Goal: Transaction & Acquisition: Purchase product/service

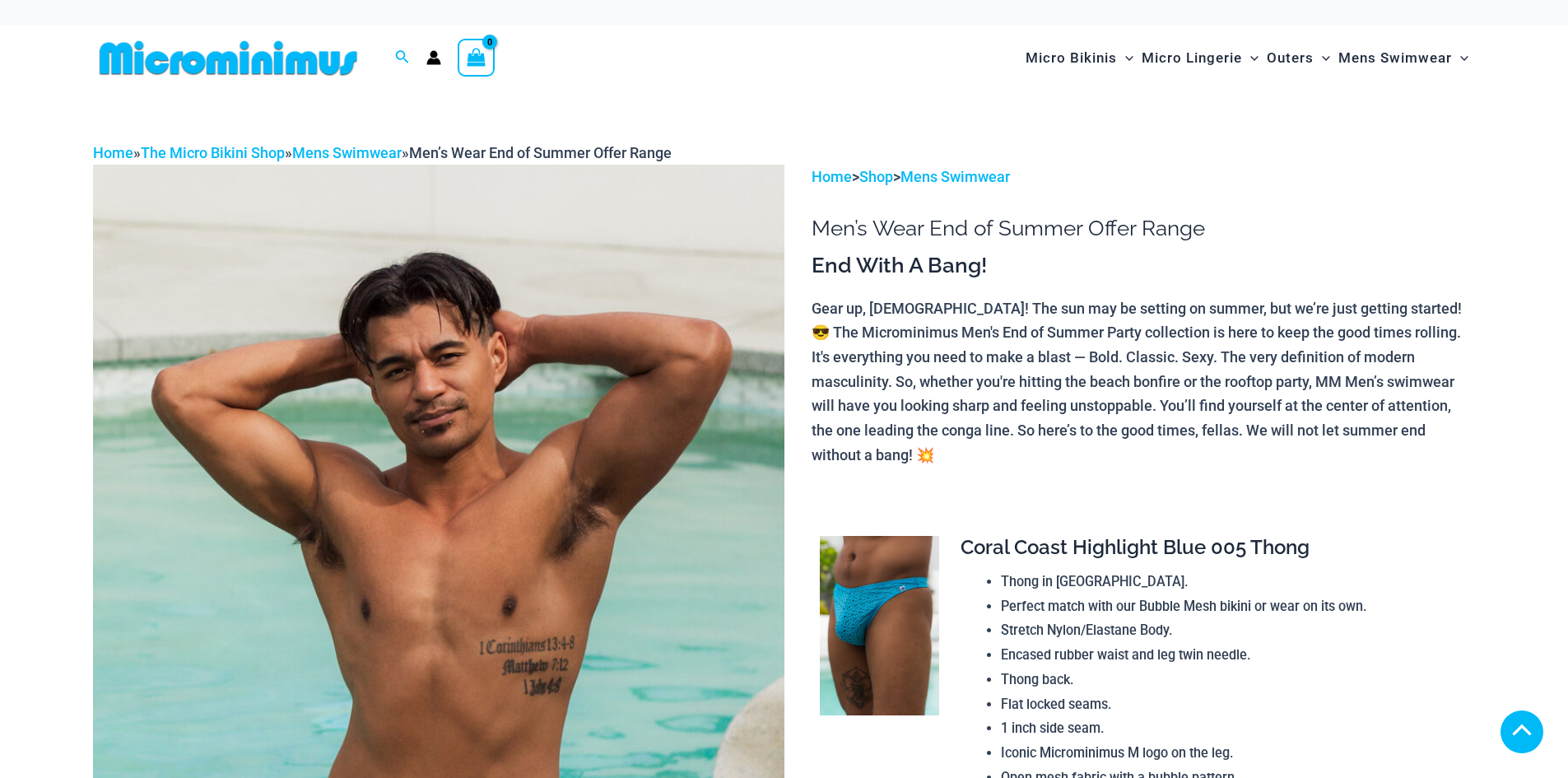
scroll to position [7583, 0]
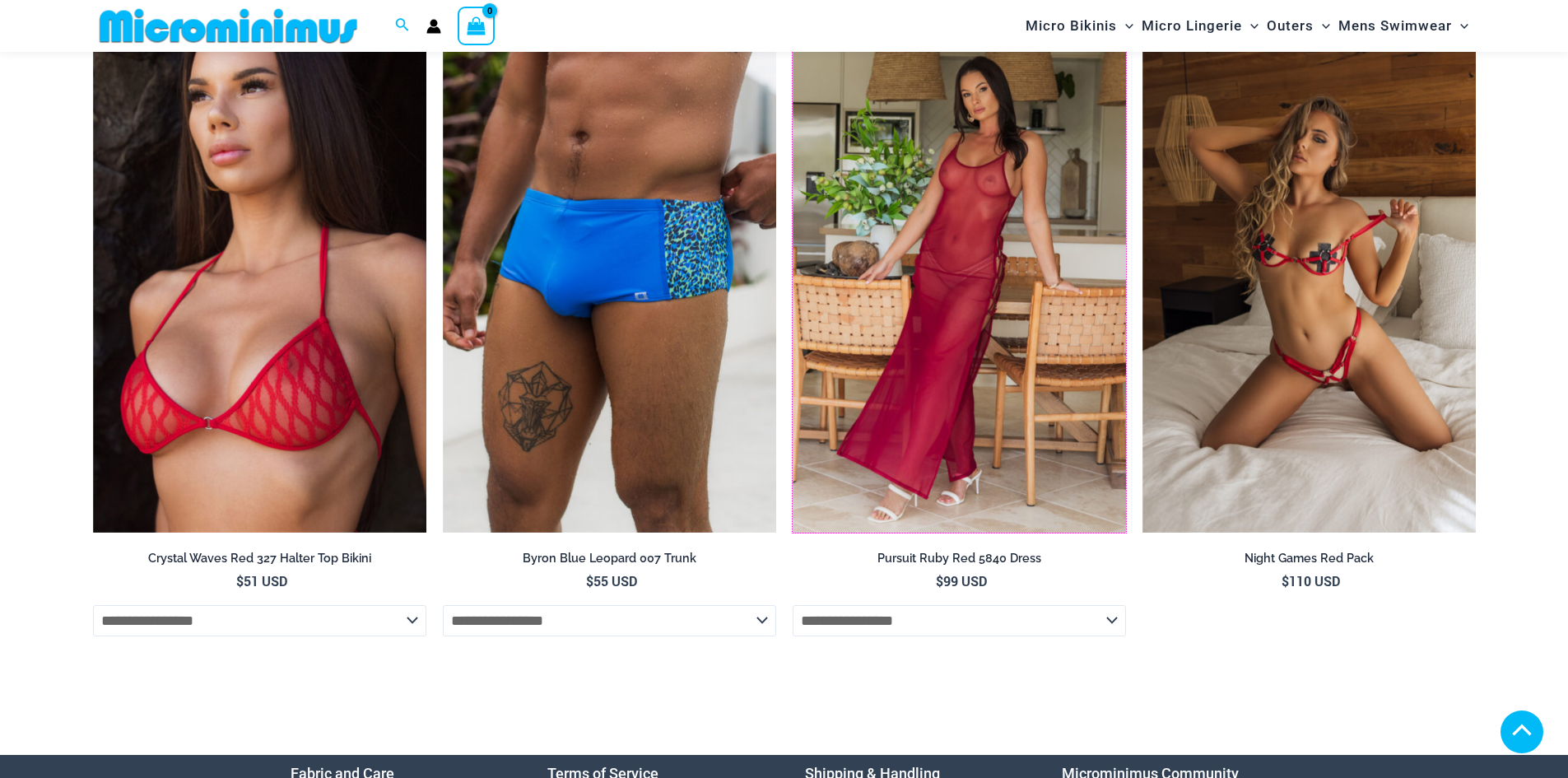
click at [793, 33] on img at bounding box center [793, 33] width 0 height 0
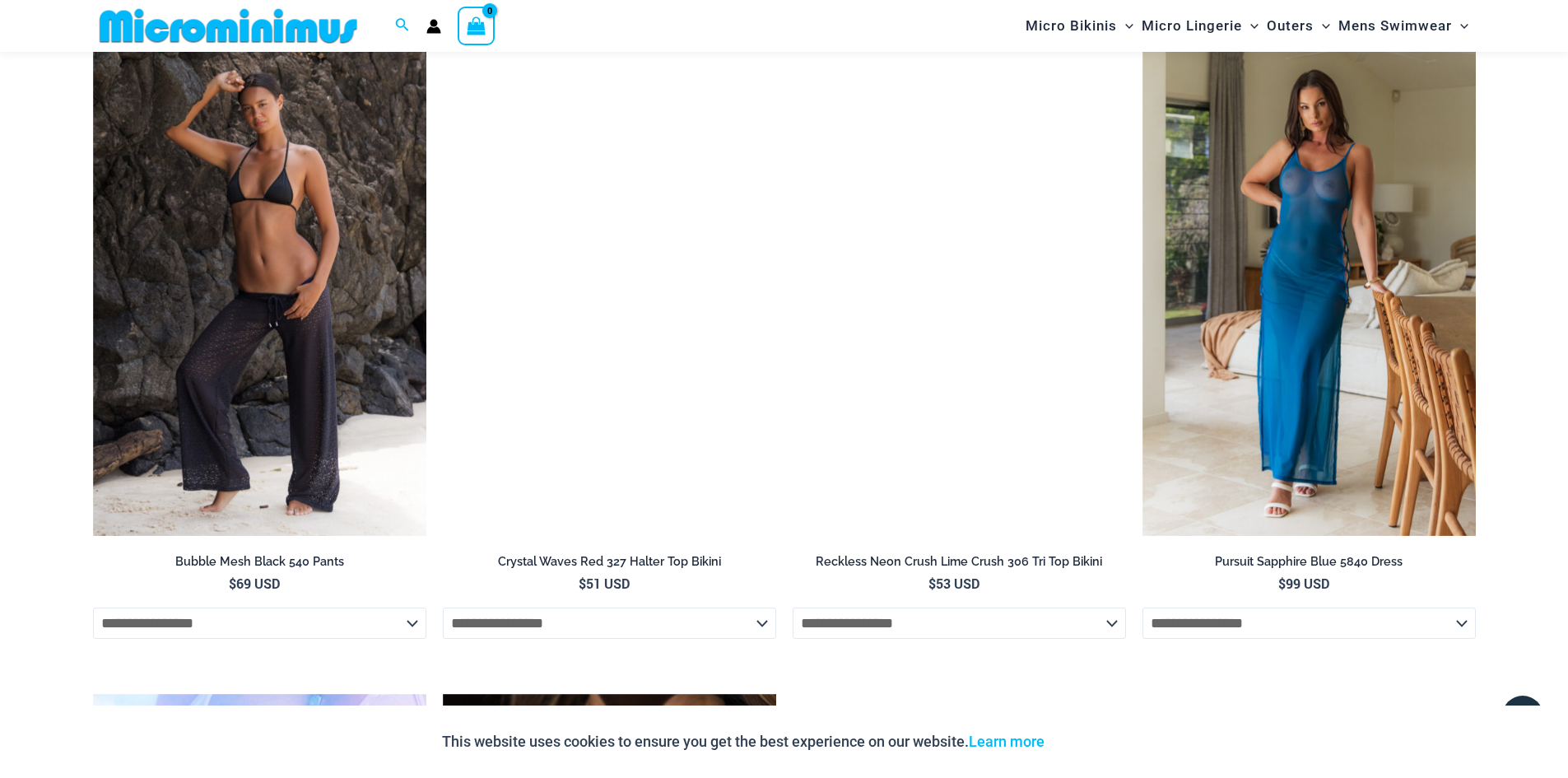
scroll to position [2787, 0]
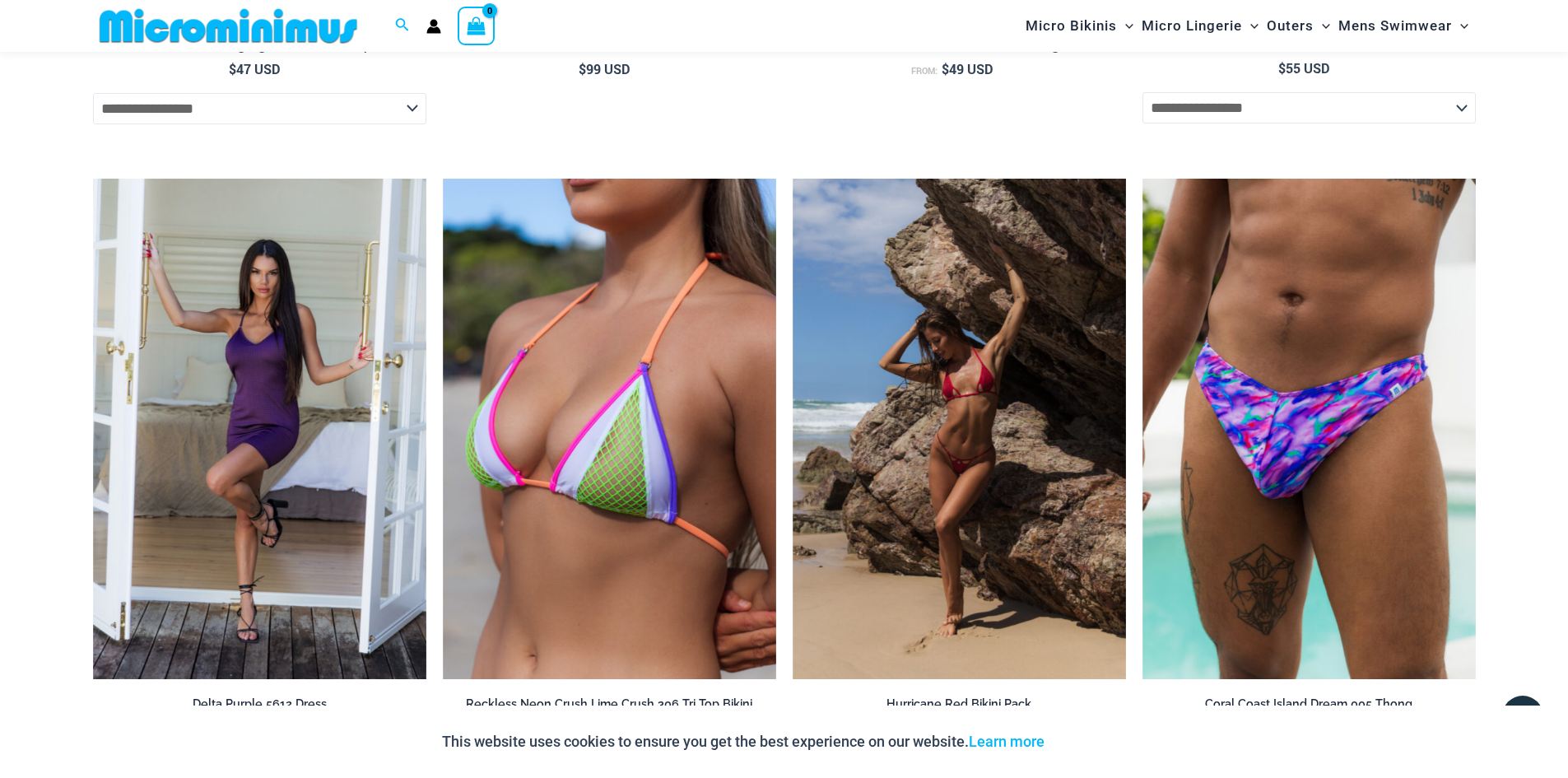
scroll to position [4433, 0]
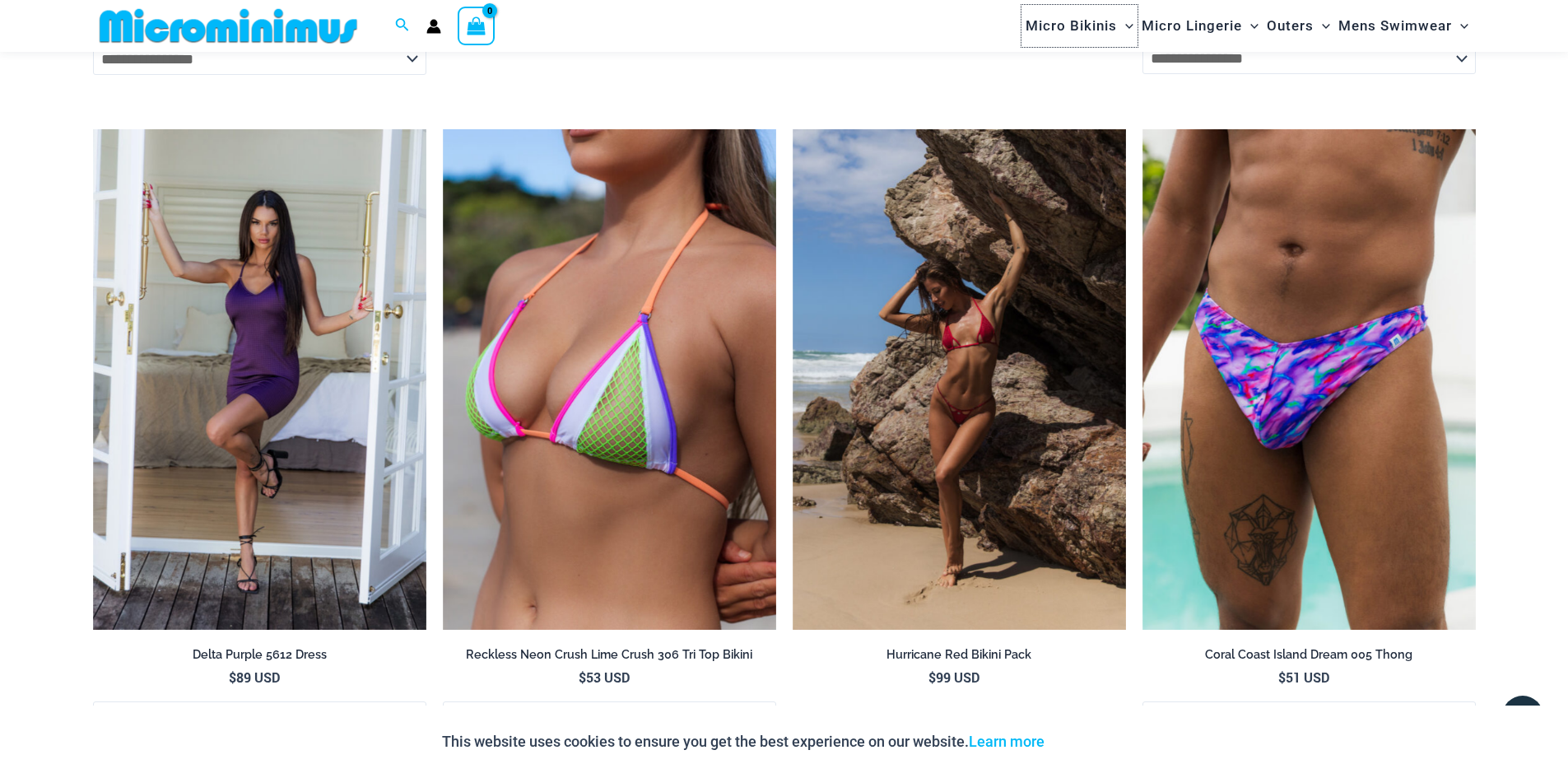
click at [1080, 31] on span "Micro Bikinis" at bounding box center [1071, 26] width 91 height 42
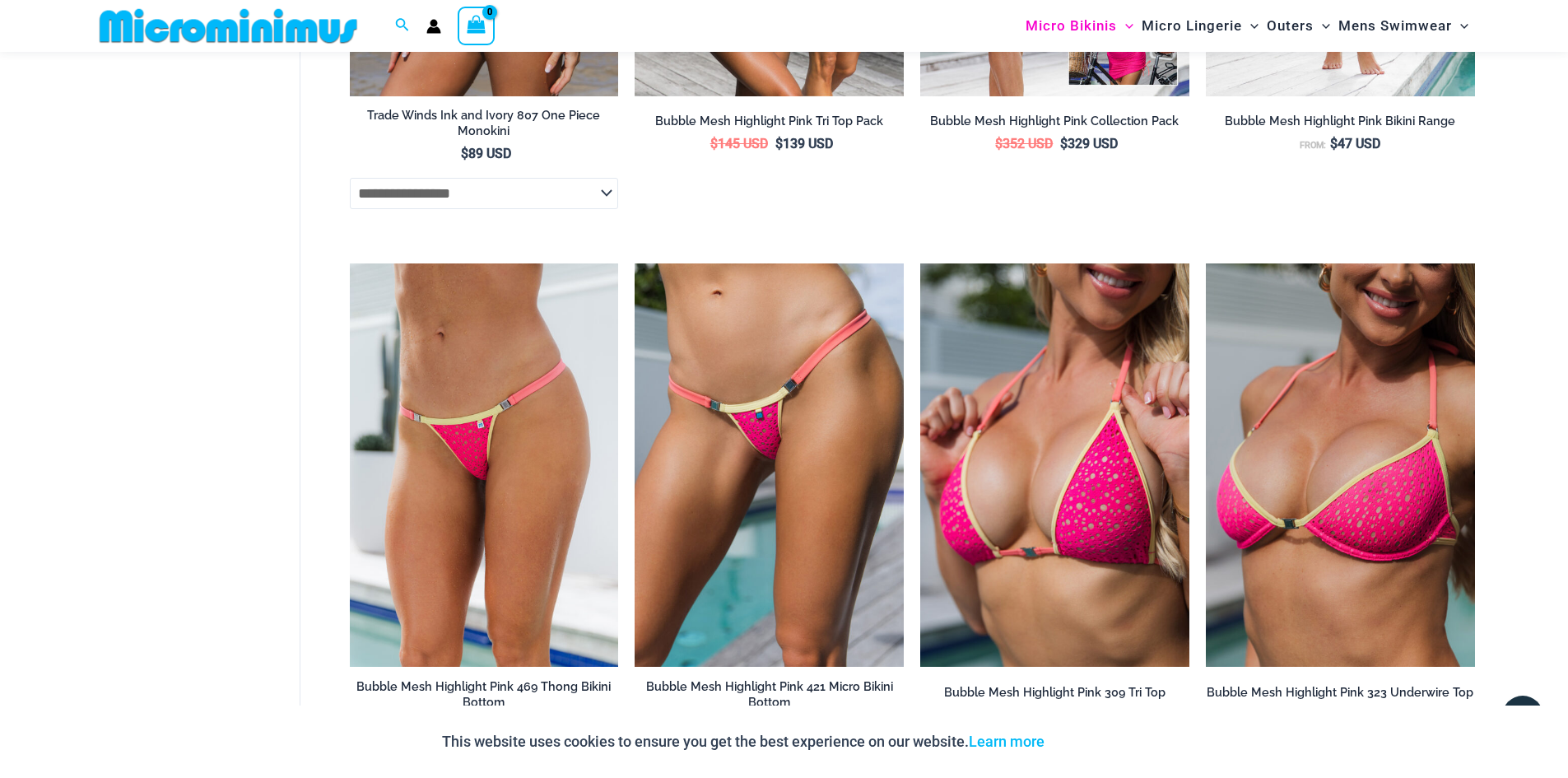
scroll to position [2554, 0]
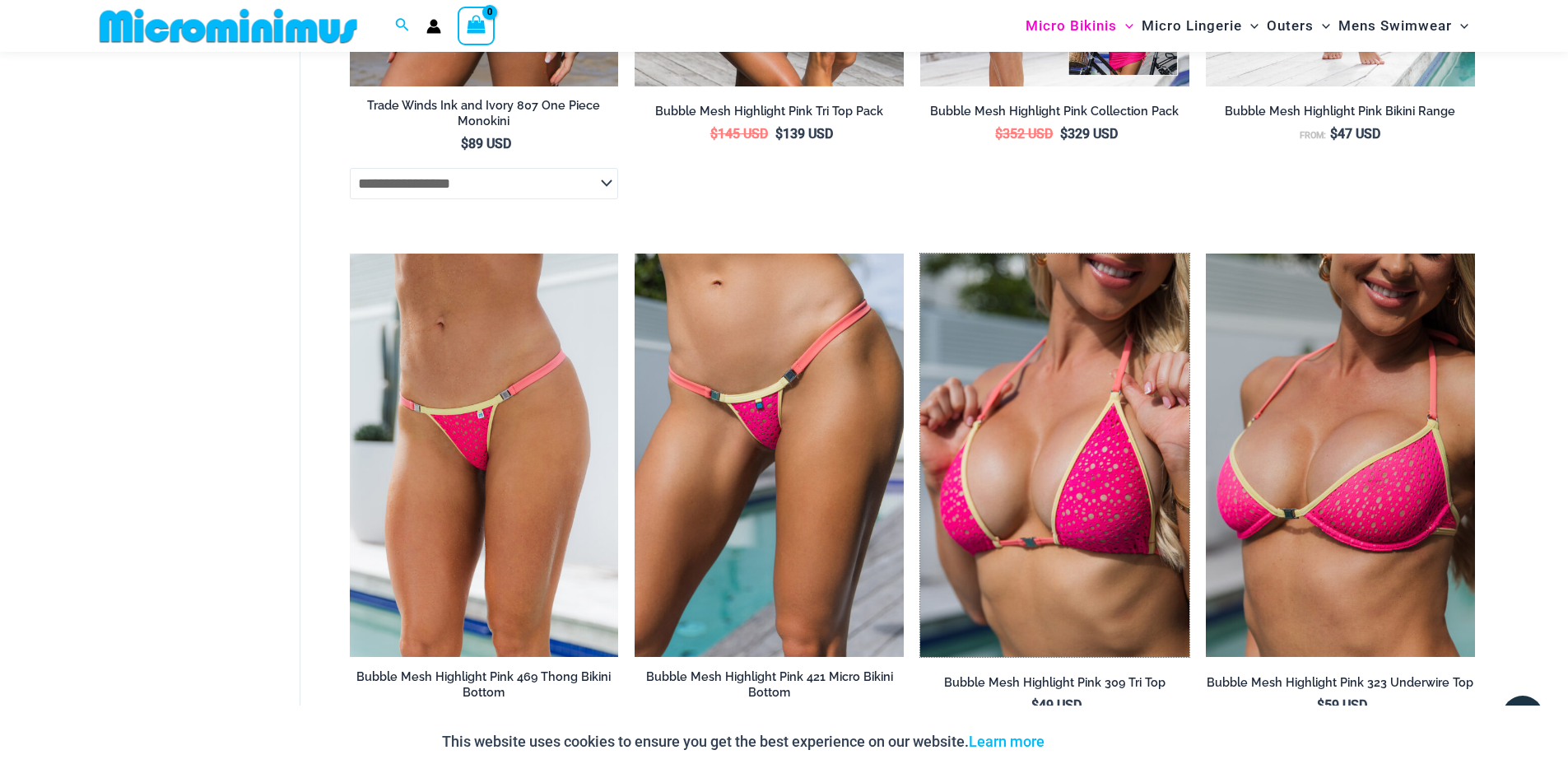
click at [921, 254] on img at bounding box center [921, 254] width 0 height 0
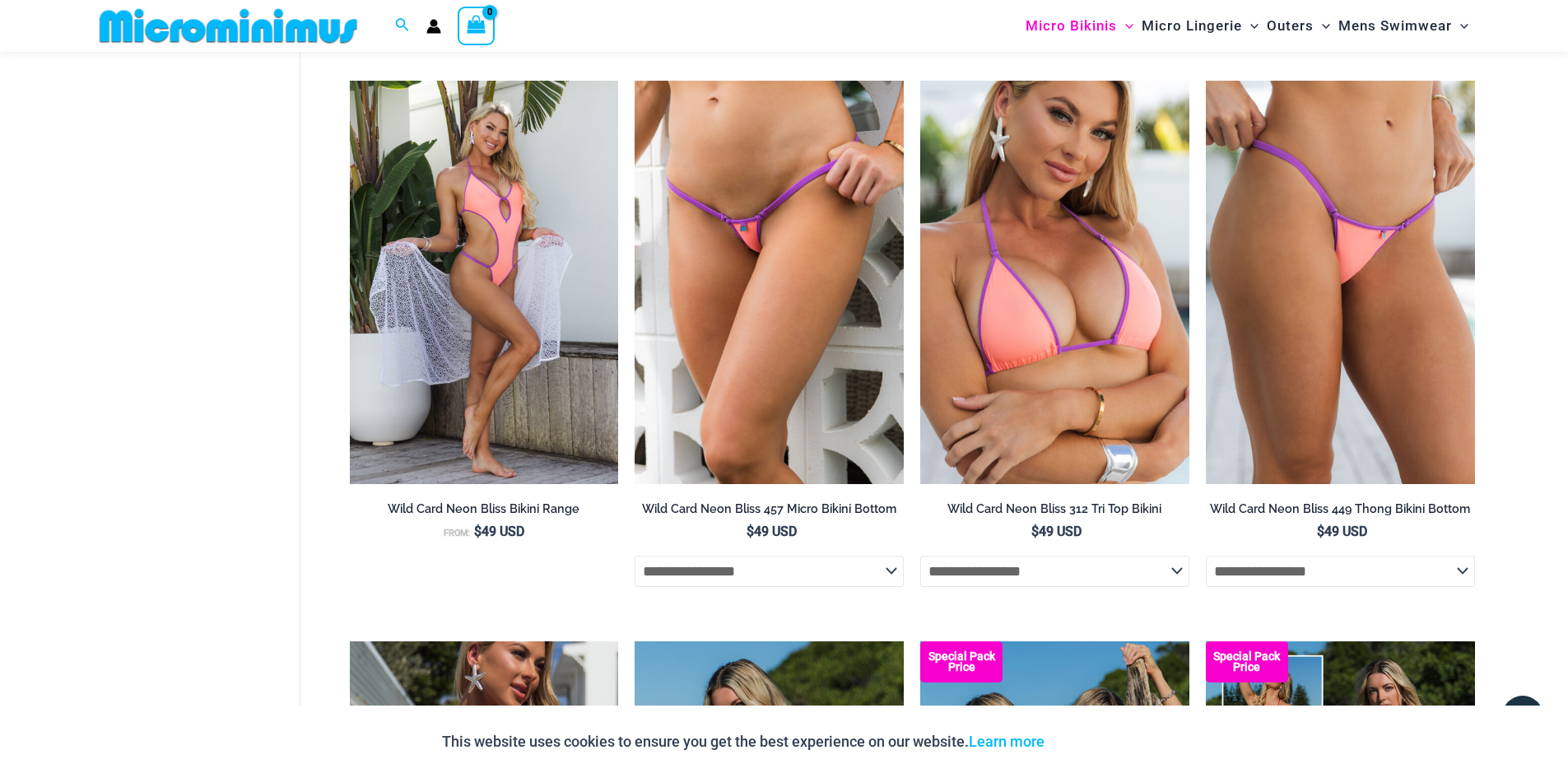
scroll to position [3871, 0]
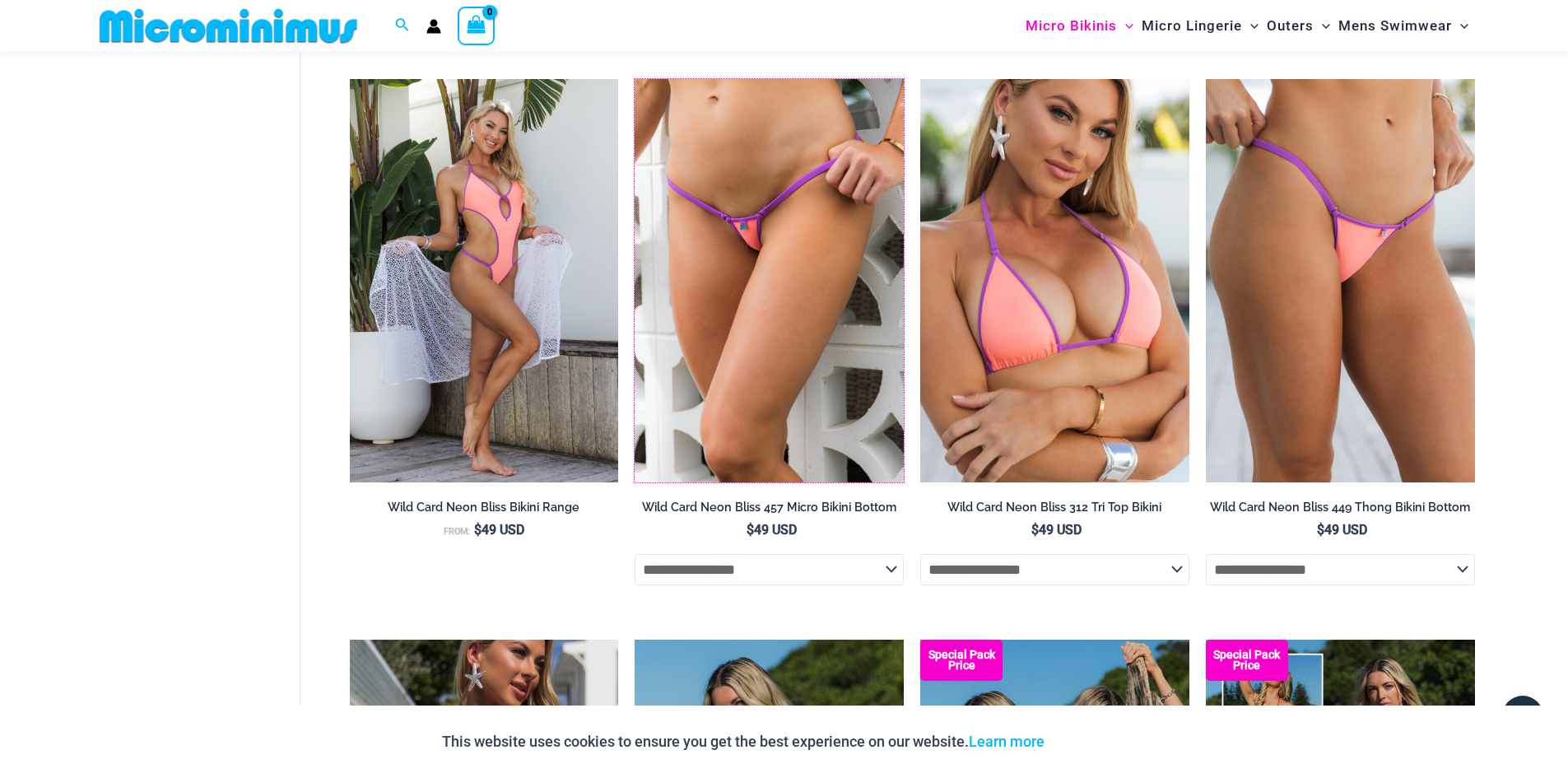
click at [635, 79] on img at bounding box center [635, 79] width 0 height 0
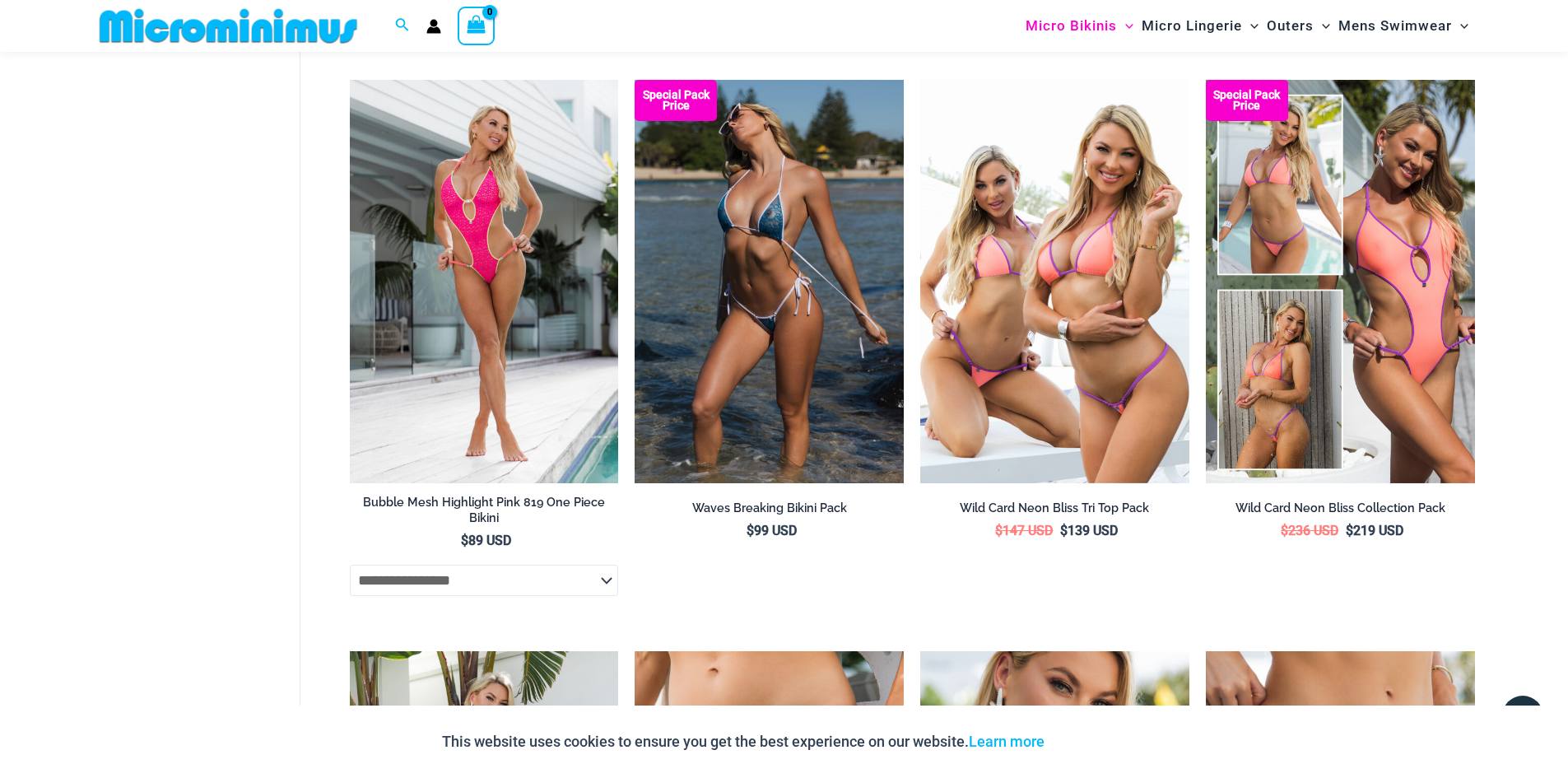
scroll to position [3294, 0]
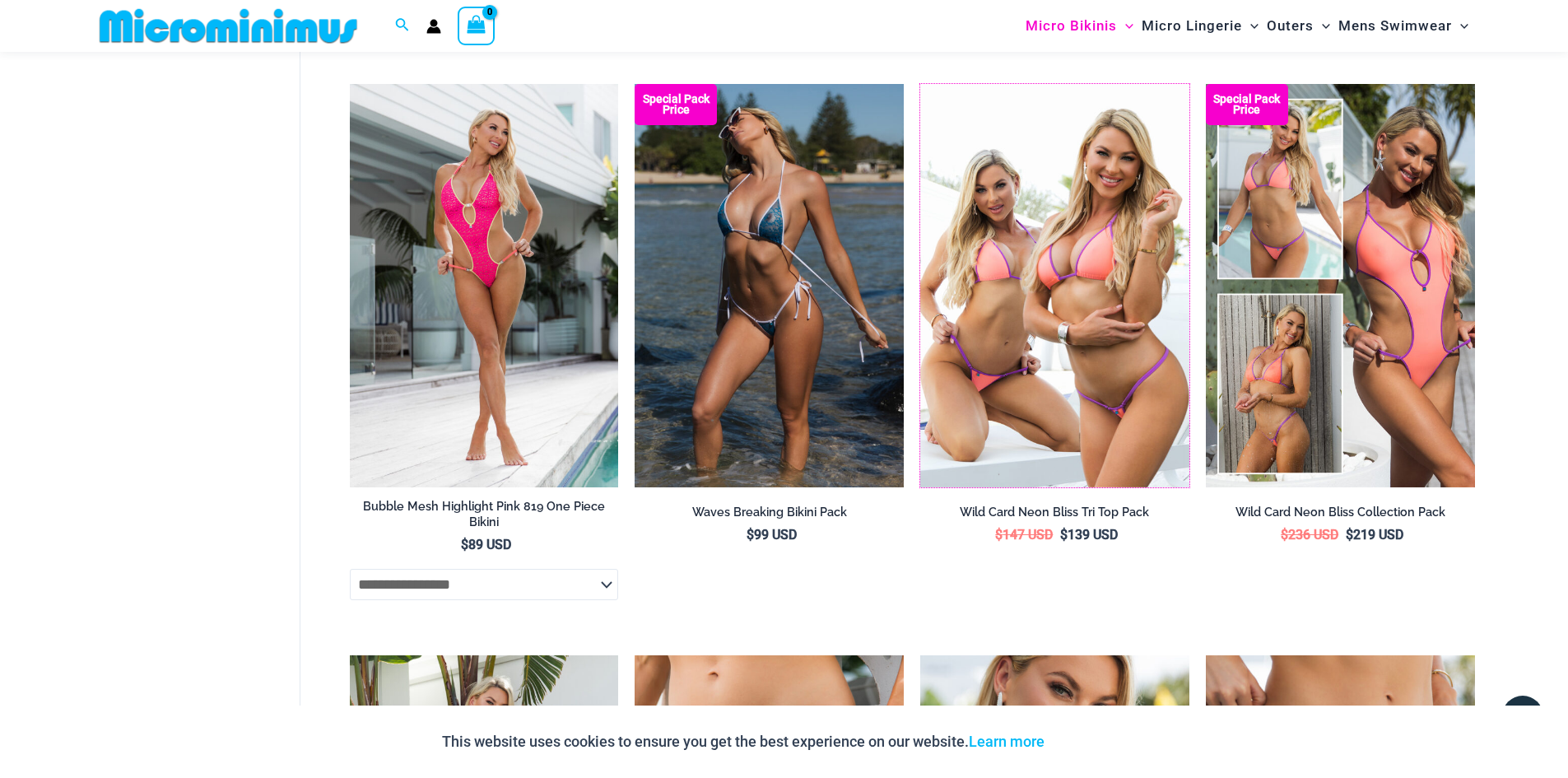
click at [921, 84] on img at bounding box center [921, 84] width 0 height 0
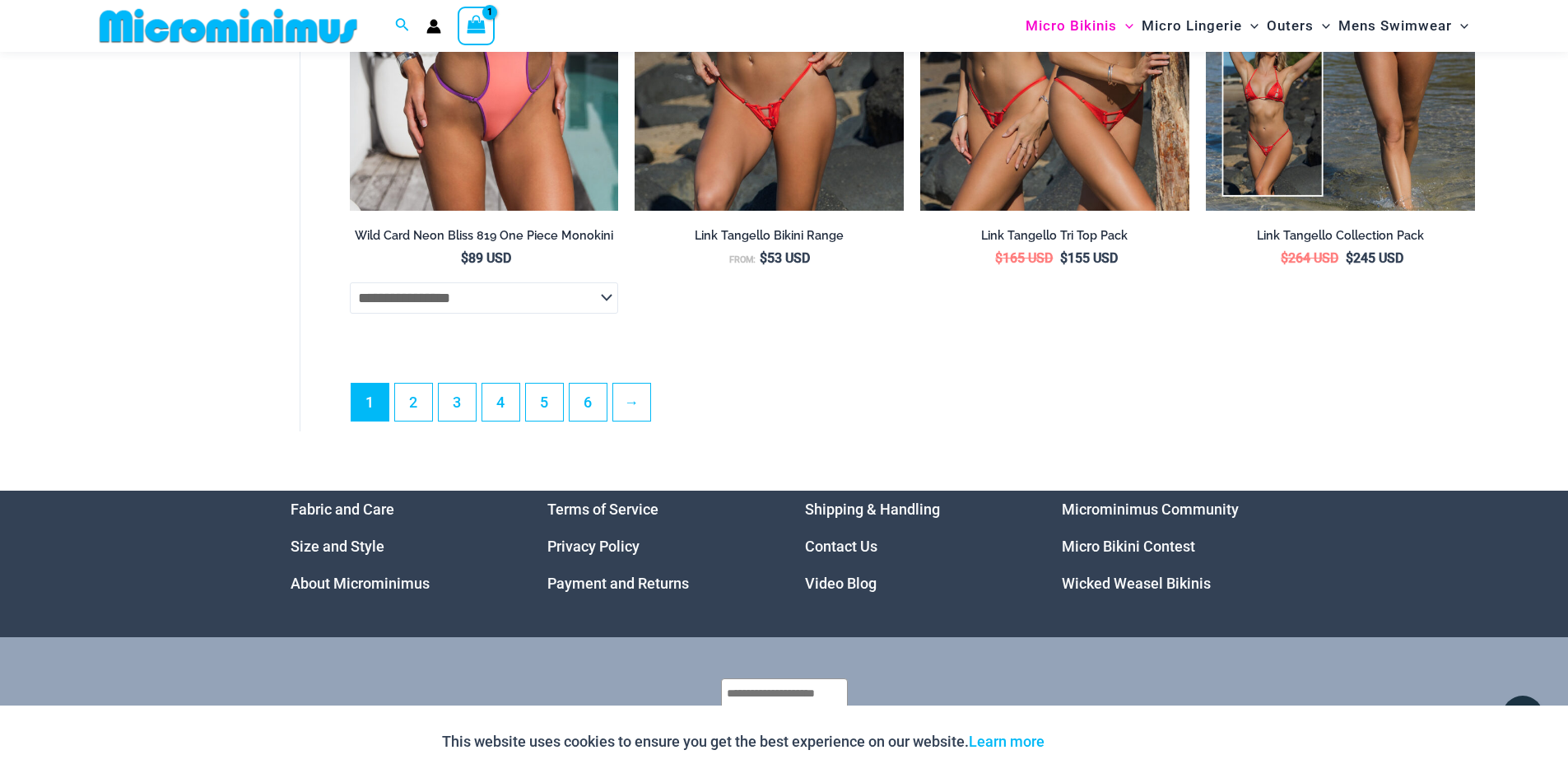
scroll to position [4777, 0]
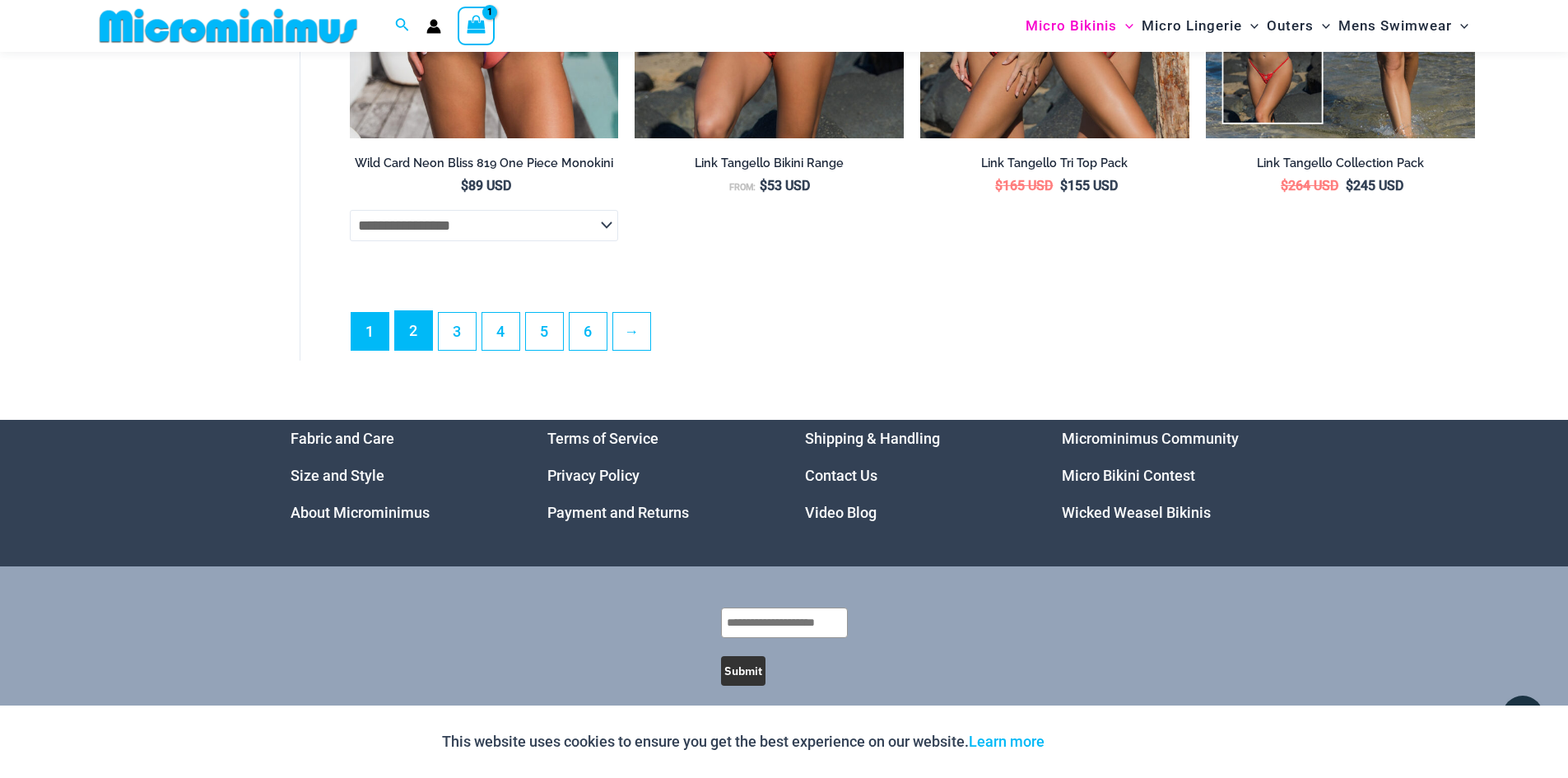
click at [419, 350] on link "2" at bounding box center [413, 330] width 37 height 38
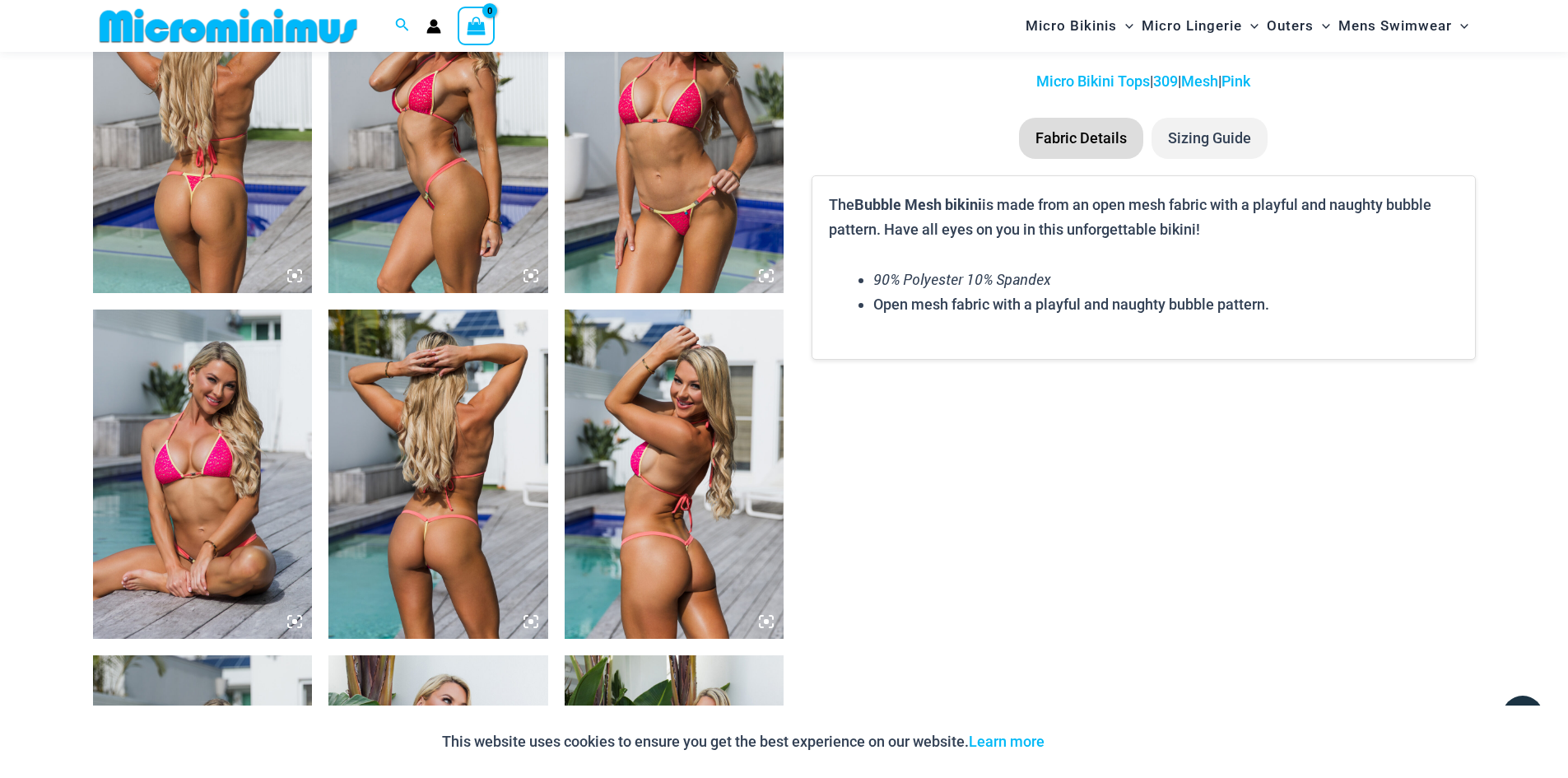
scroll to position [1305, 0]
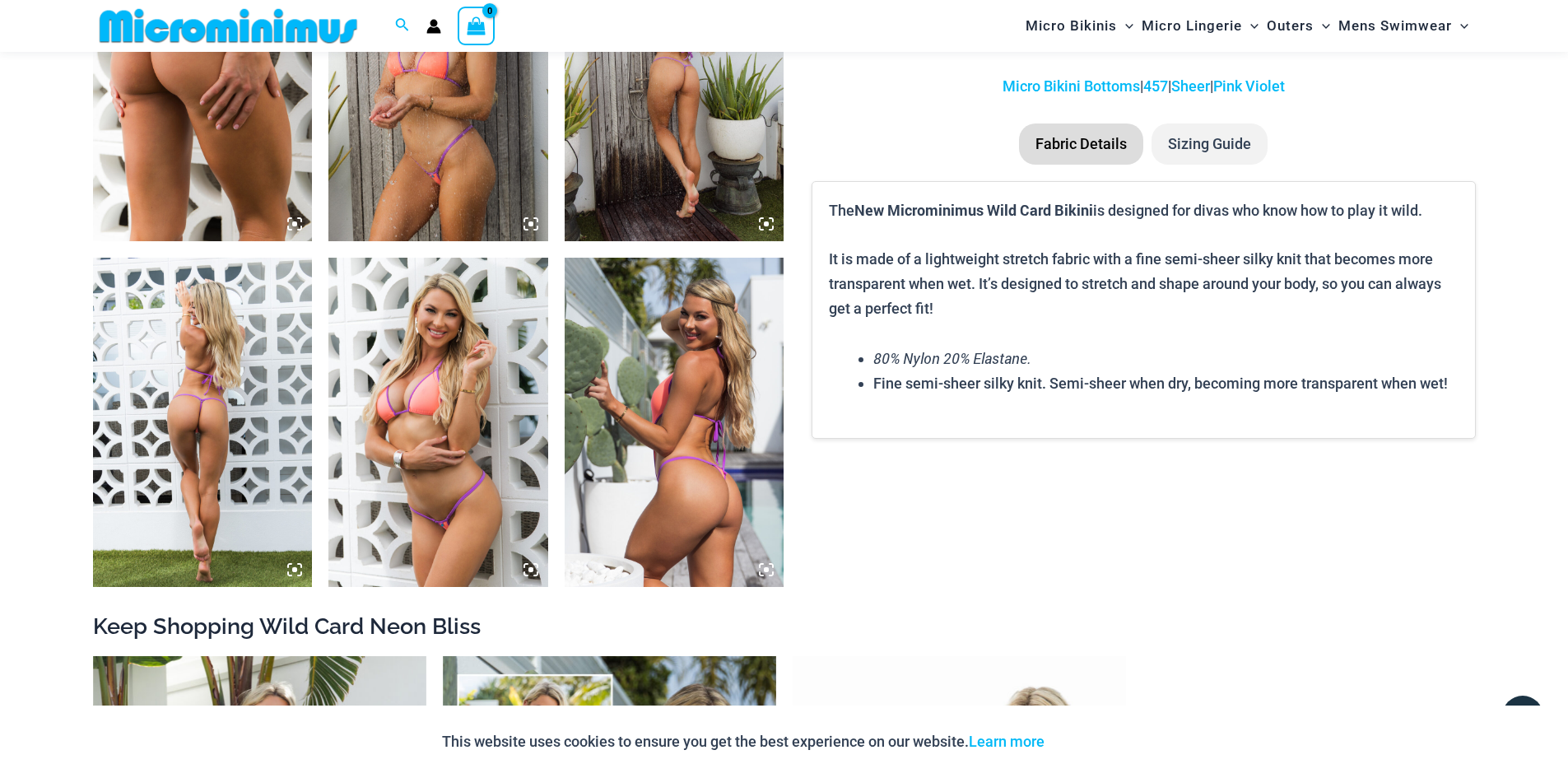
scroll to position [1306, 0]
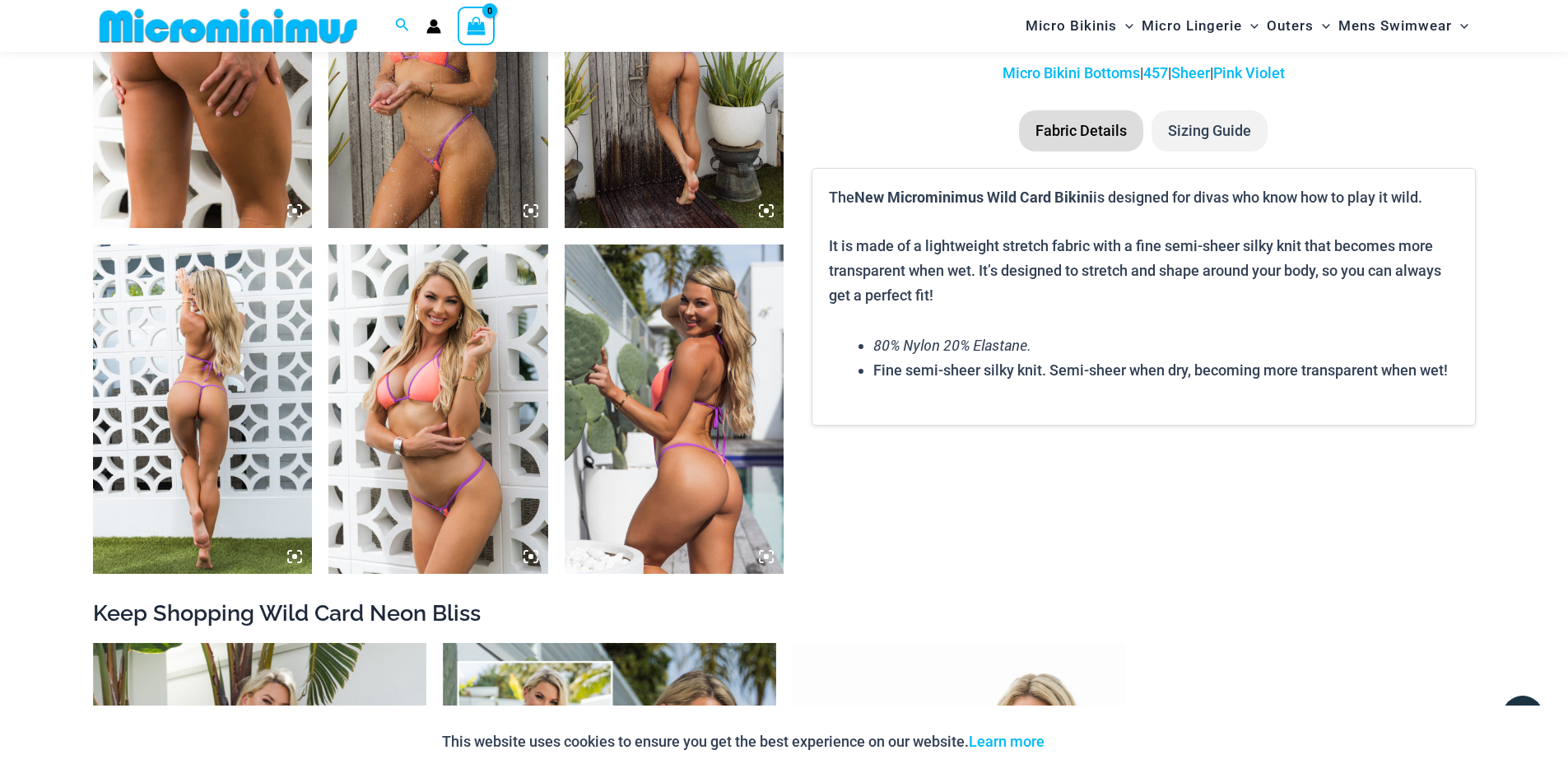
click at [1207, 141] on li "Sizing Guide" at bounding box center [1210, 131] width 116 height 41
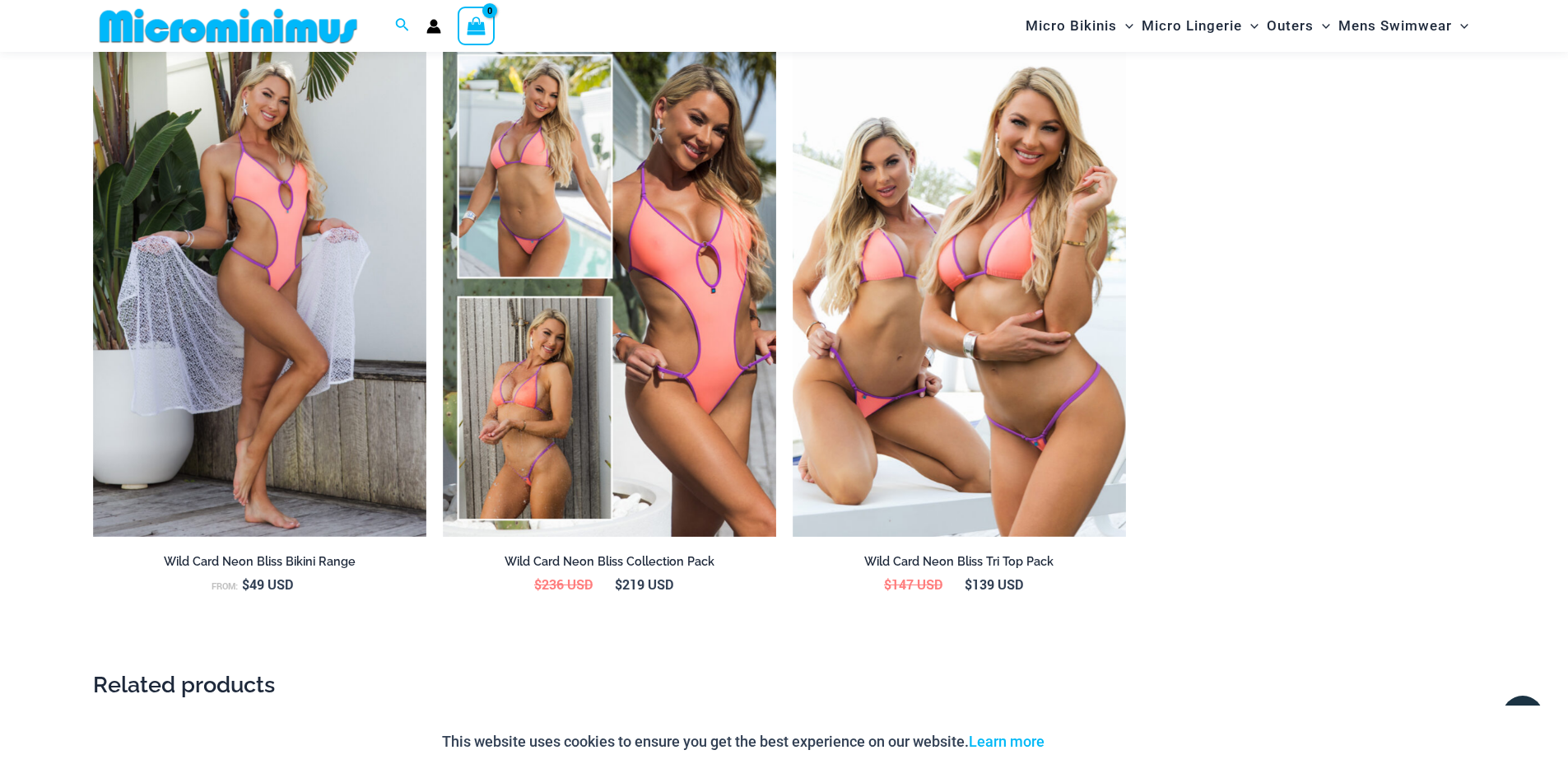
scroll to position [1965, 0]
click at [793, 37] on img at bounding box center [793, 37] width 0 height 0
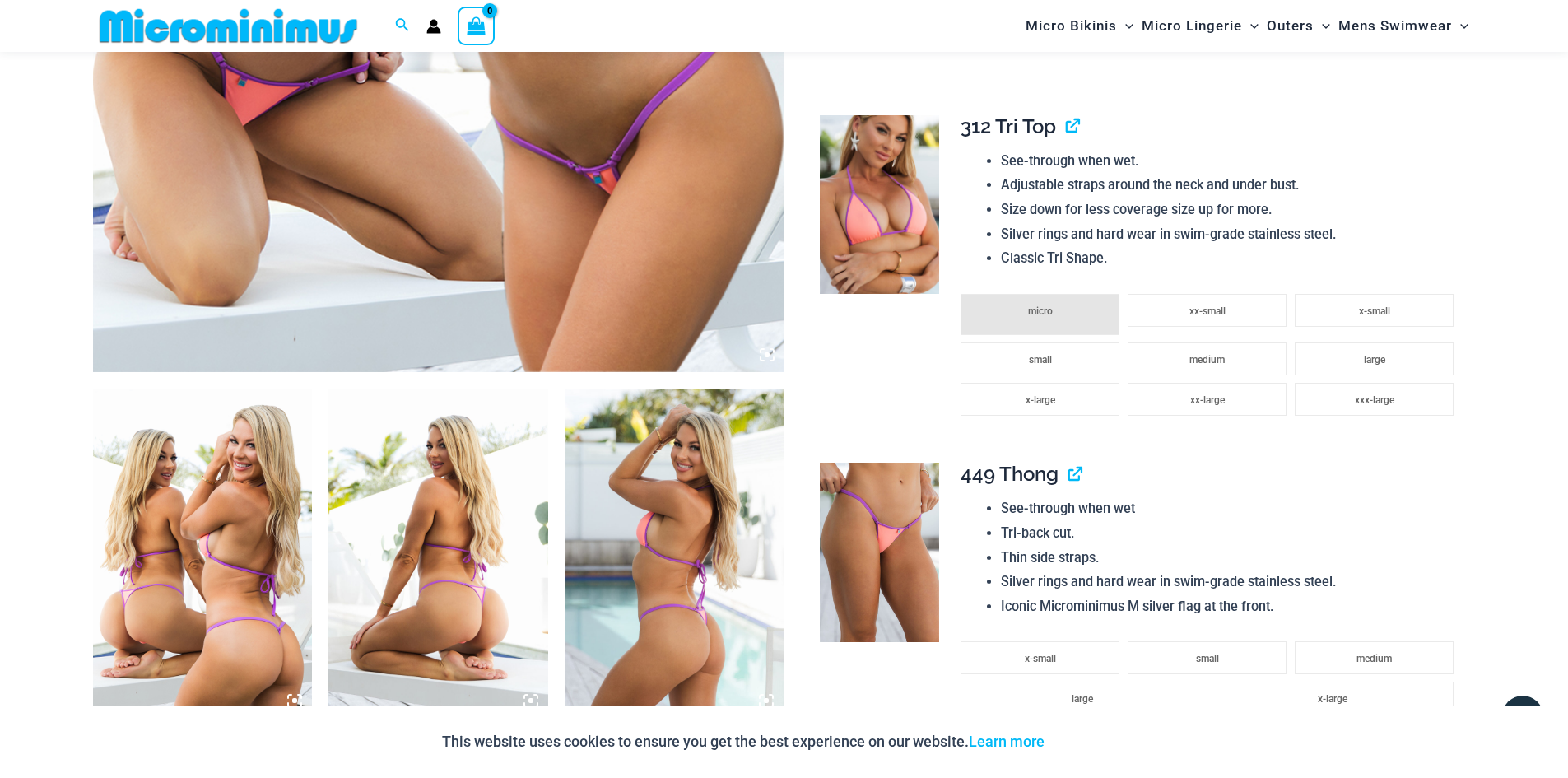
scroll to position [741, 0]
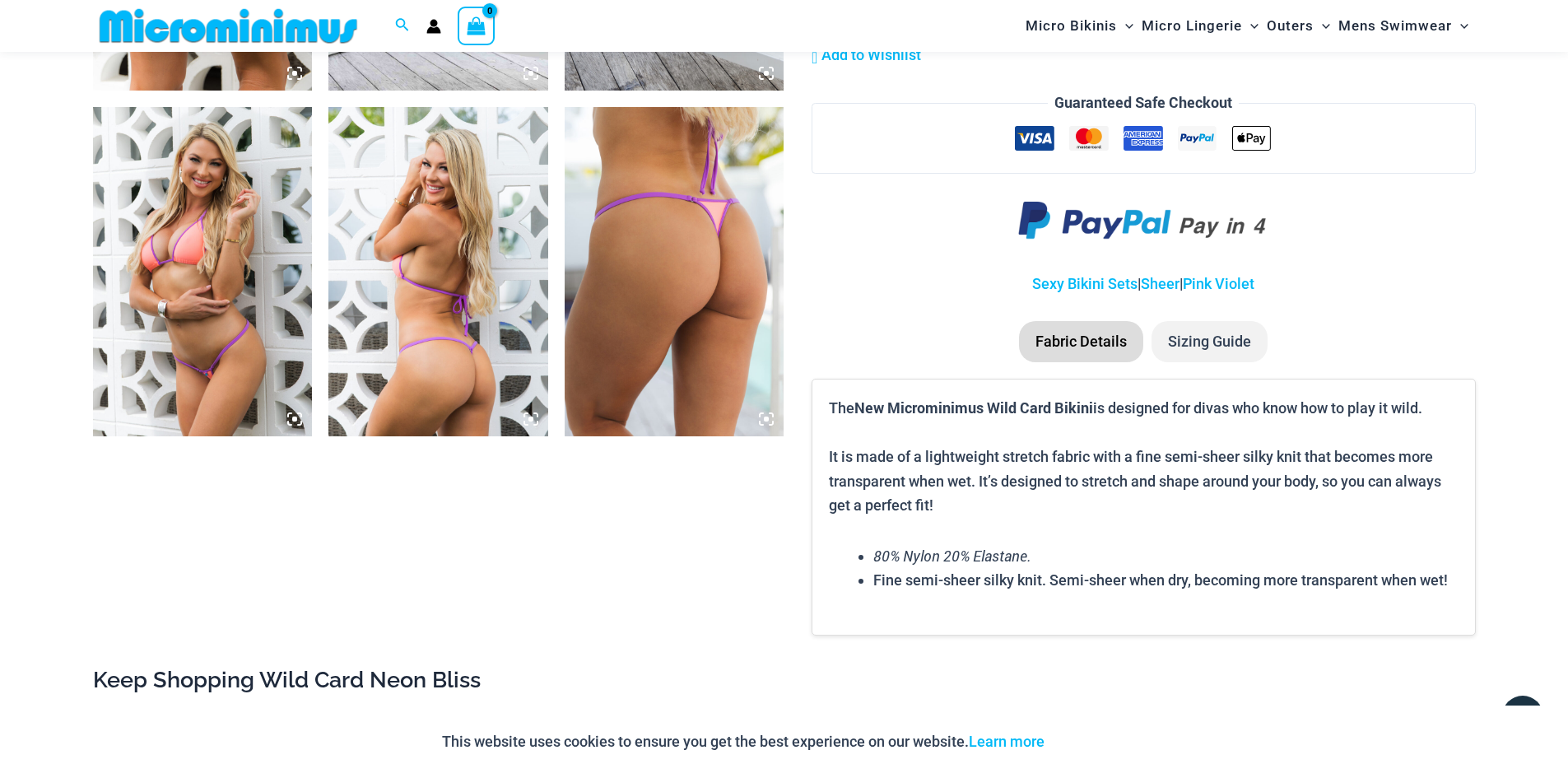
scroll to position [2139, 0]
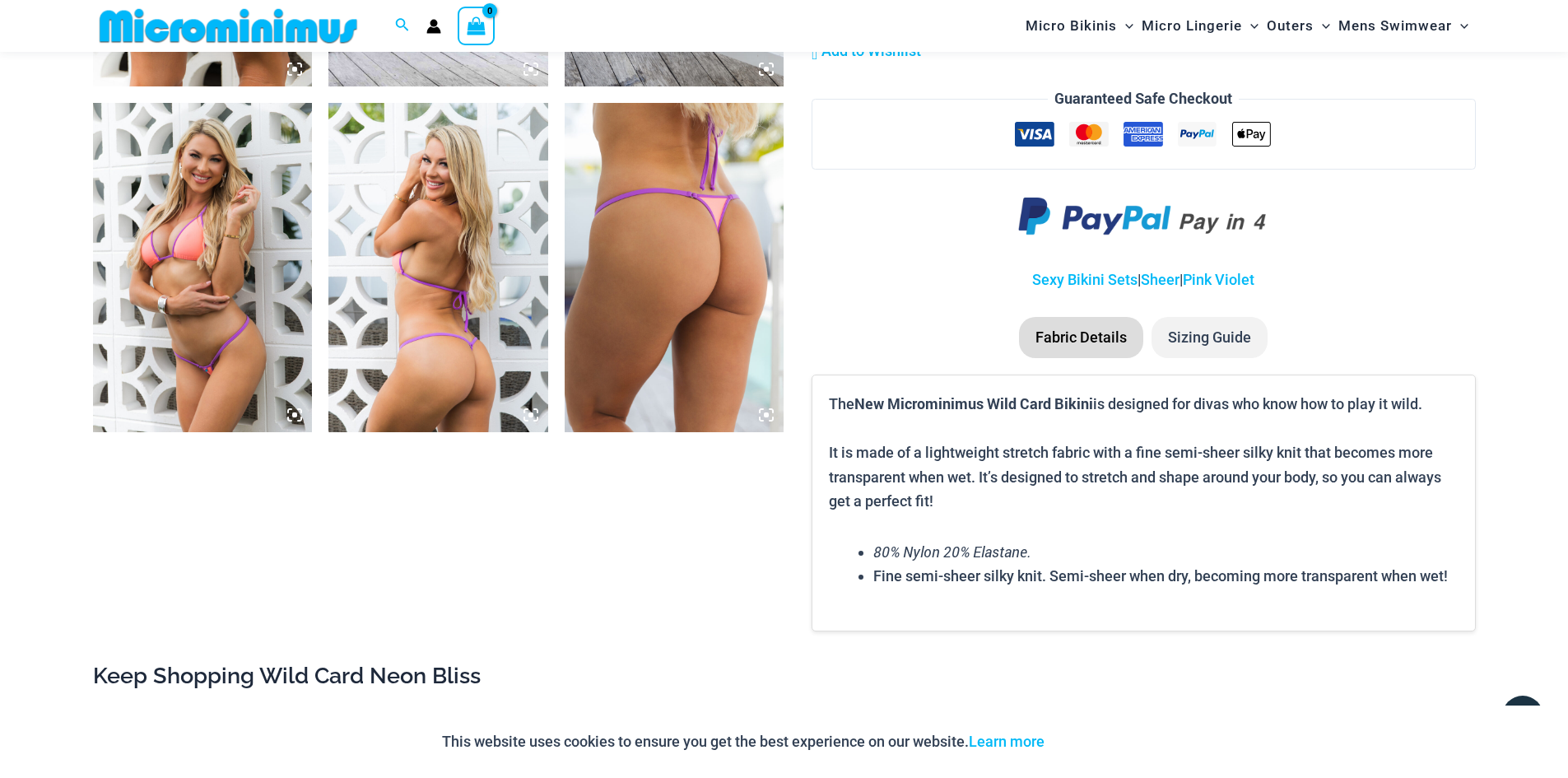
click at [1242, 343] on li "Sizing Guide" at bounding box center [1210, 338] width 116 height 41
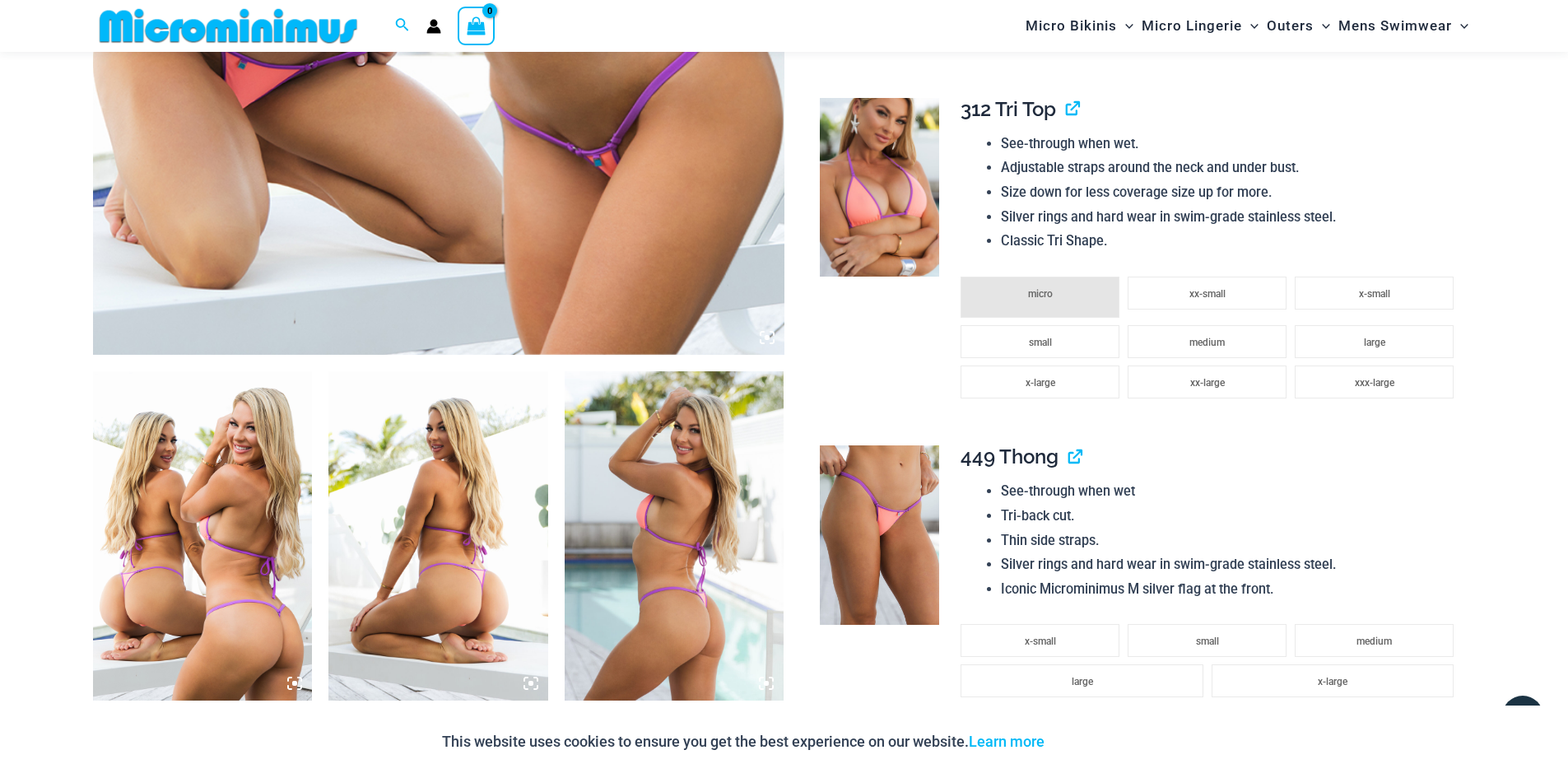
scroll to position [821, 0]
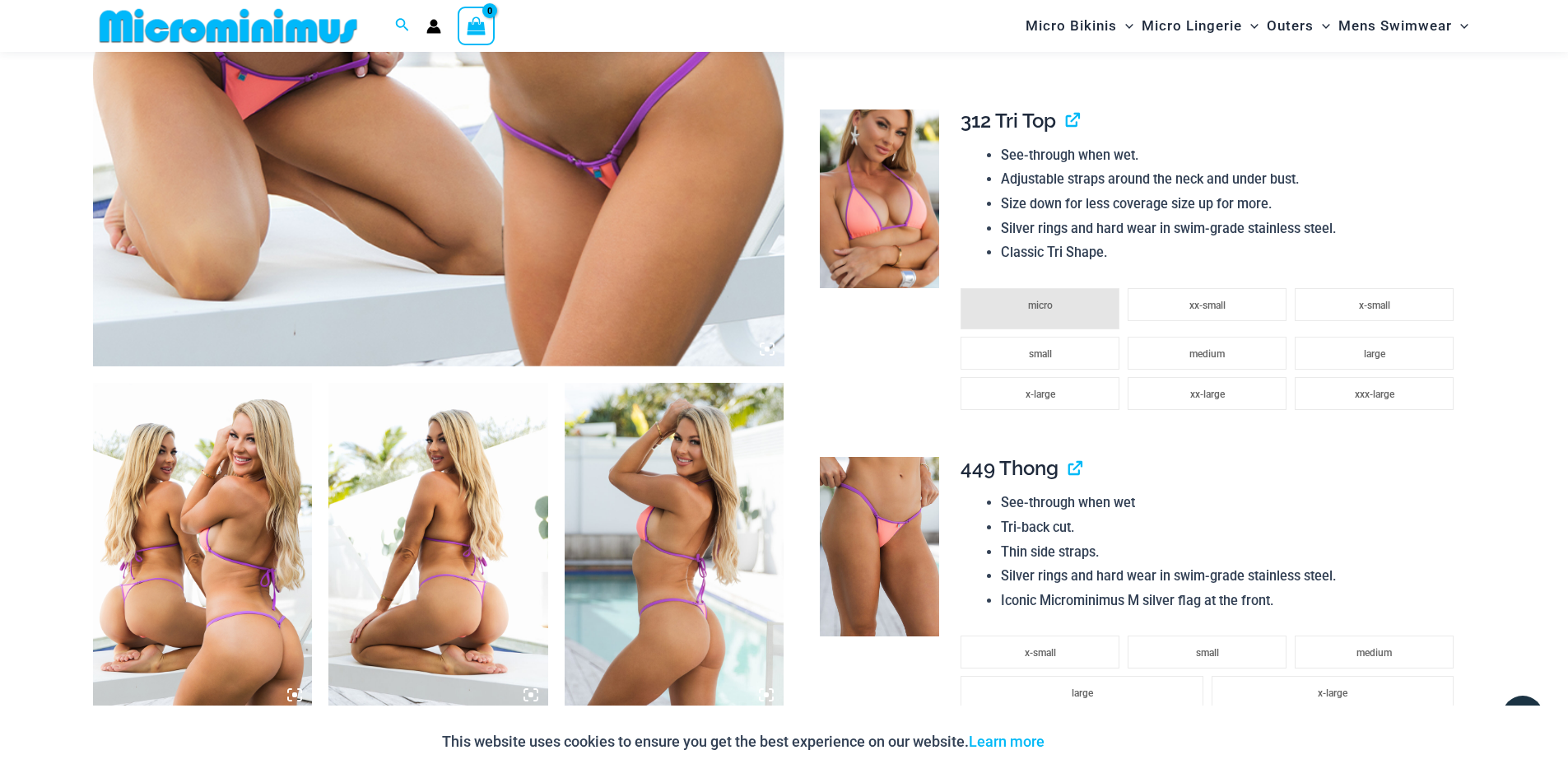
click at [1234, 353] on li "medium" at bounding box center [1207, 353] width 159 height 33
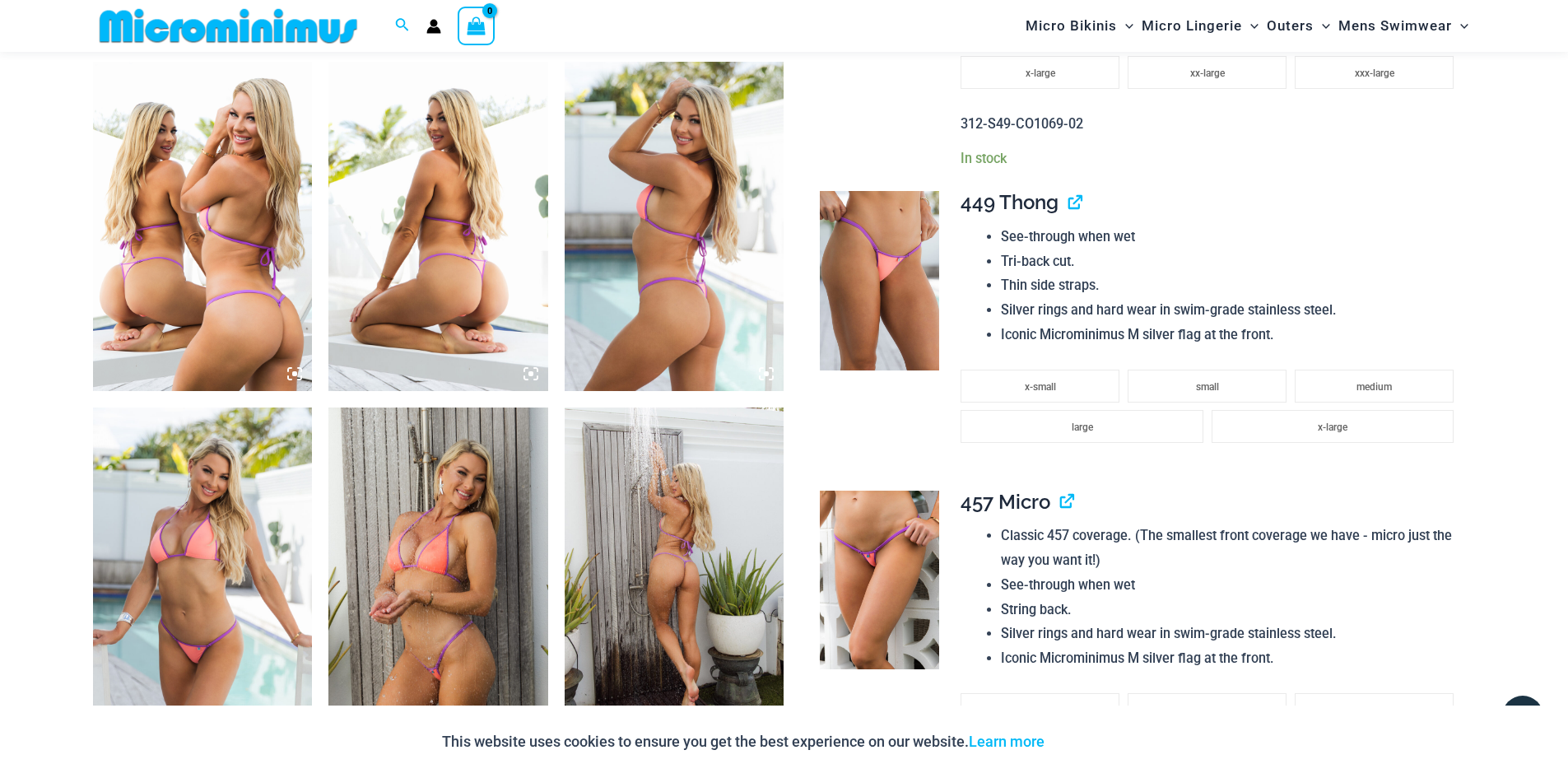
scroll to position [1151, 0]
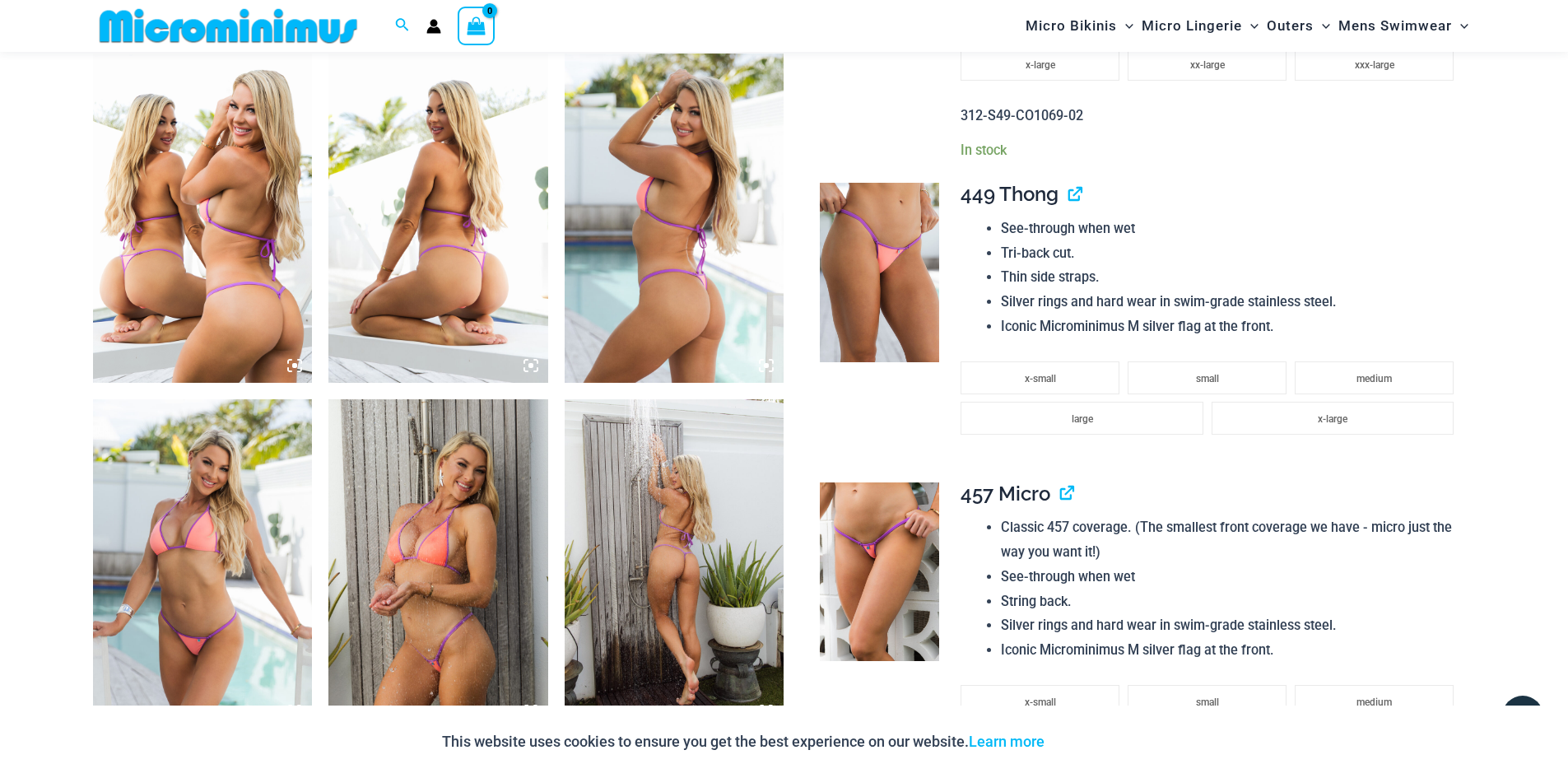
click at [1349, 376] on li "medium" at bounding box center [1374, 378] width 159 height 33
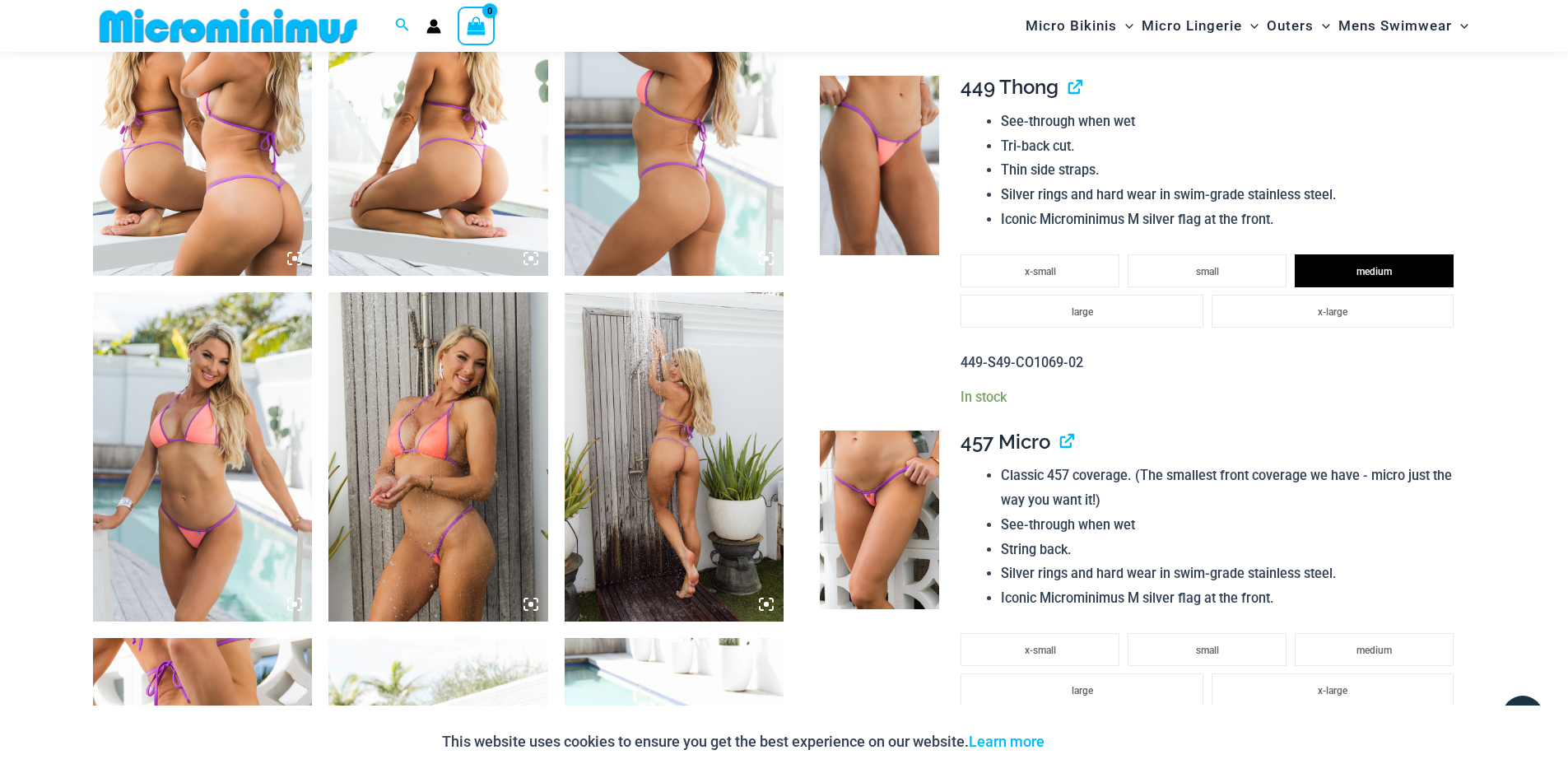
scroll to position [1398, 0]
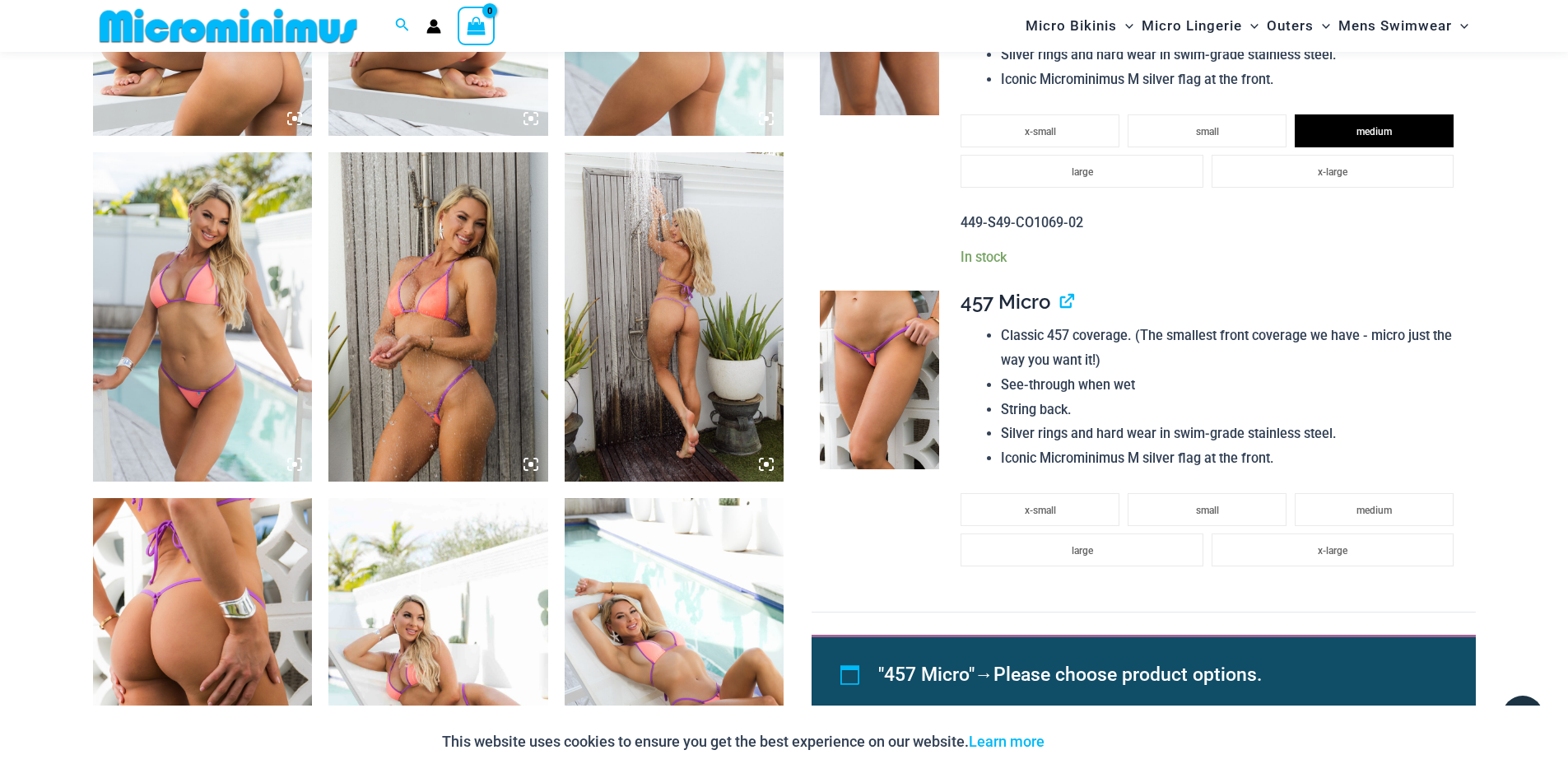
click at [1393, 502] on li "medium" at bounding box center [1374, 510] width 159 height 33
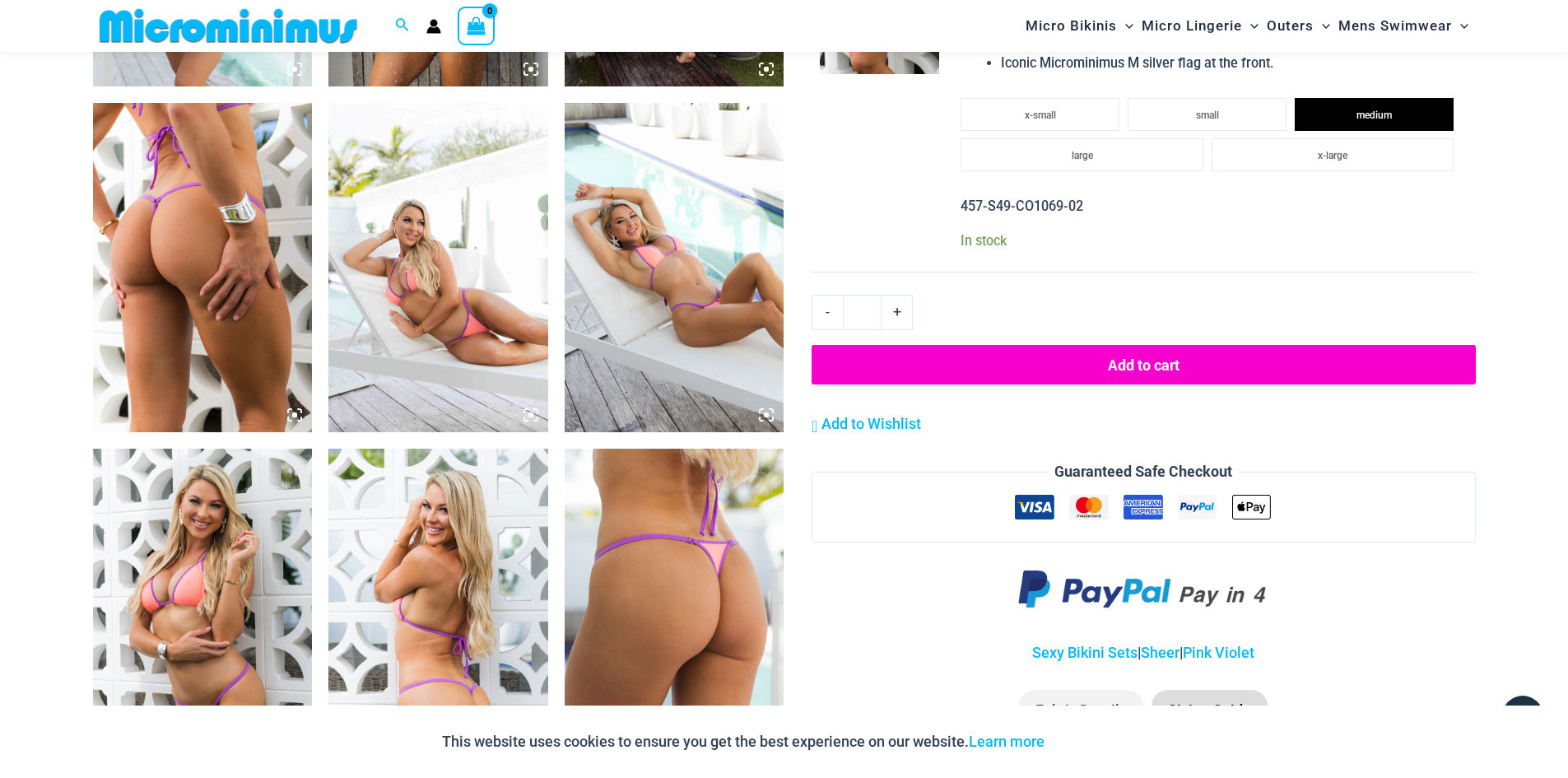
scroll to position [1810, 0]
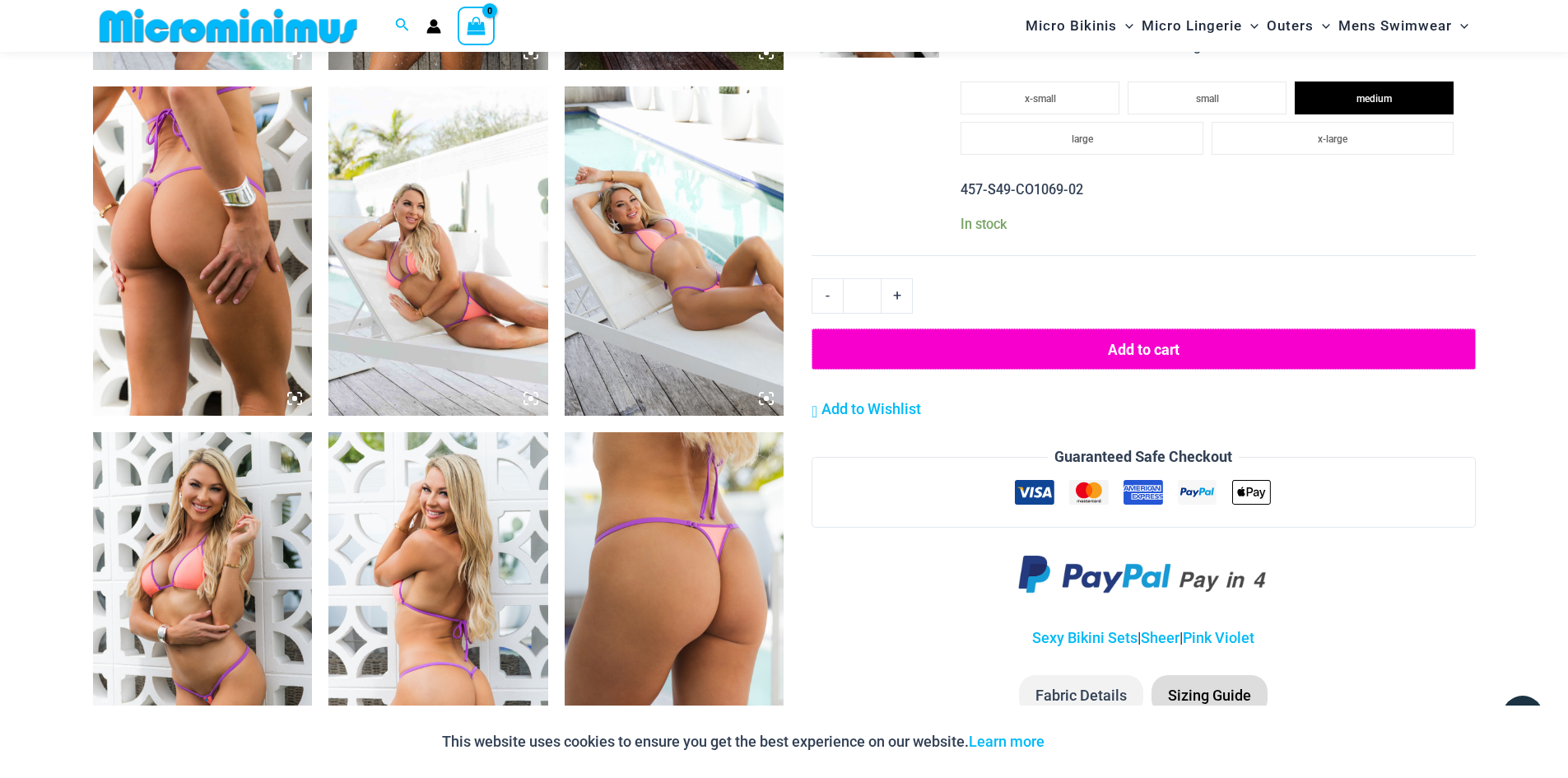
click at [1172, 349] on button "Add to cart" at bounding box center [1143, 349] width 664 height 41
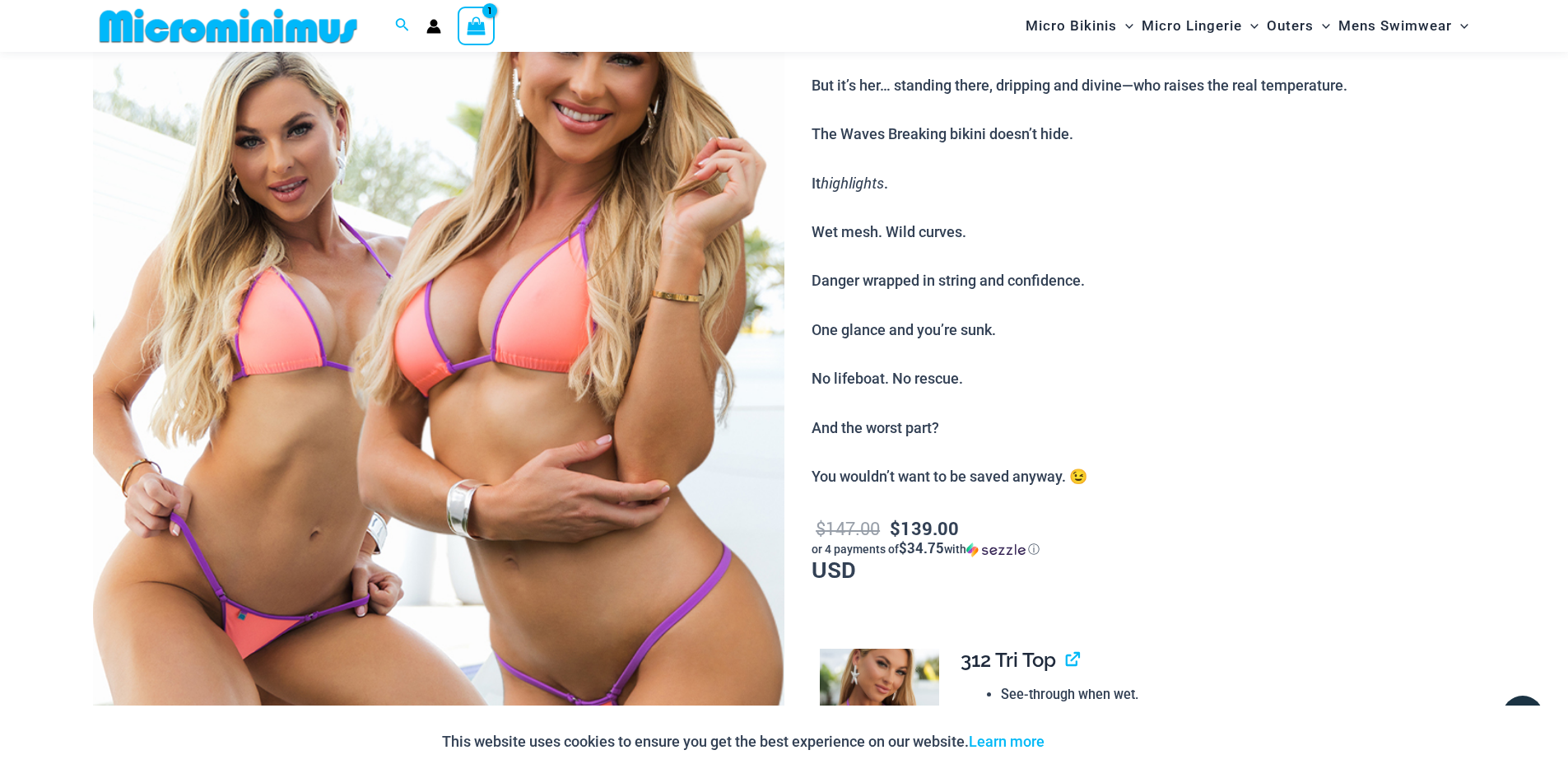
scroll to position [67, 0]
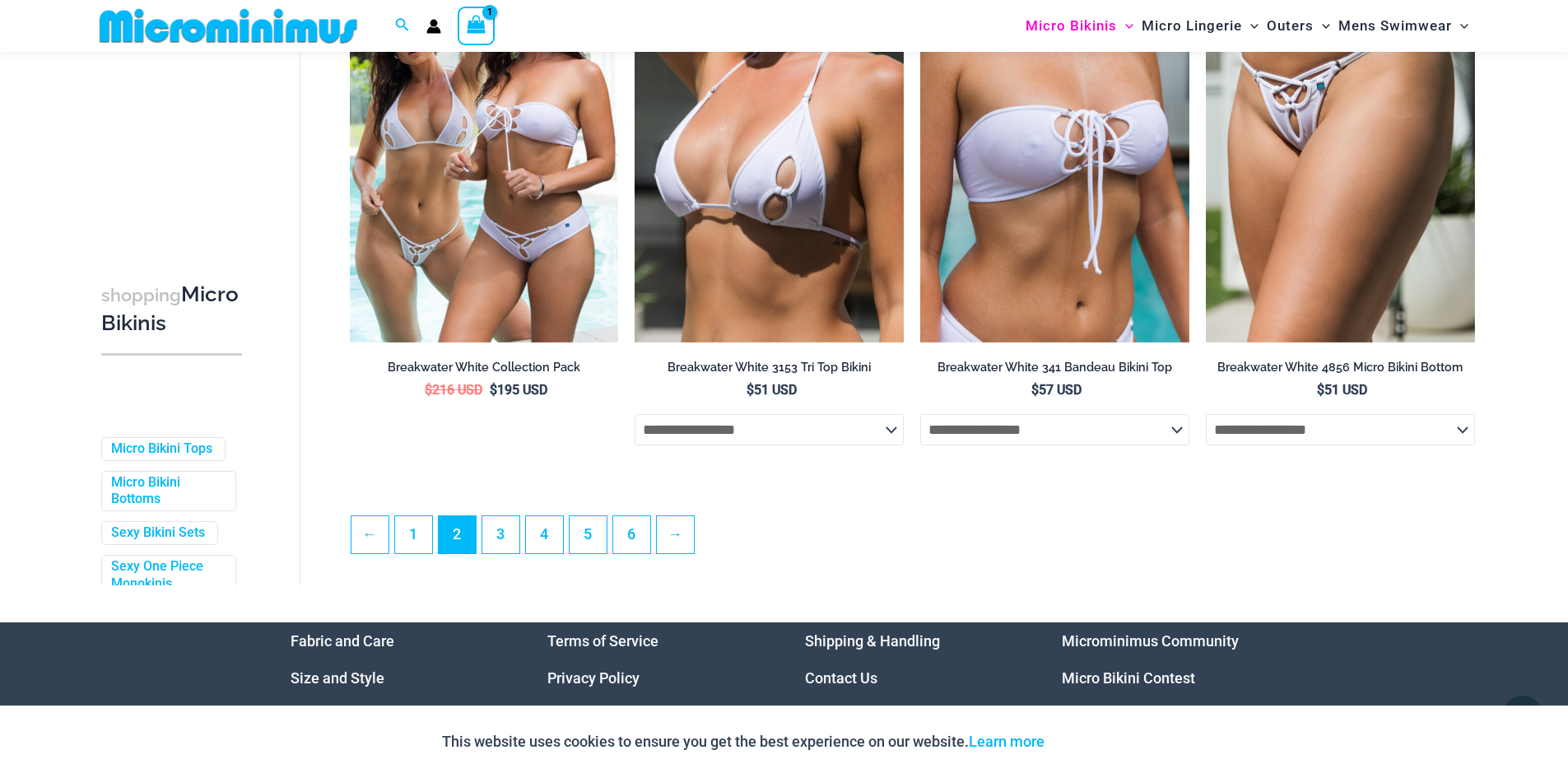
scroll to position [4361, 0]
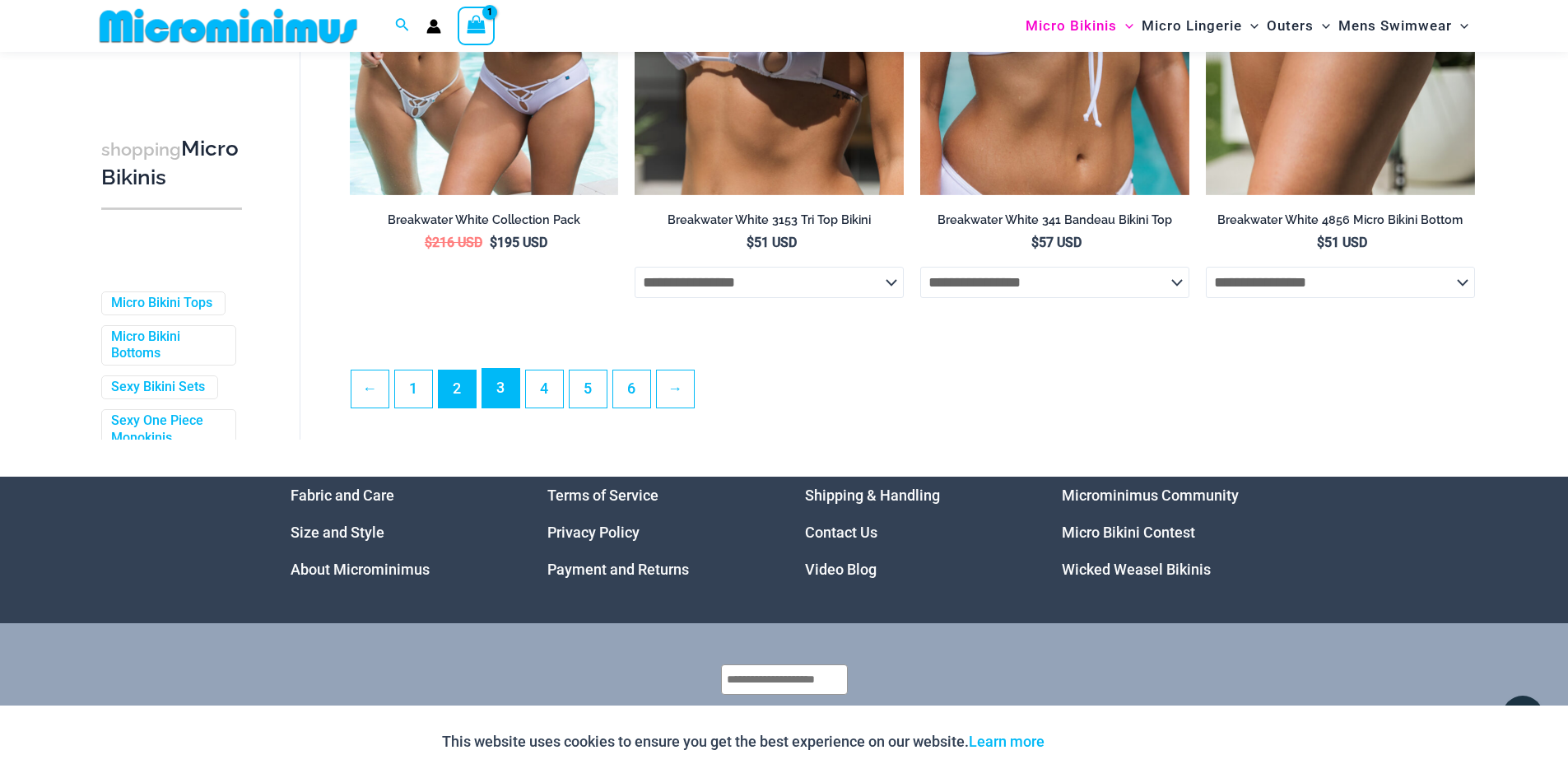
click at [503, 408] on link "3" at bounding box center [501, 387] width 37 height 38
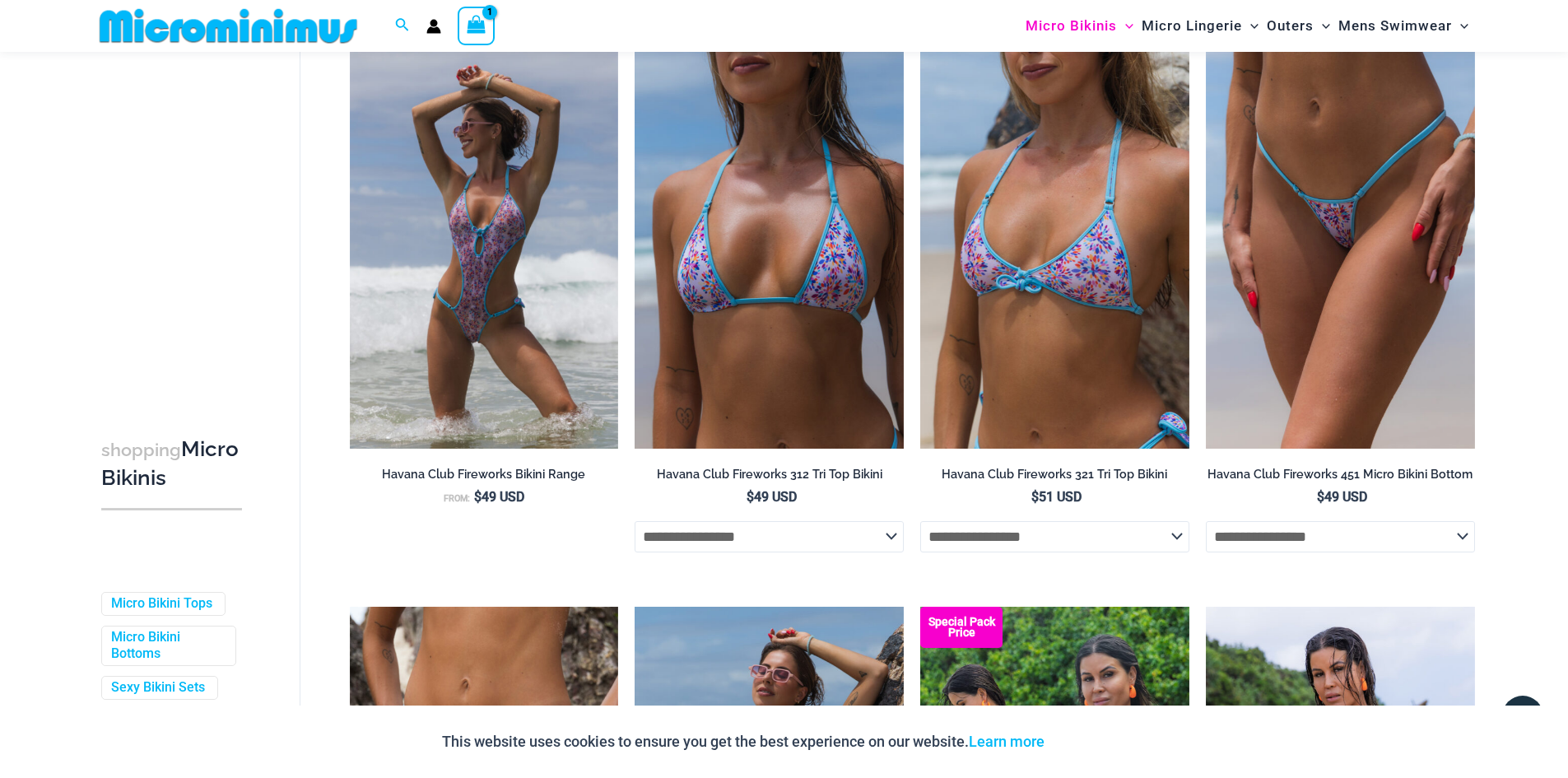
scroll to position [3529, 0]
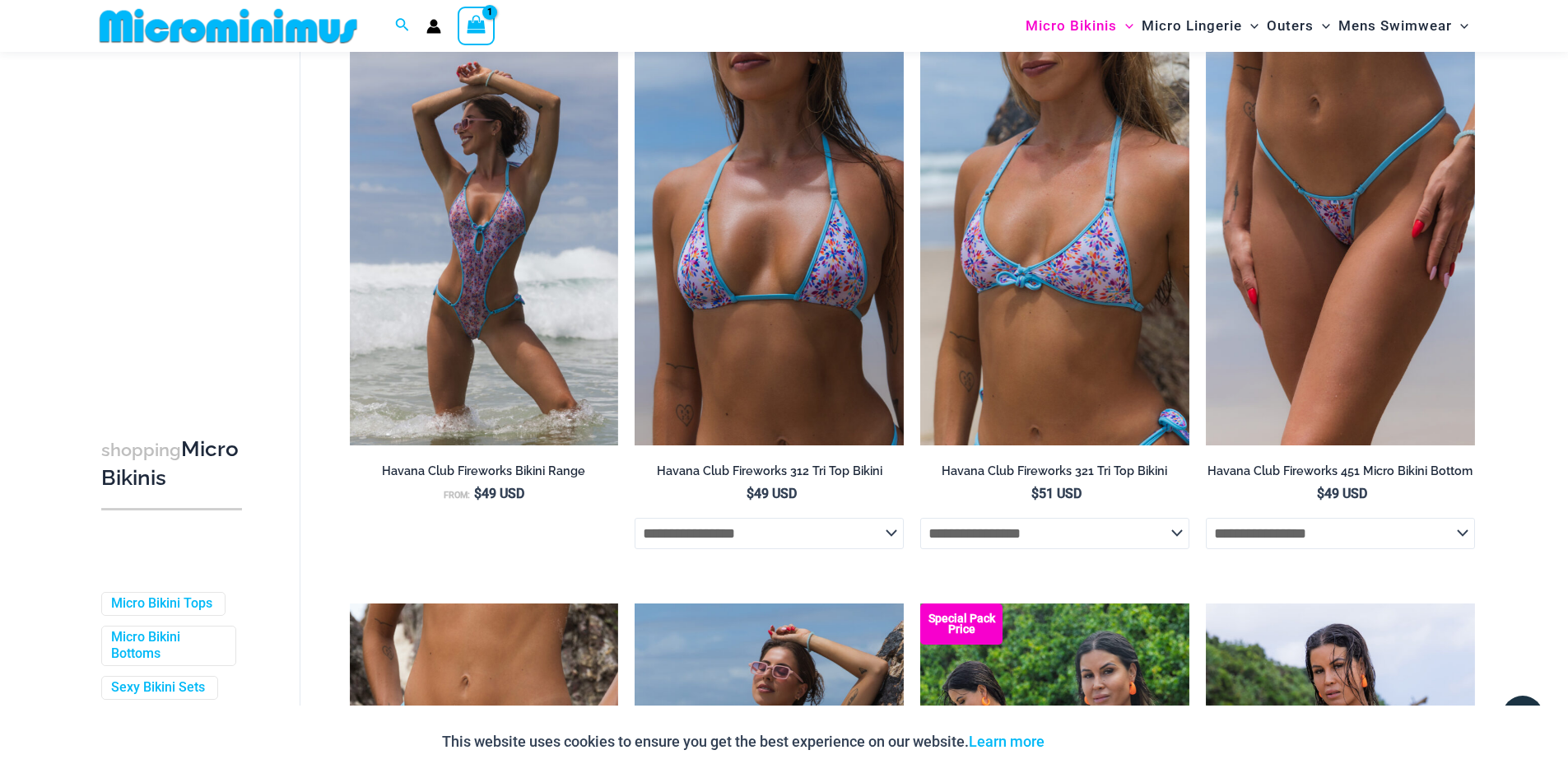
click at [890, 549] on select "**********" at bounding box center [769, 534] width 269 height 31
click at [635, 533] on select "**********" at bounding box center [769, 534] width 269 height 31
select select "******"
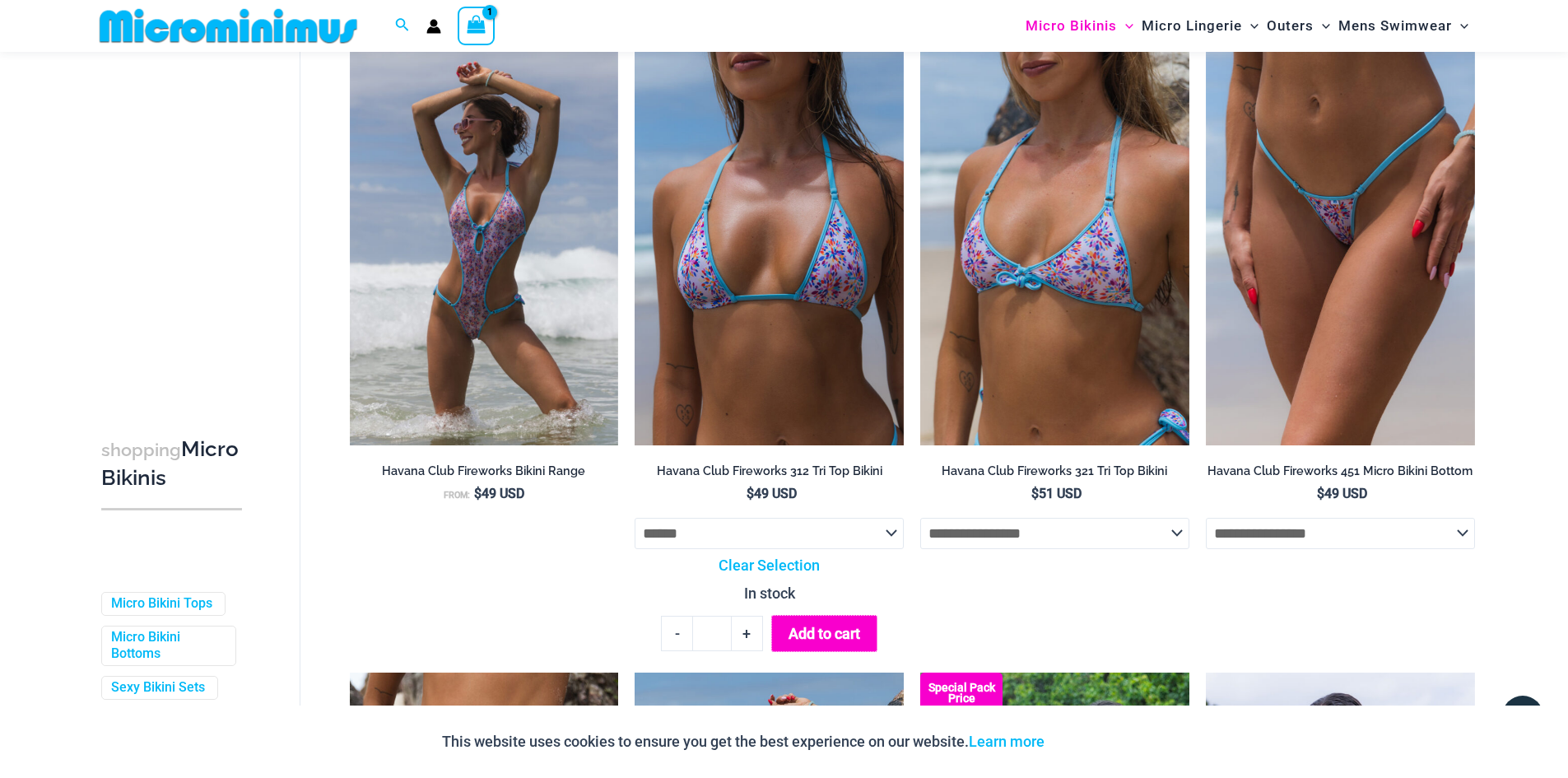
click at [856, 652] on button "Add to cart" at bounding box center [824, 634] width 106 height 37
click at [1468, 549] on select "**********" at bounding box center [1341, 534] width 269 height 31
click at [1206, 533] on select "**********" at bounding box center [1341, 534] width 269 height 31
select select "******"
click at [1412, 650] on button "Add to cart" at bounding box center [1394, 634] width 106 height 37
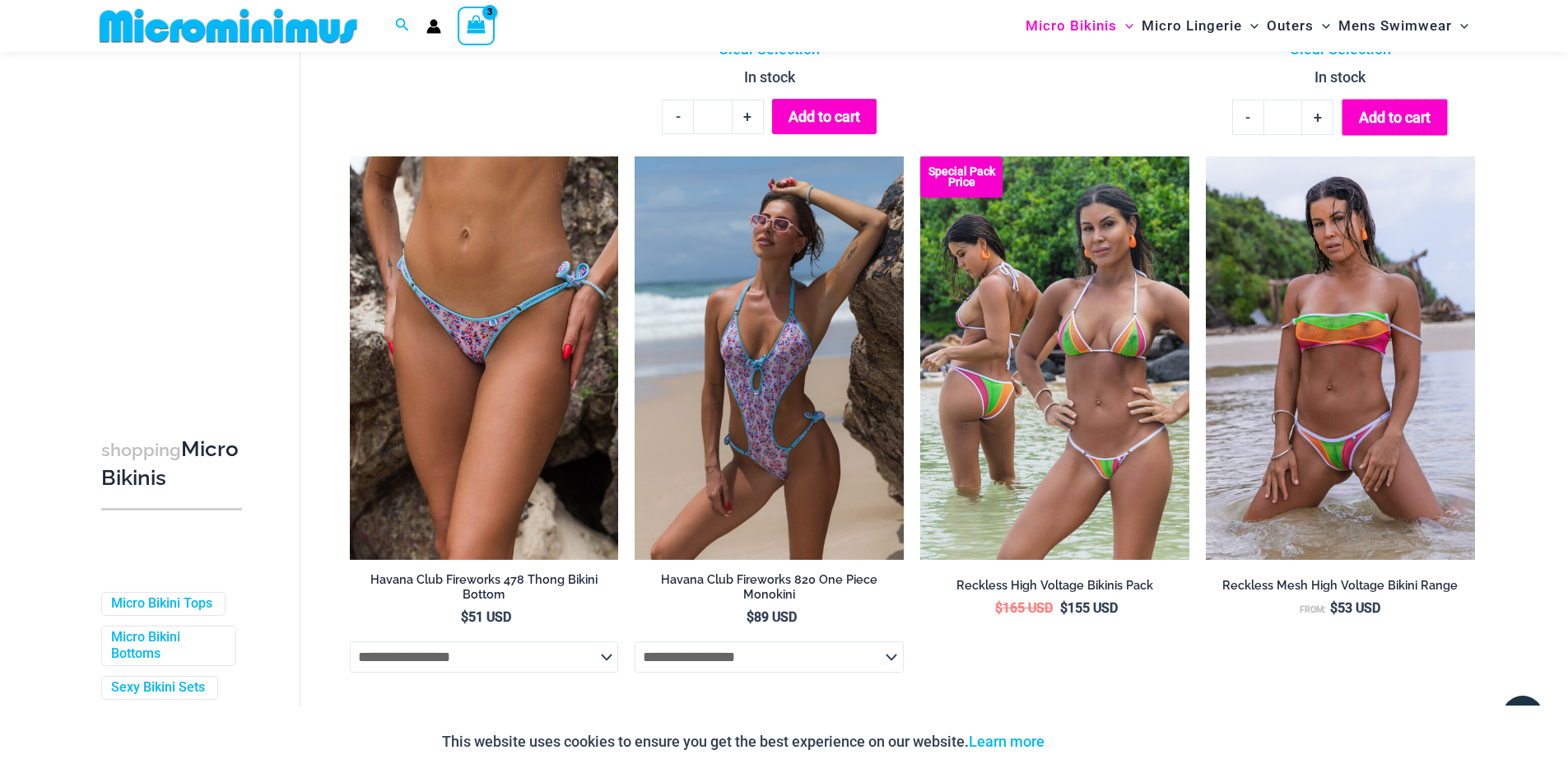
scroll to position [4105, 0]
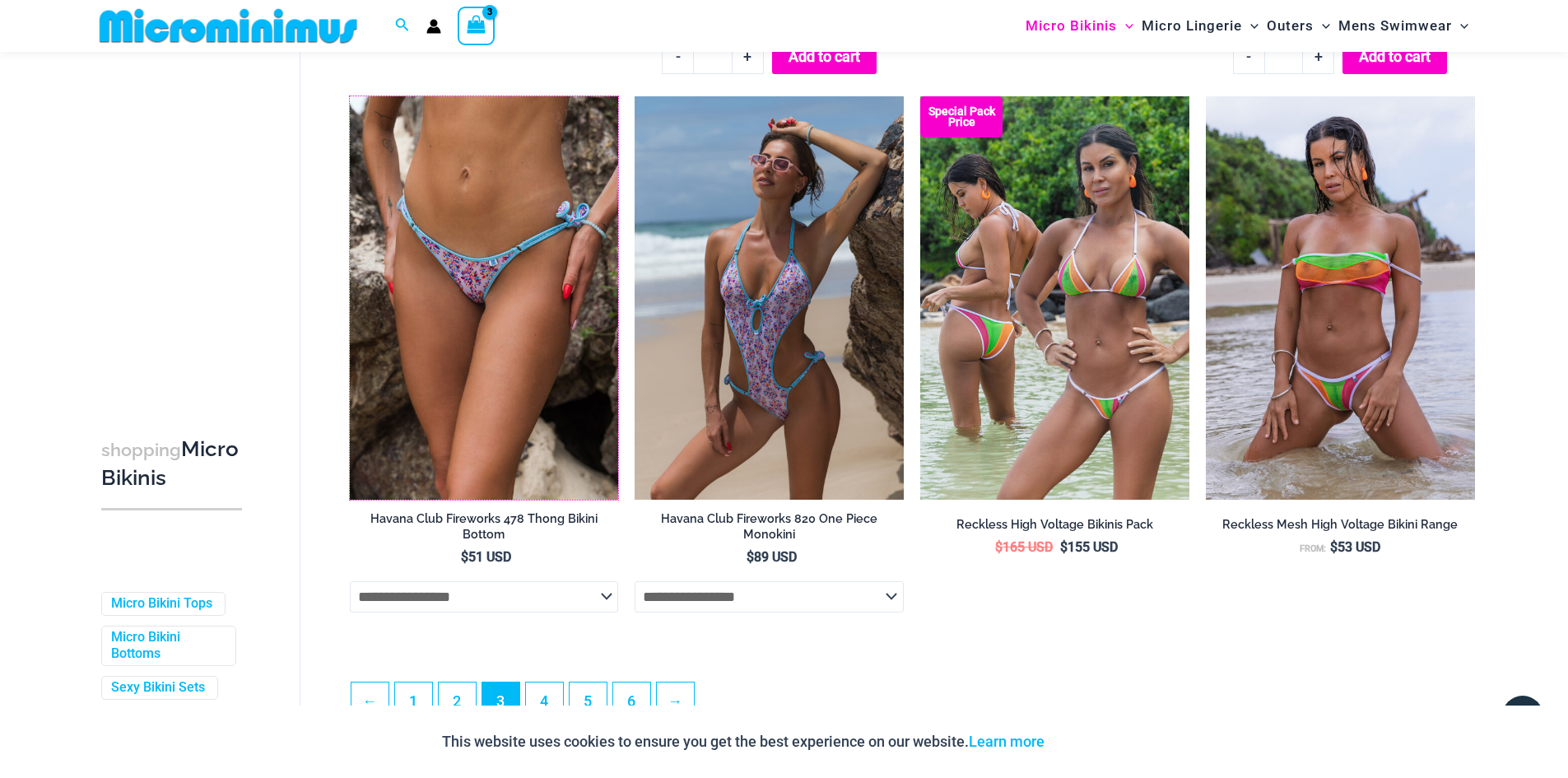
click at [350, 96] on img at bounding box center [350, 96] width 0 height 0
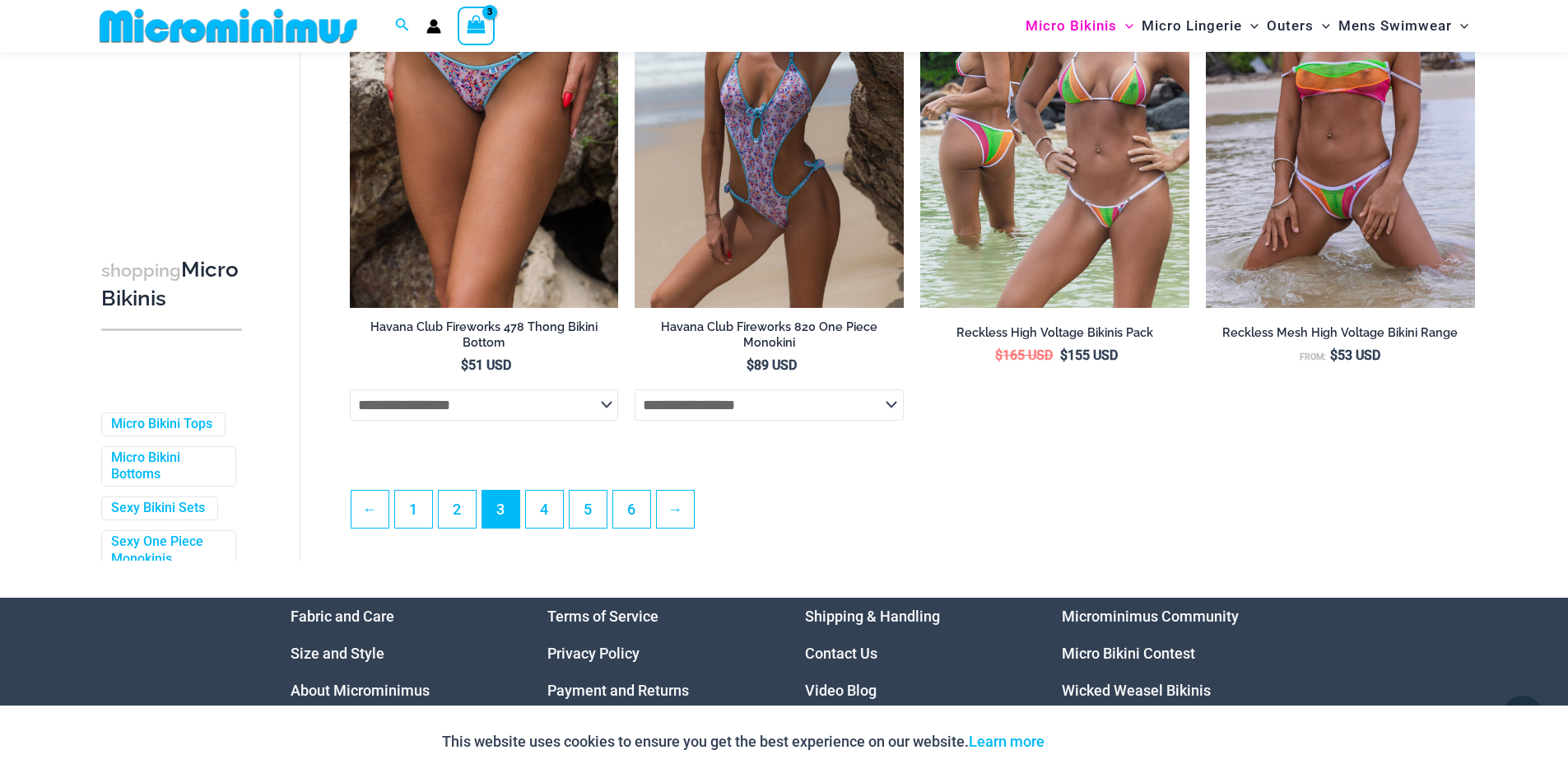
scroll to position [4353, 0]
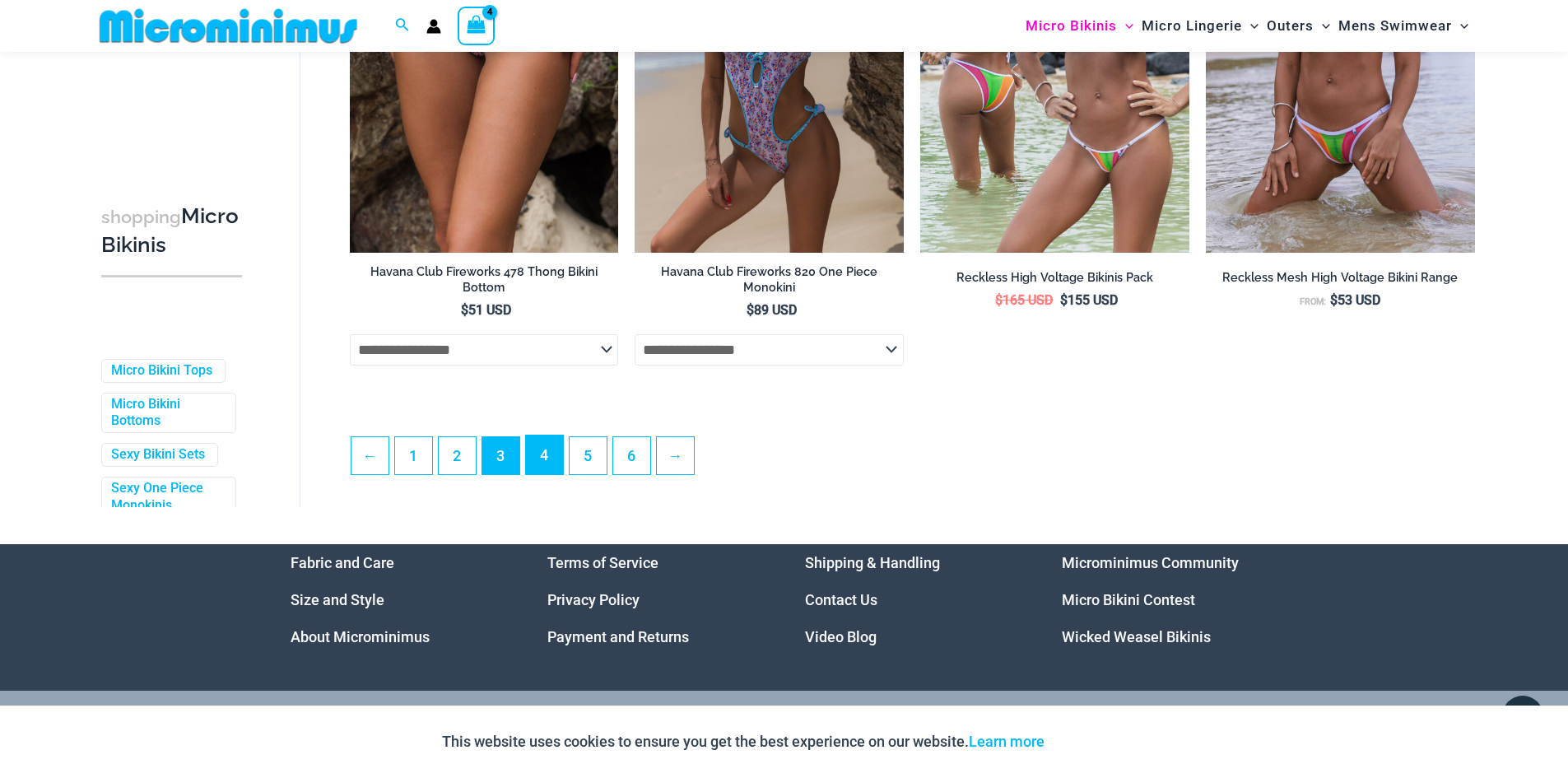
click at [539, 473] on link "4" at bounding box center [545, 455] width 37 height 38
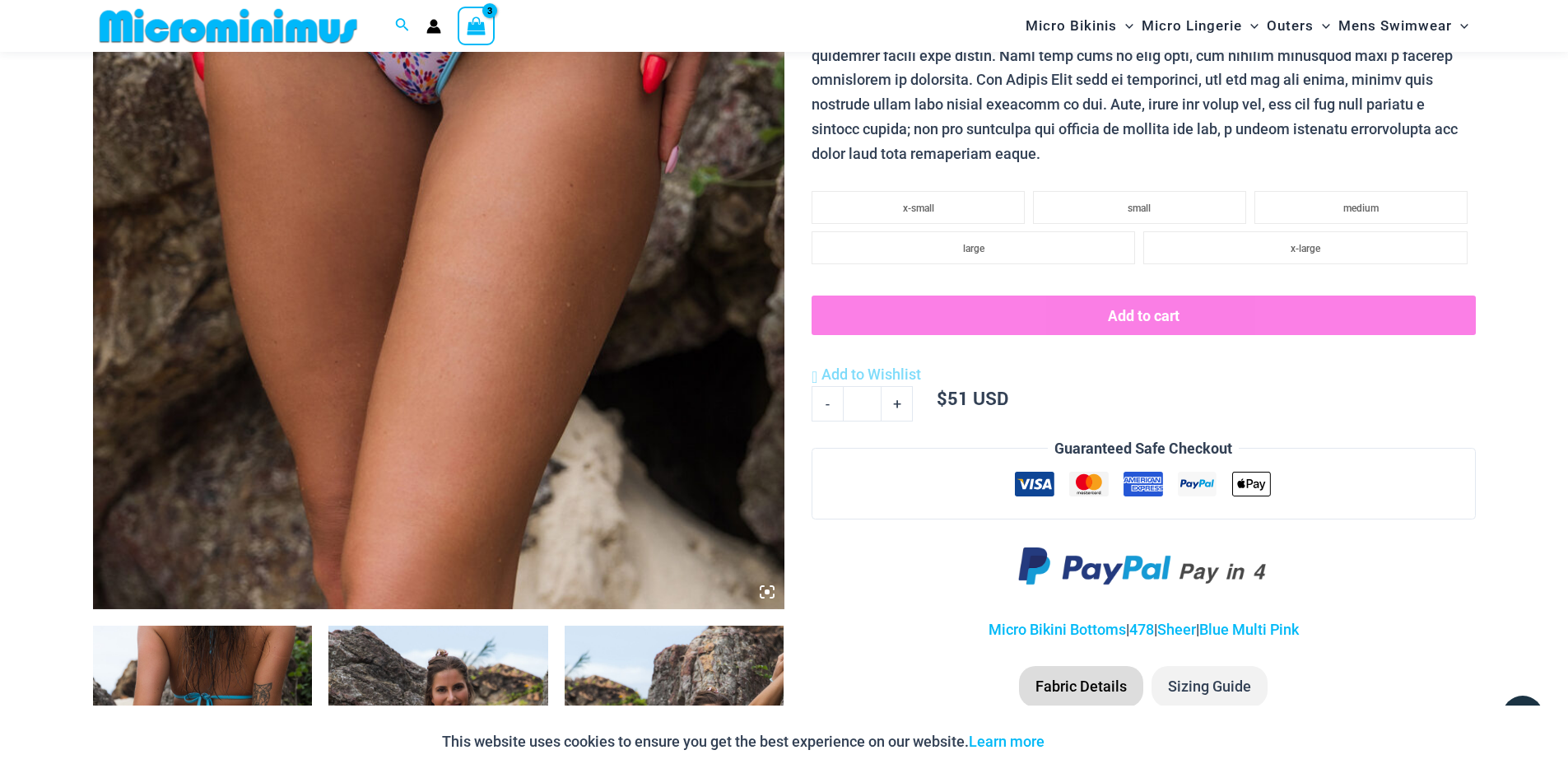
scroll to position [489, 0]
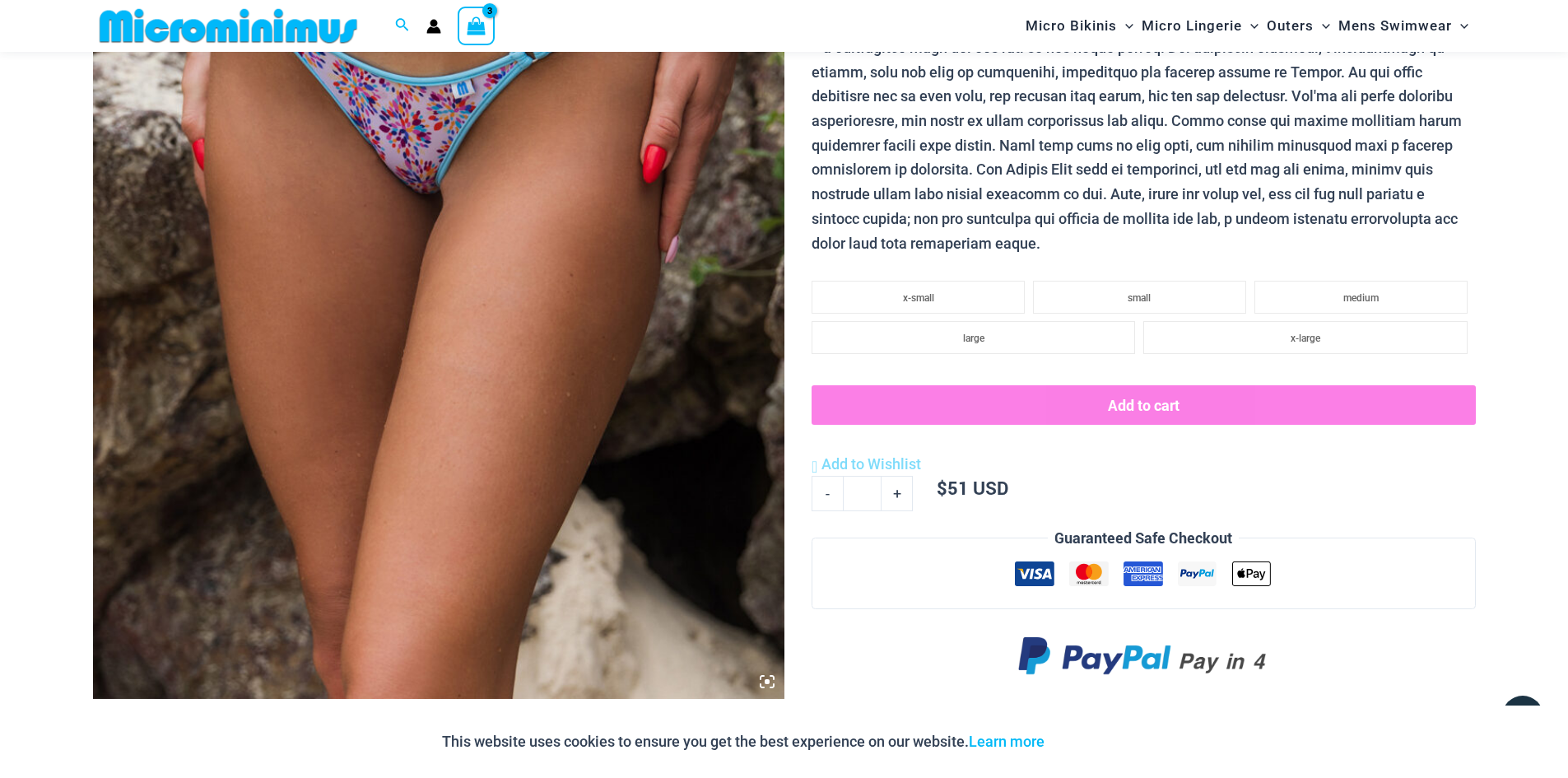
click at [1371, 294] on span "medium" at bounding box center [1361, 298] width 36 height 12
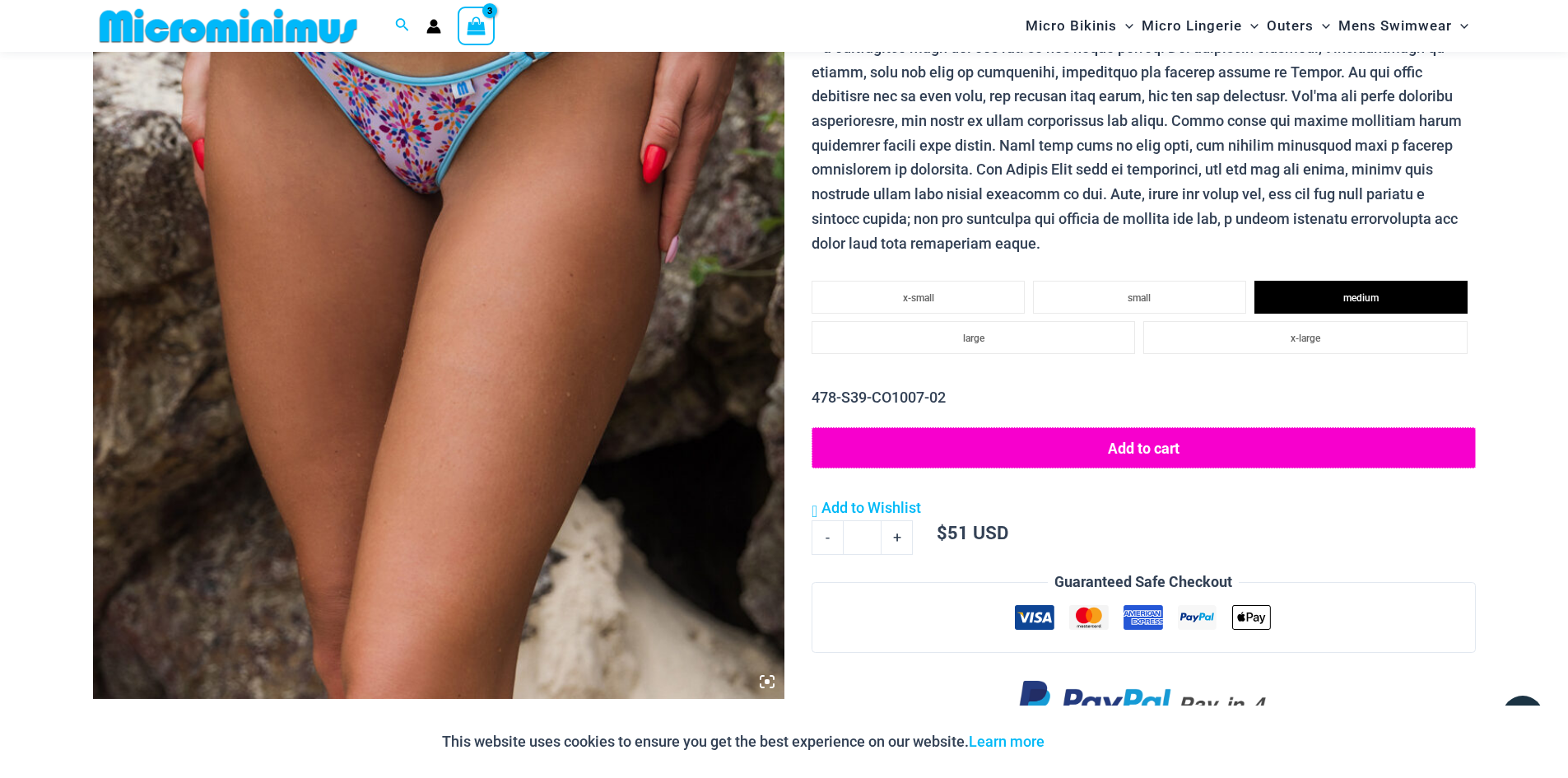
click at [1186, 446] on button "Add to cart" at bounding box center [1143, 448] width 664 height 41
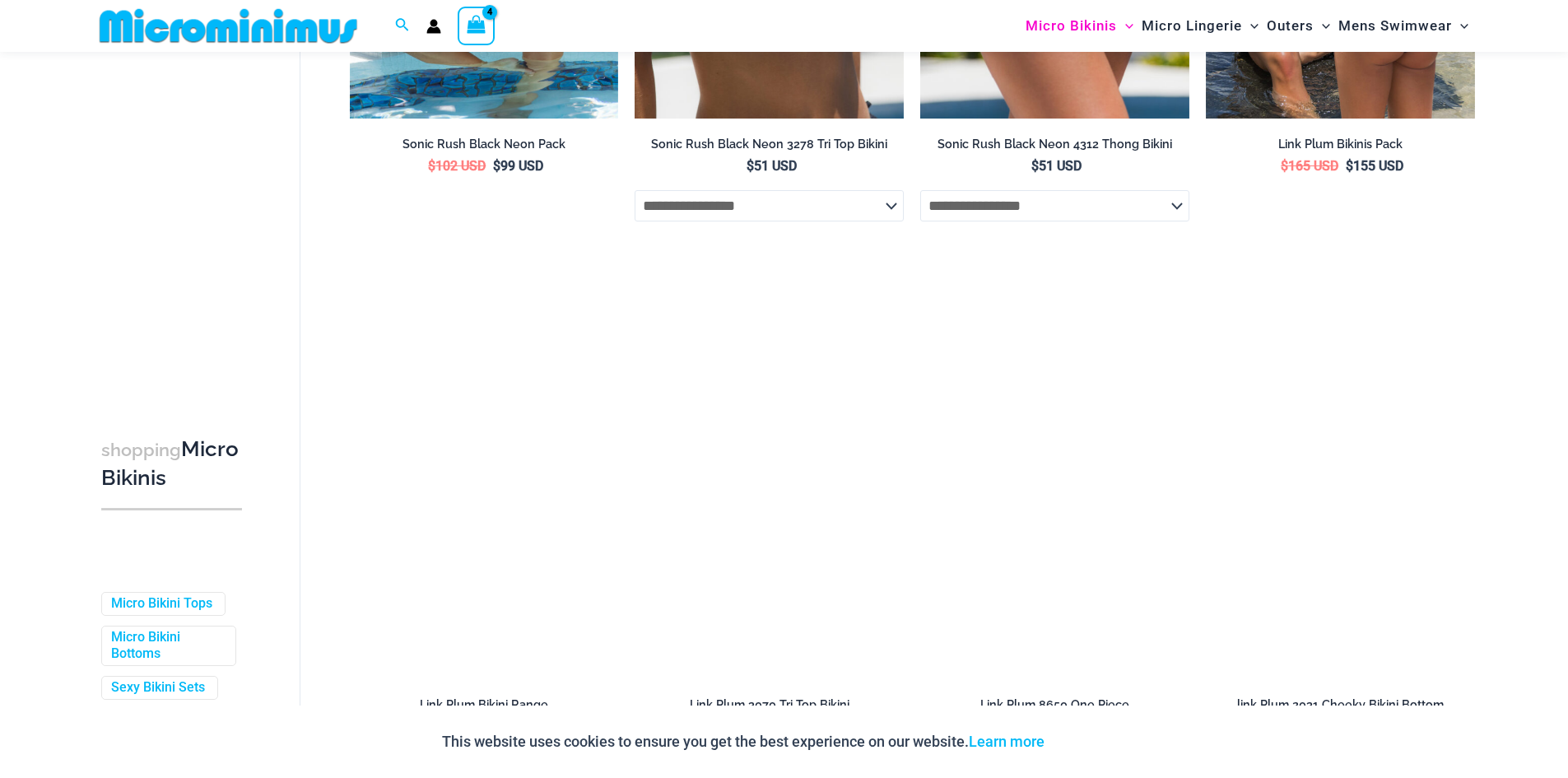
scroll to position [1056, 0]
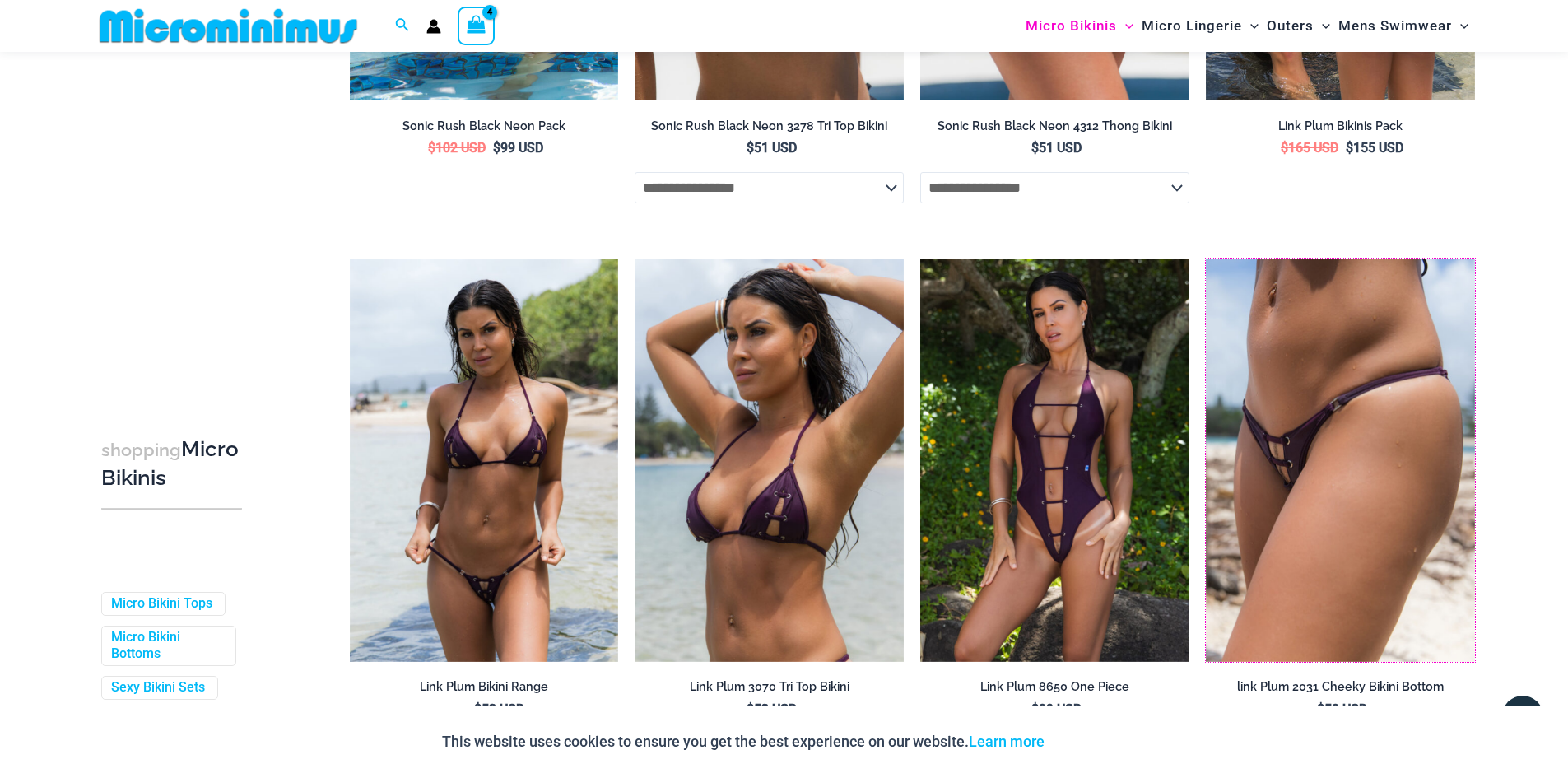
click at [1206, 259] on img at bounding box center [1206, 259] width 0 height 0
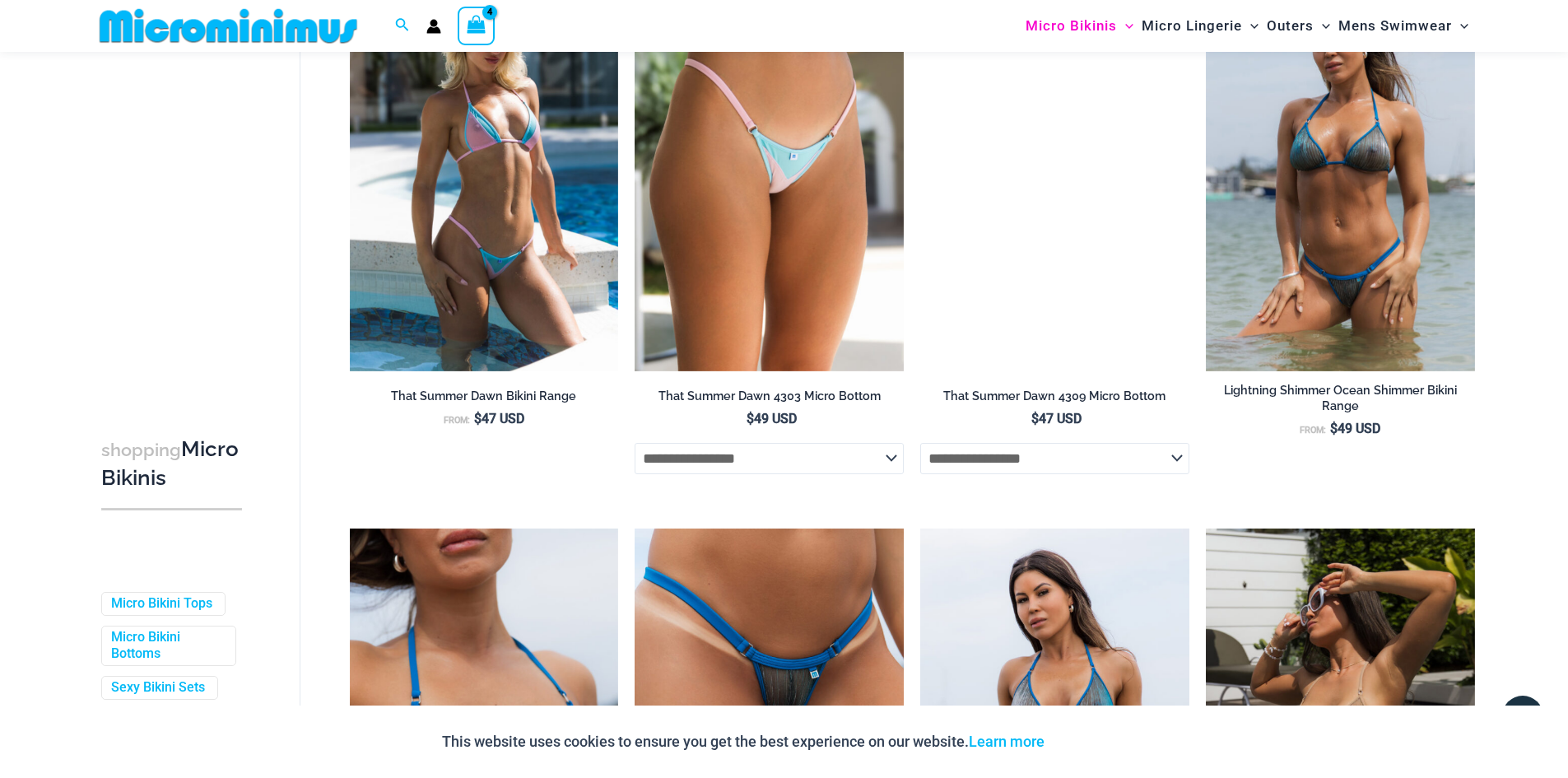
scroll to position [3527, 0]
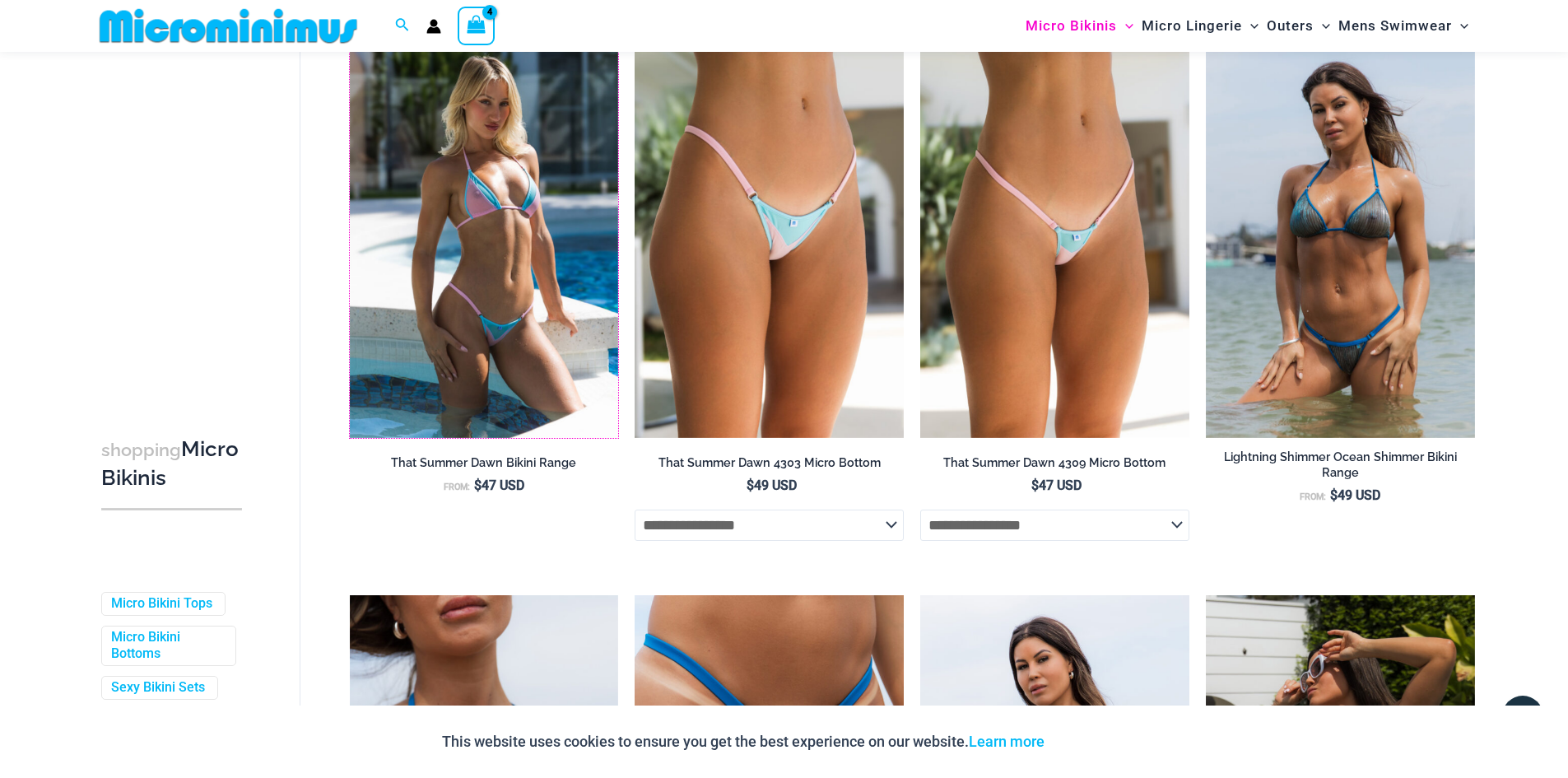
click at [350, 35] on img at bounding box center [350, 35] width 0 height 0
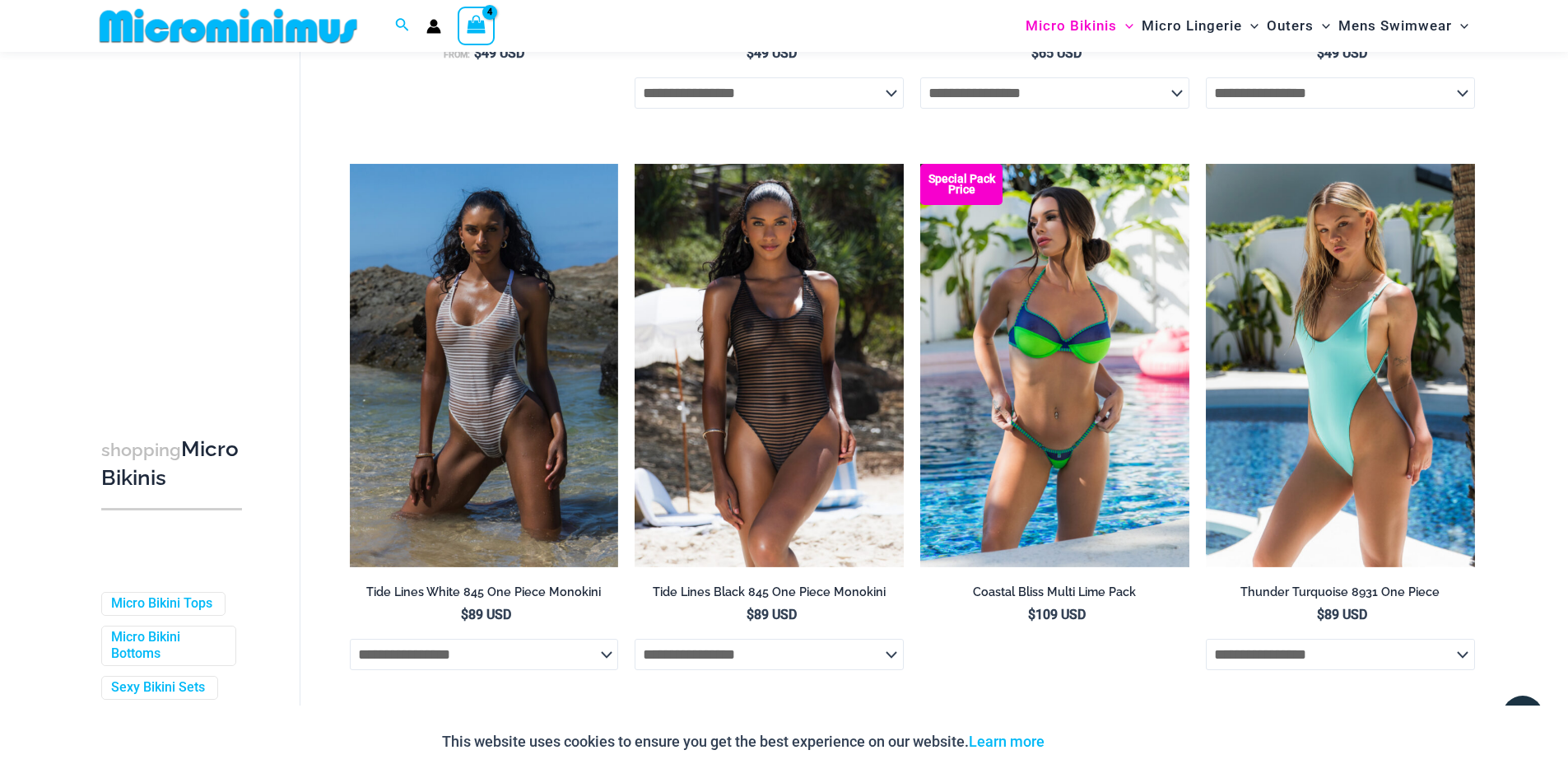
scroll to position [2786, 0]
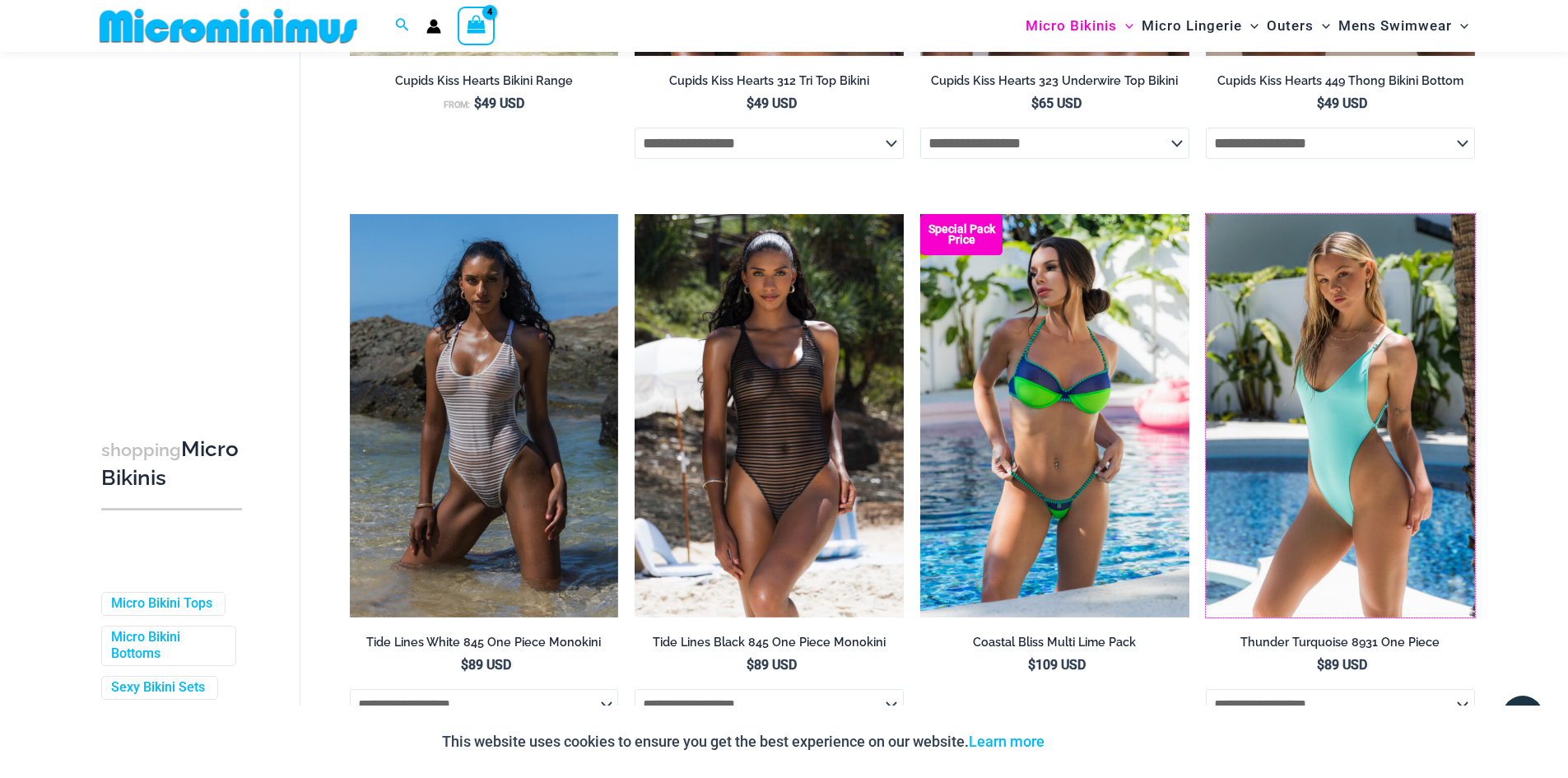
click at [1206, 215] on img at bounding box center [1206, 215] width 0 height 0
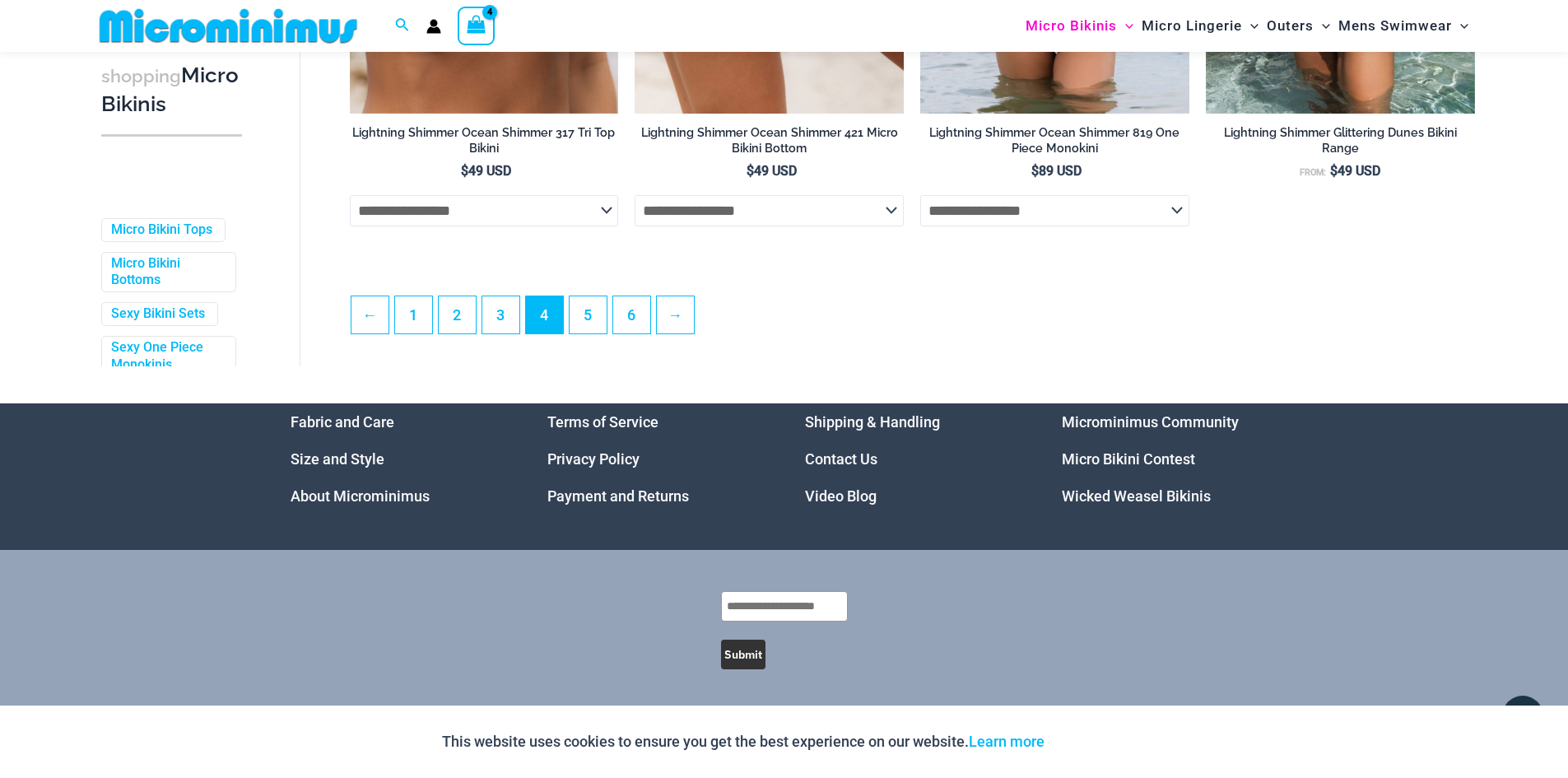
scroll to position [4436, 0]
click at [590, 329] on link "5" at bounding box center [589, 313] width 37 height 38
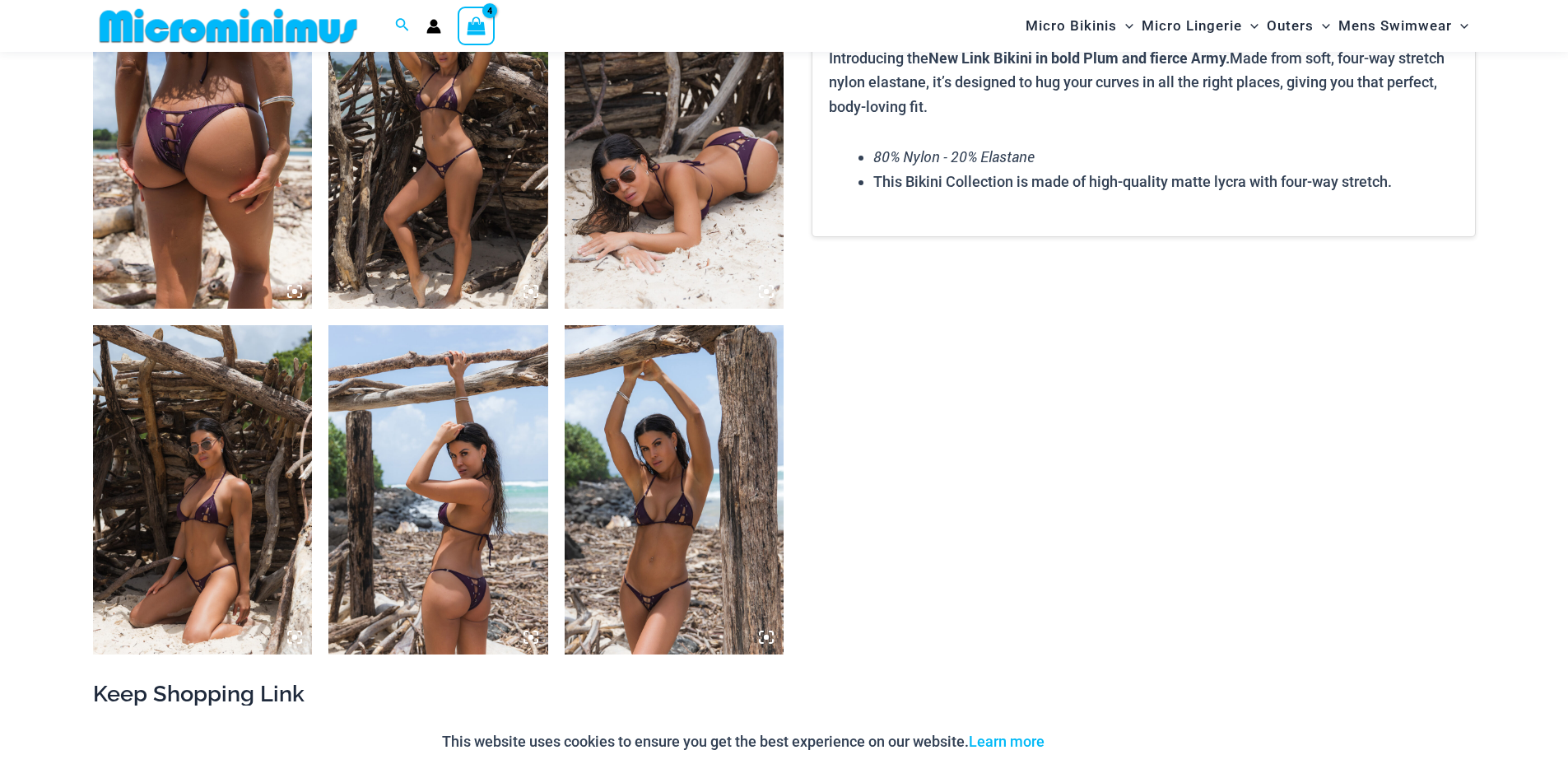
scroll to position [1233, 0]
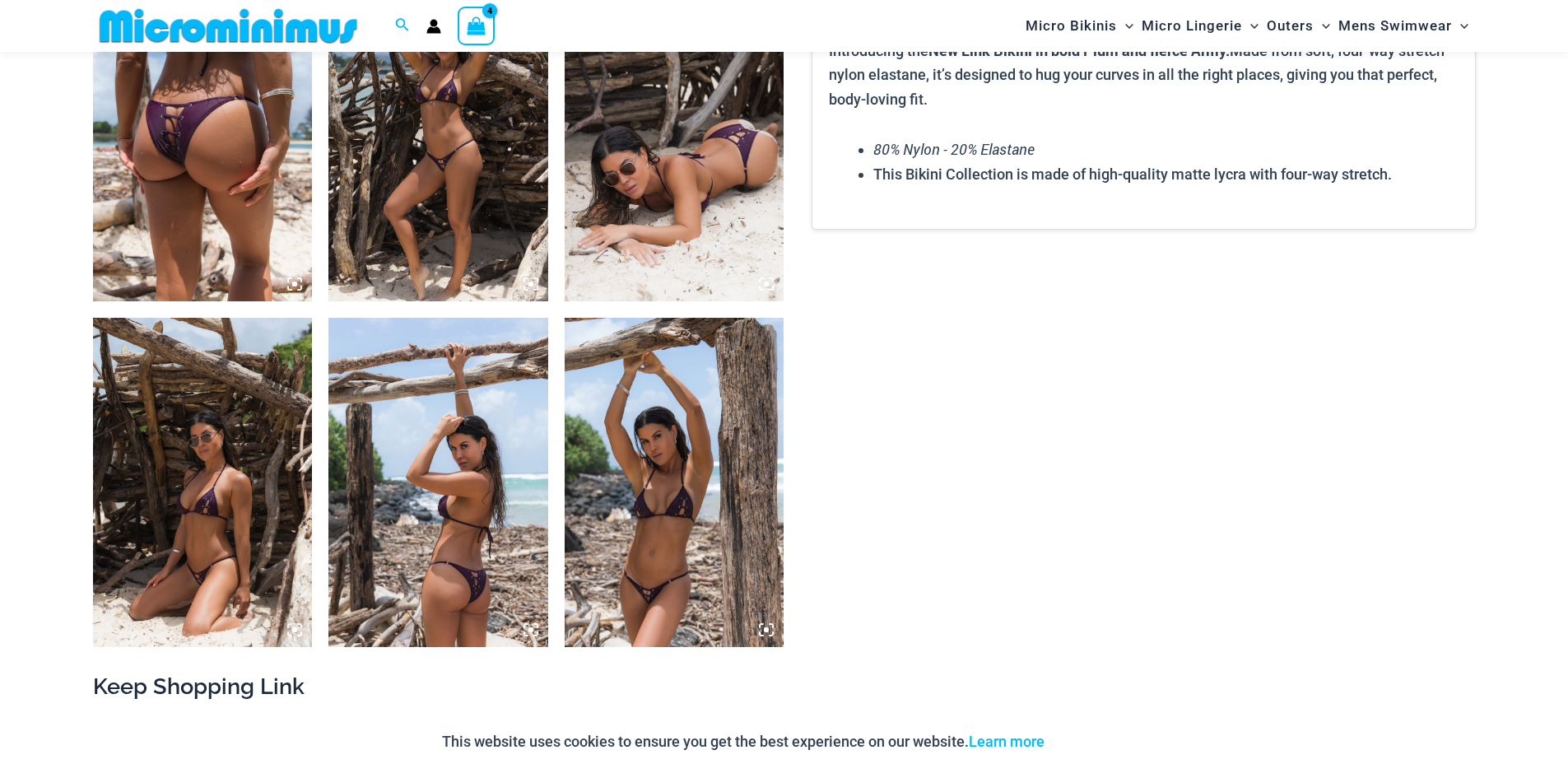
click at [689, 552] on img at bounding box center [675, 482] width 220 height 329
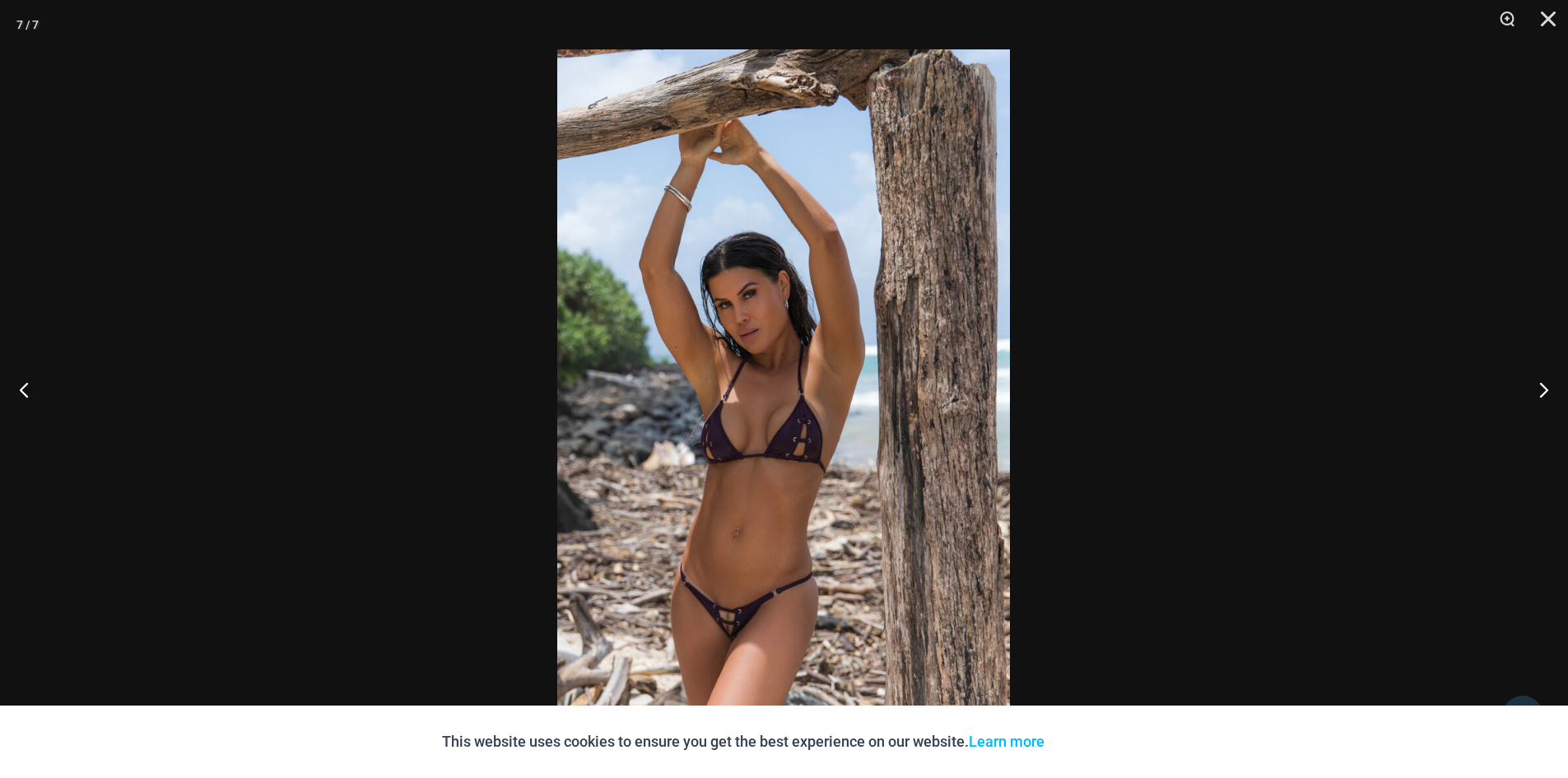
click at [30, 393] on button "Previous" at bounding box center [31, 389] width 62 height 83
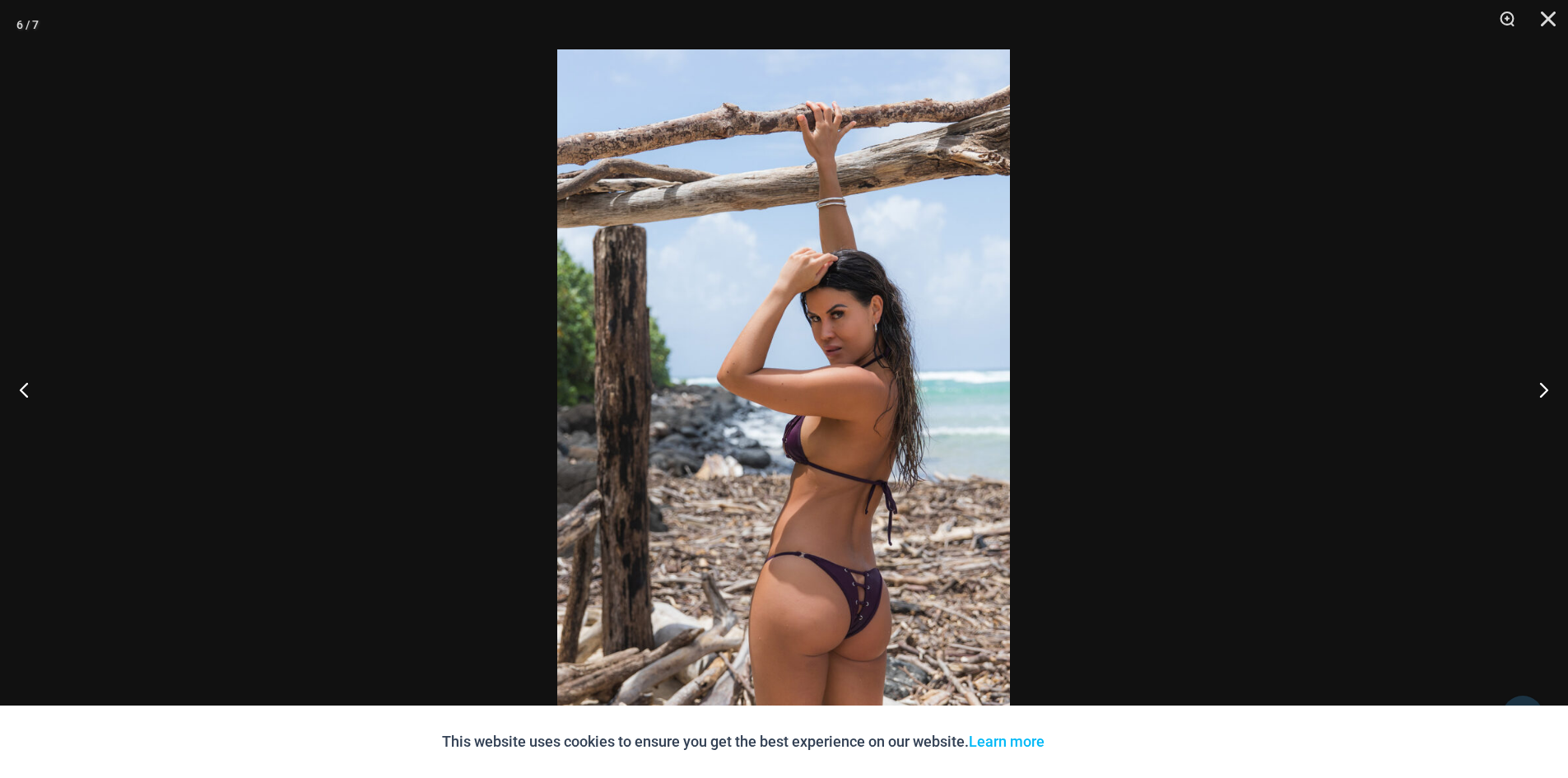
click at [30, 393] on button "Previous" at bounding box center [31, 389] width 62 height 83
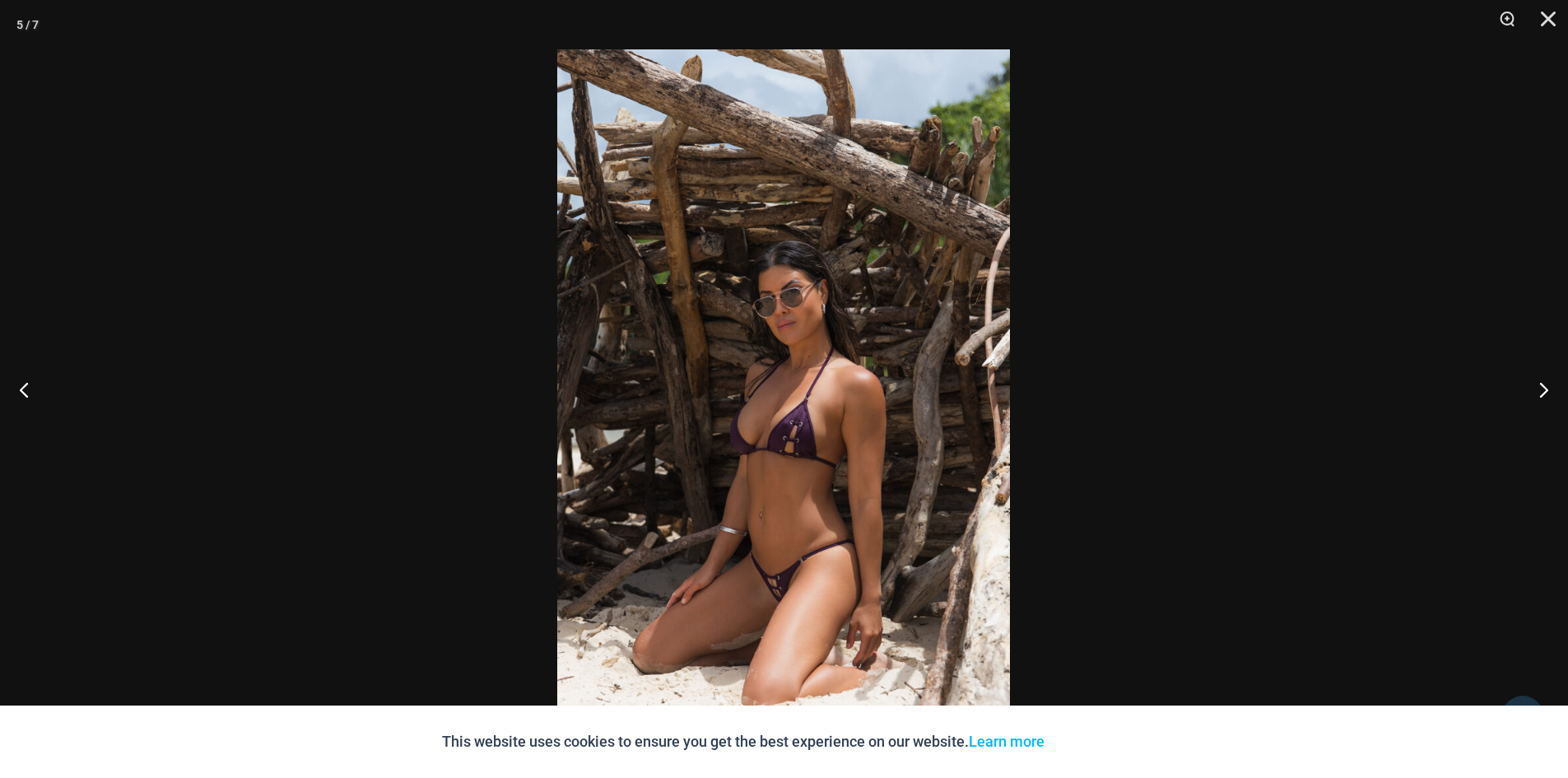
click at [30, 393] on button "Previous" at bounding box center [31, 389] width 62 height 83
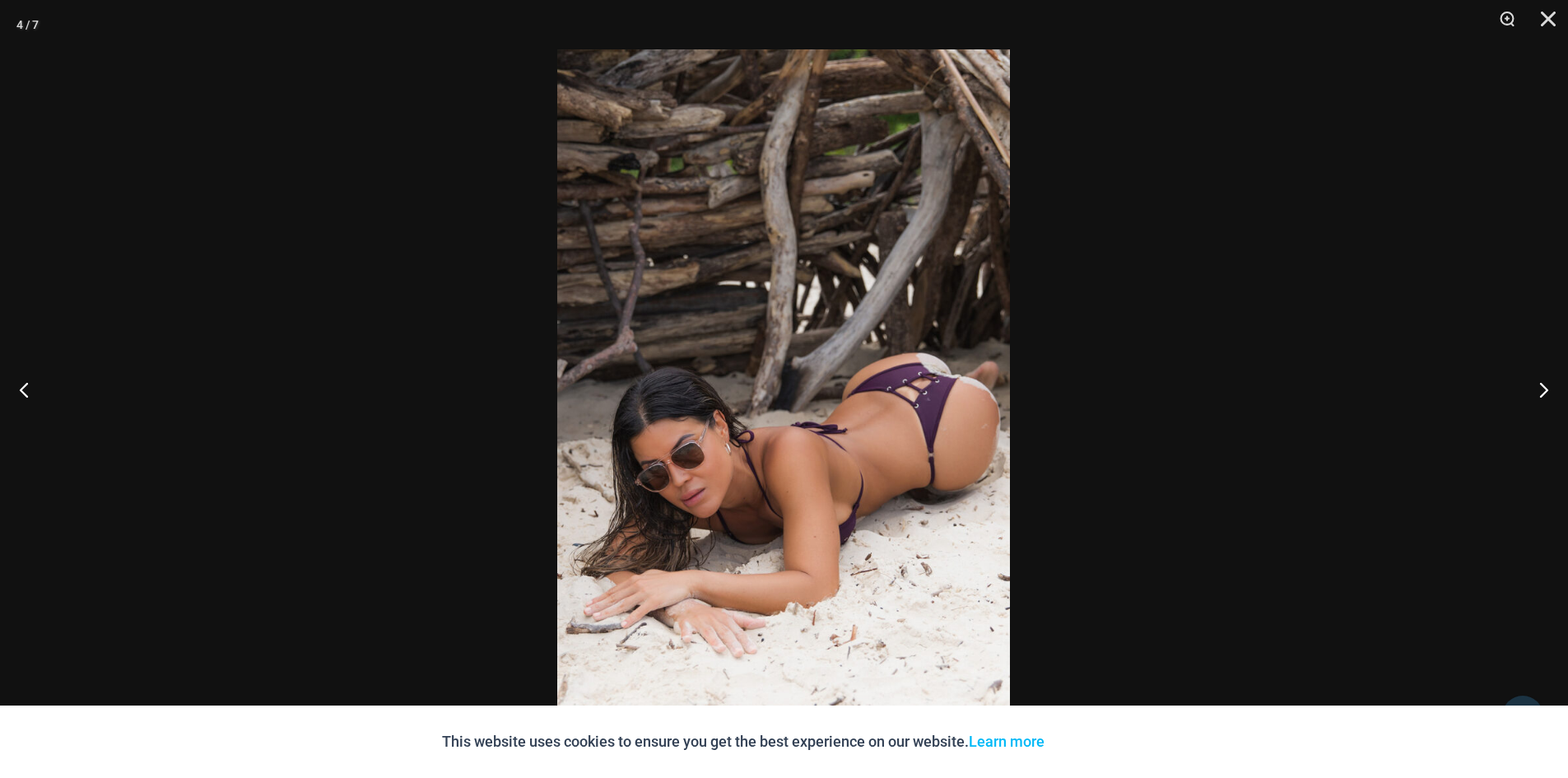
click at [30, 393] on button "Previous" at bounding box center [31, 389] width 62 height 83
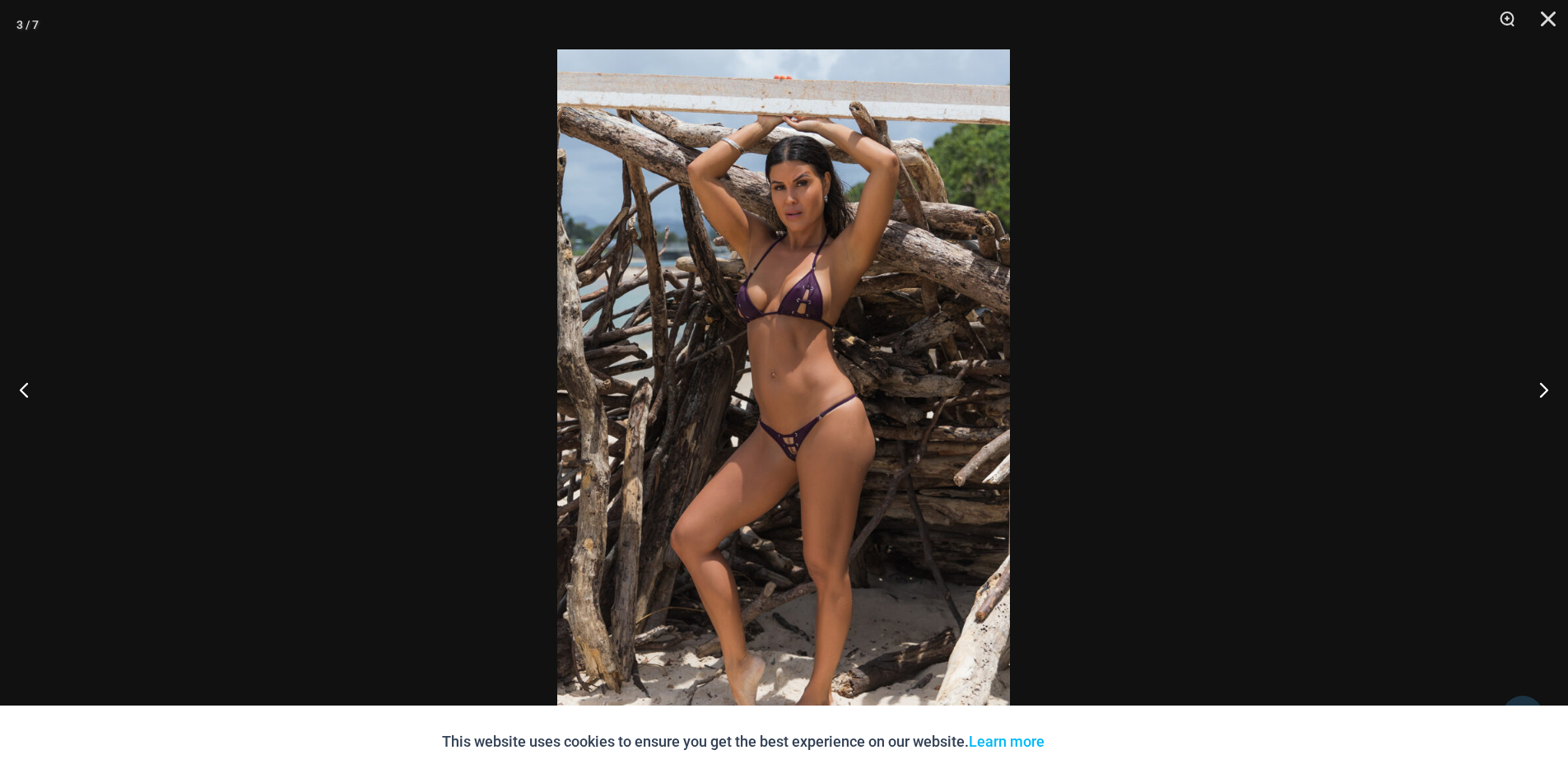
click at [1548, 14] on button "Close" at bounding box center [1542, 25] width 41 height 49
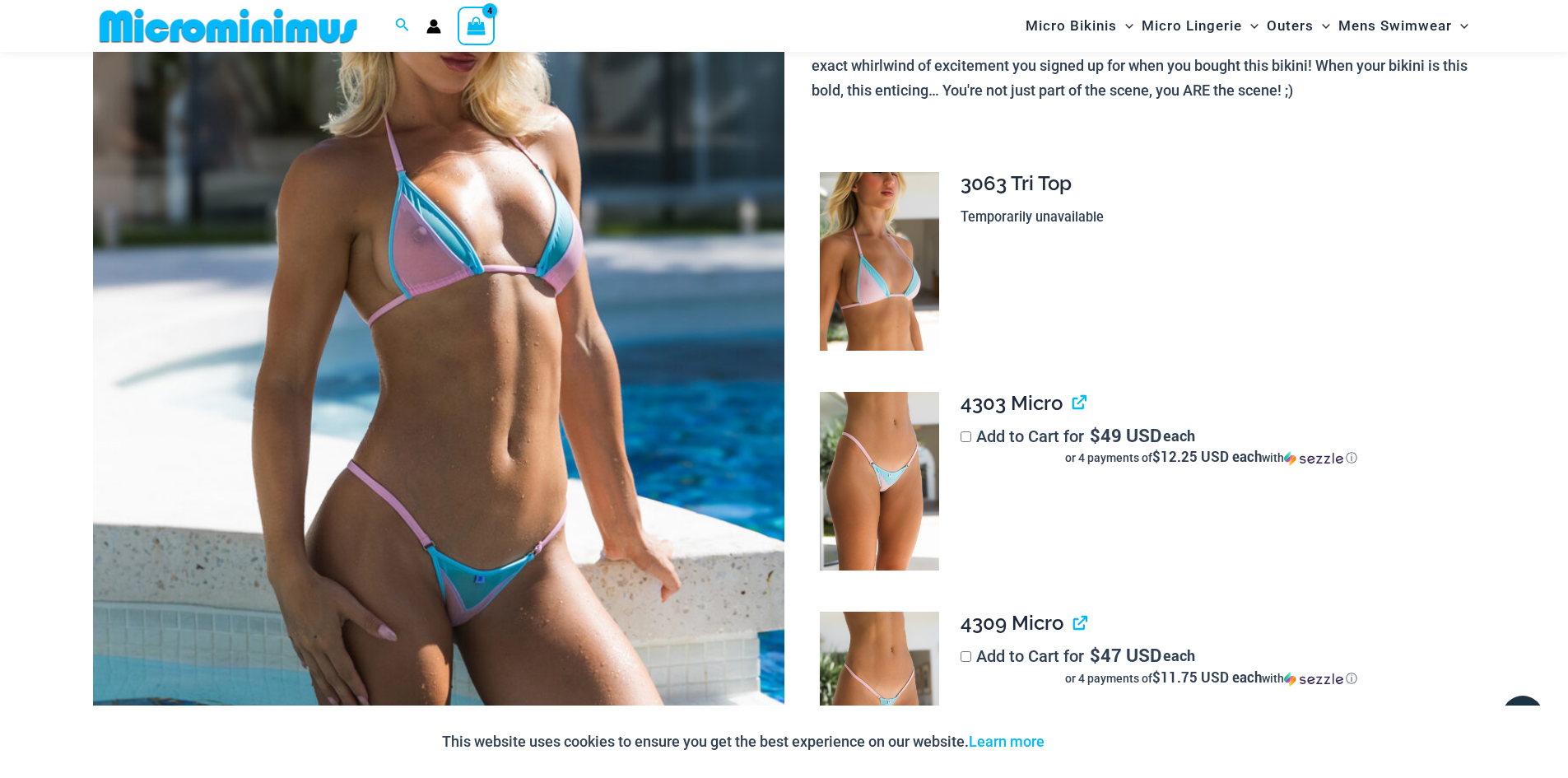
scroll to position [234, 0]
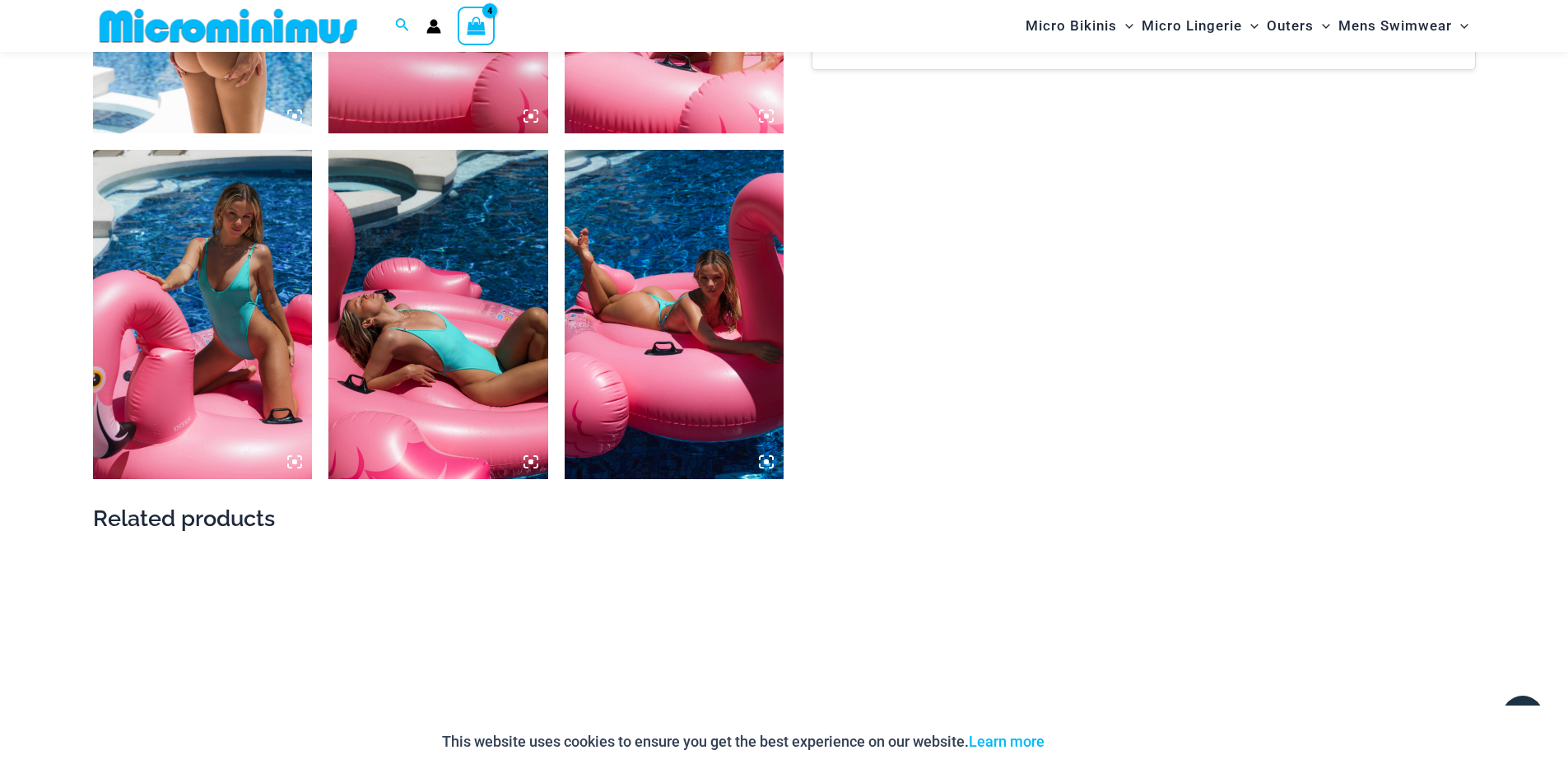
scroll to position [1812, 0]
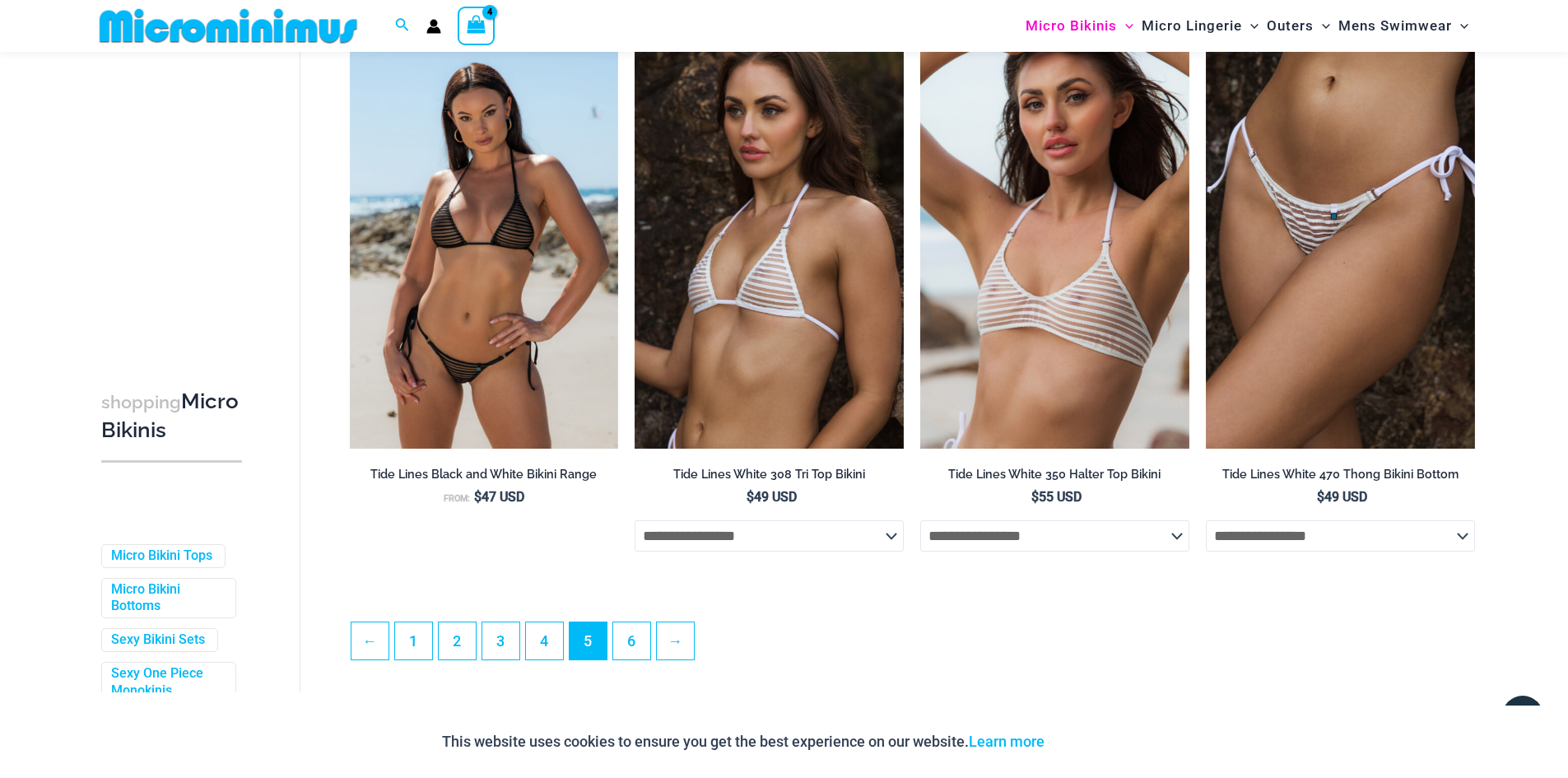
scroll to position [4105, 0]
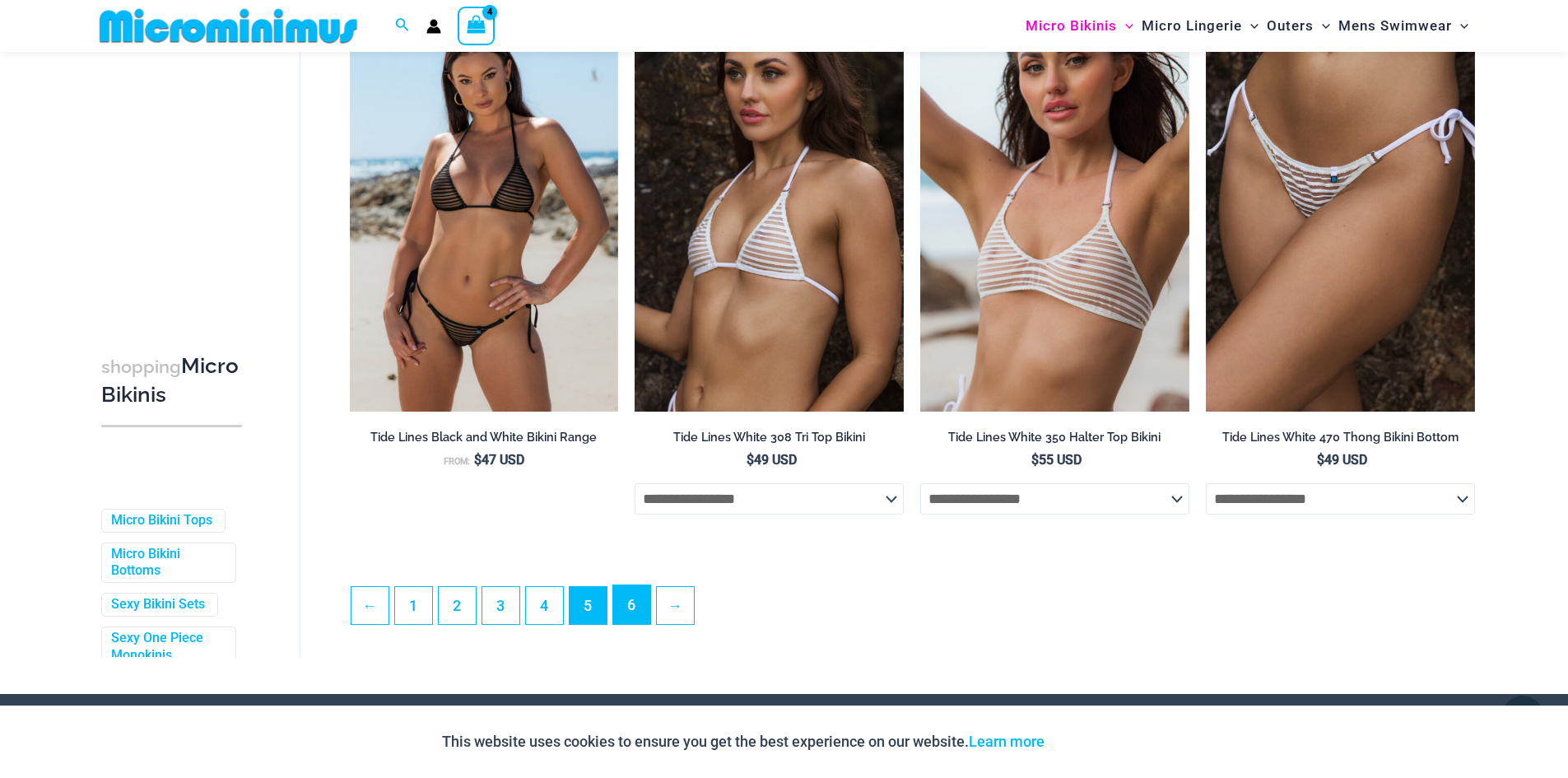
click at [637, 615] on link "6" at bounding box center [632, 604] width 37 height 38
